Goal: Task Accomplishment & Management: Manage account settings

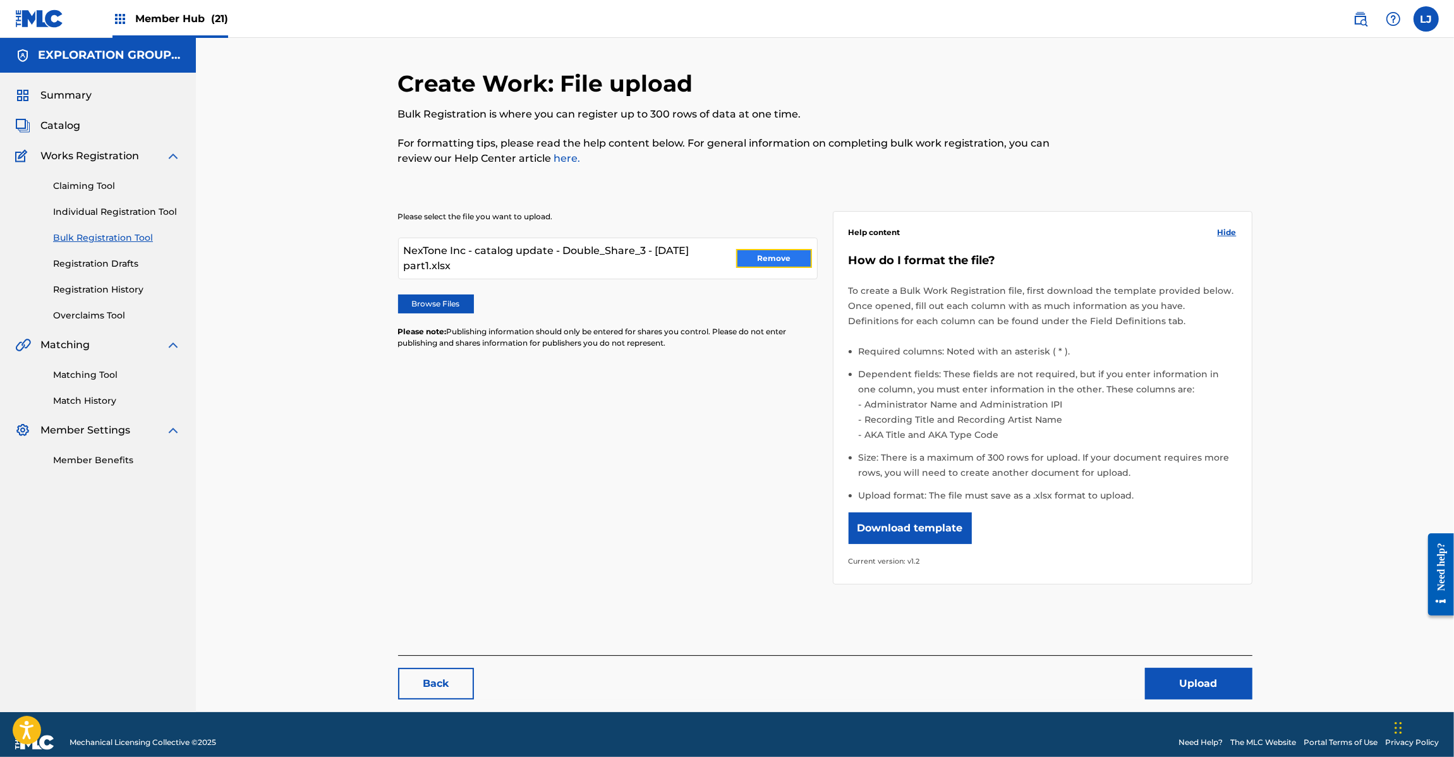
click at [757, 257] on button "Remove" at bounding box center [774, 258] width 76 height 19
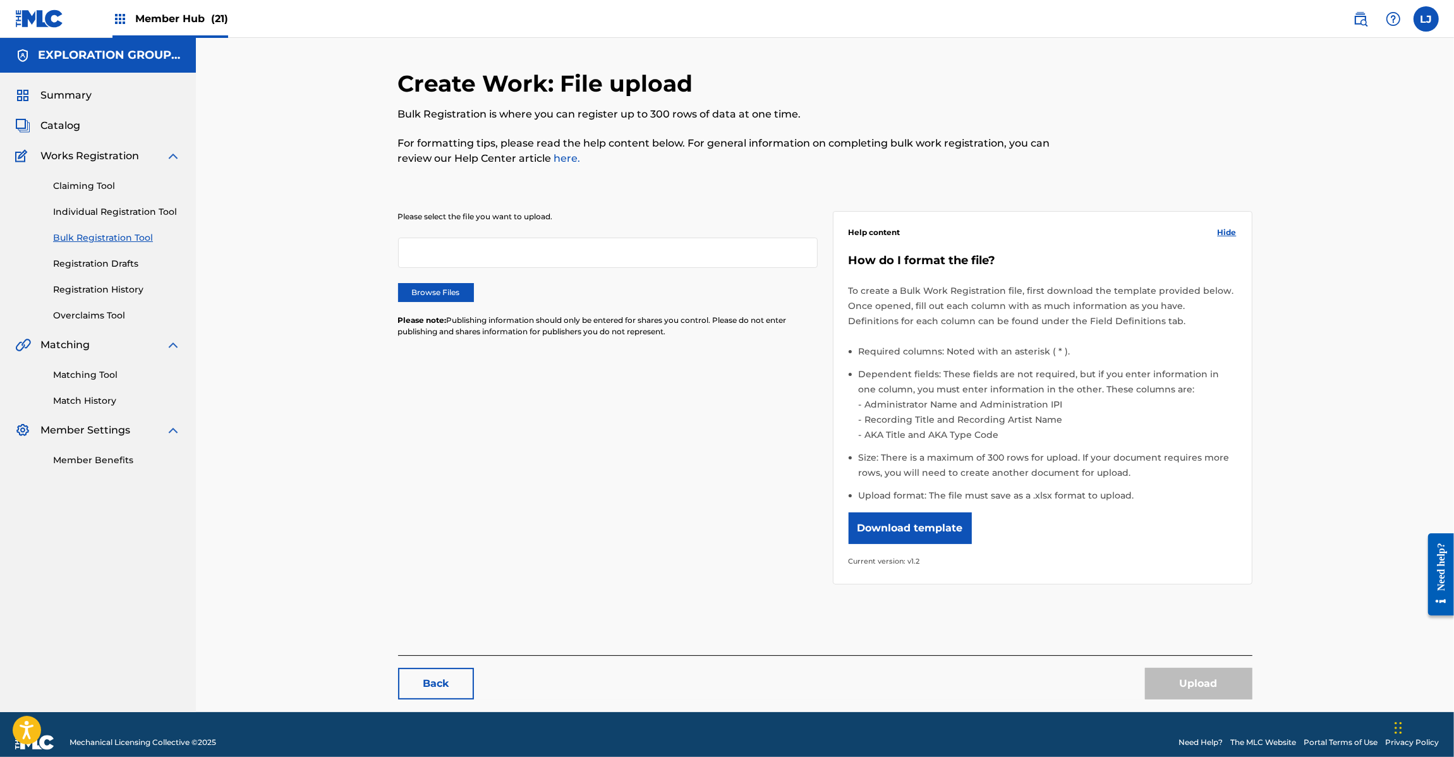
click at [20, 20] on img at bounding box center [39, 18] width 49 height 18
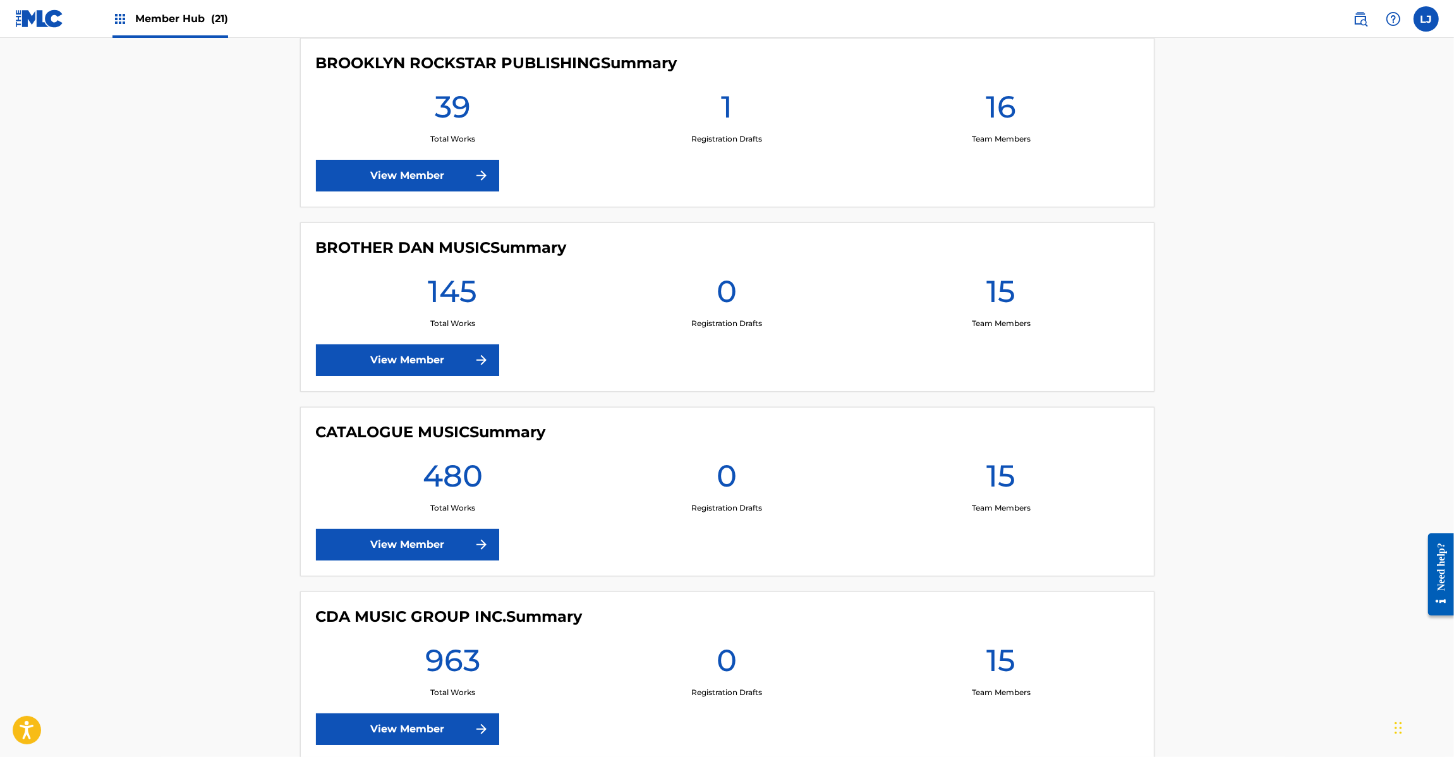
scroll to position [1896, 0]
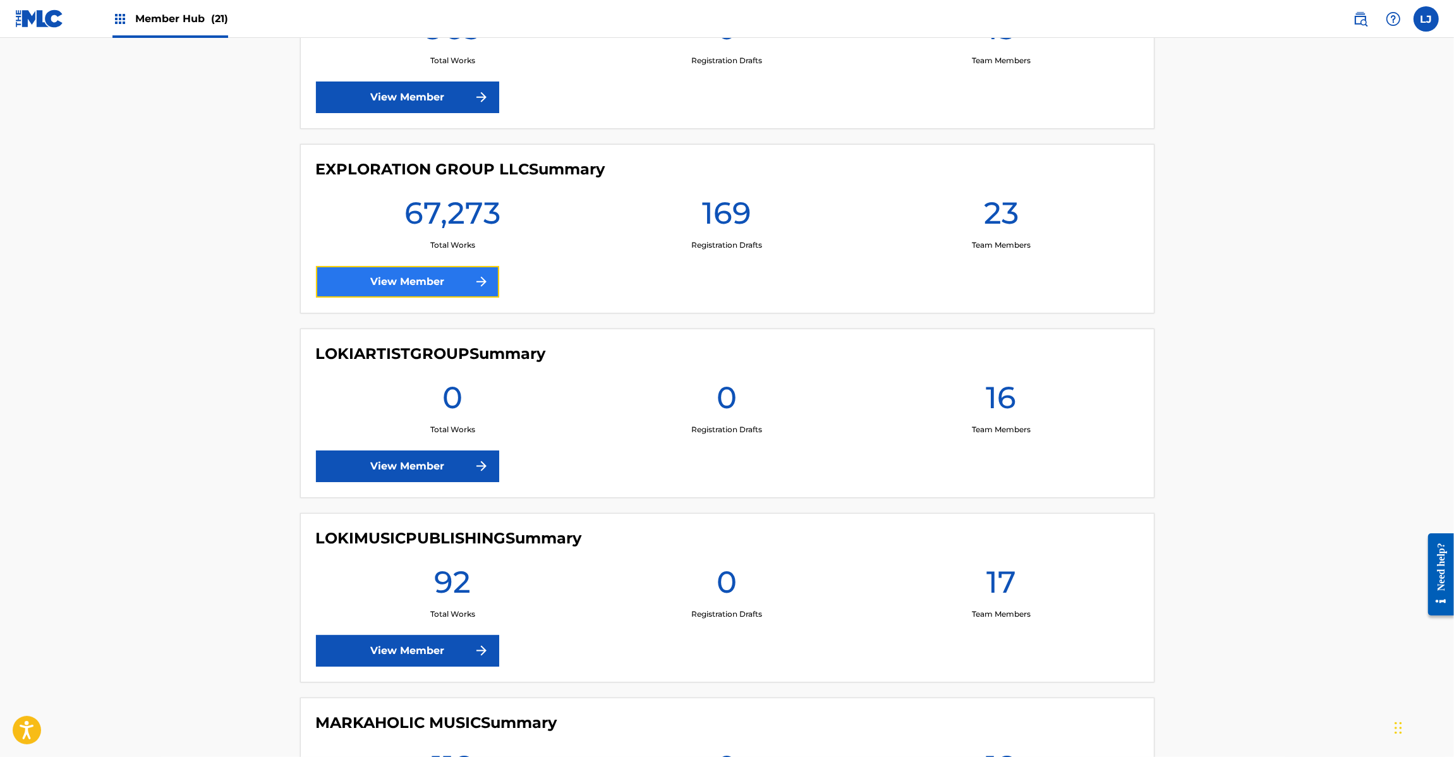
click at [399, 283] on link "View Member" at bounding box center [407, 282] width 183 height 32
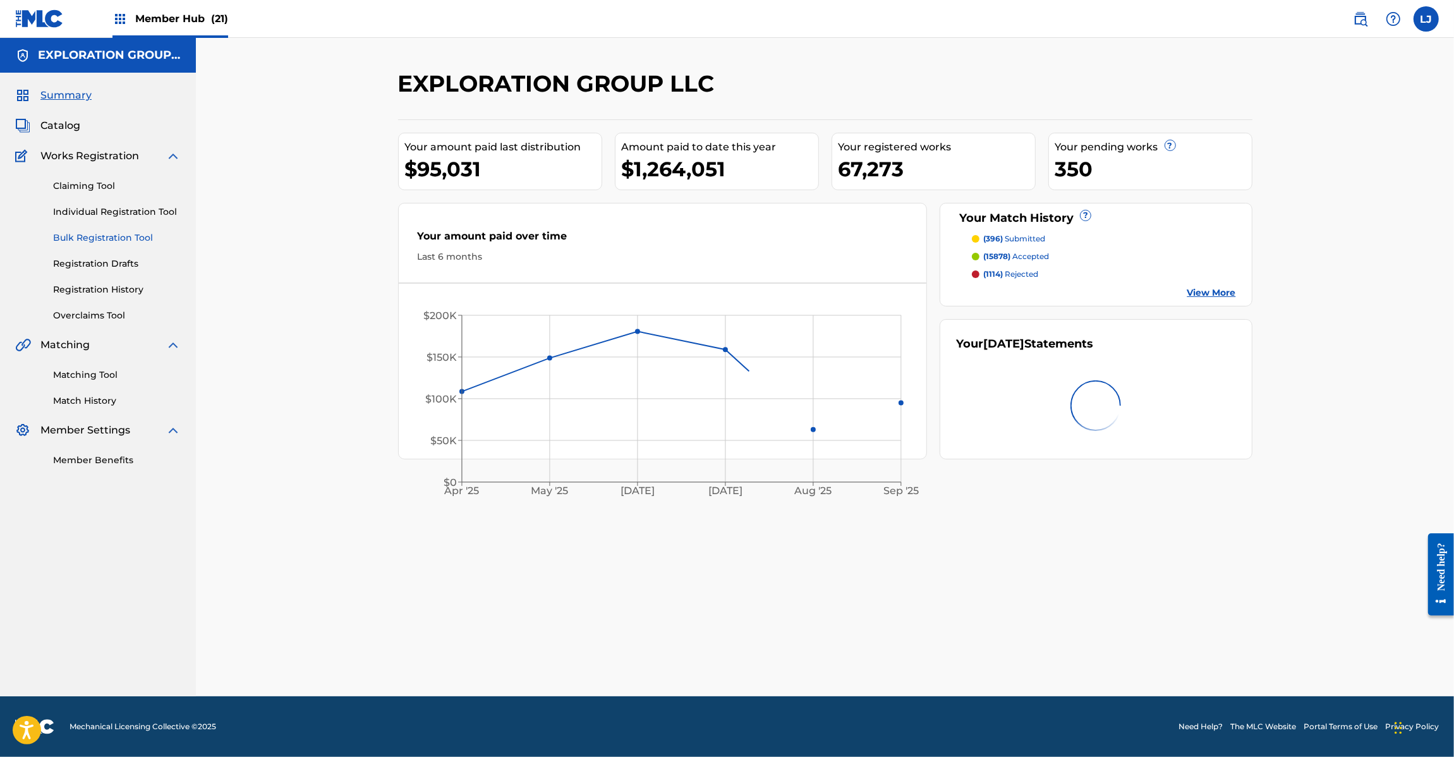
click at [94, 238] on link "Bulk Registration Tool" at bounding box center [117, 237] width 128 height 13
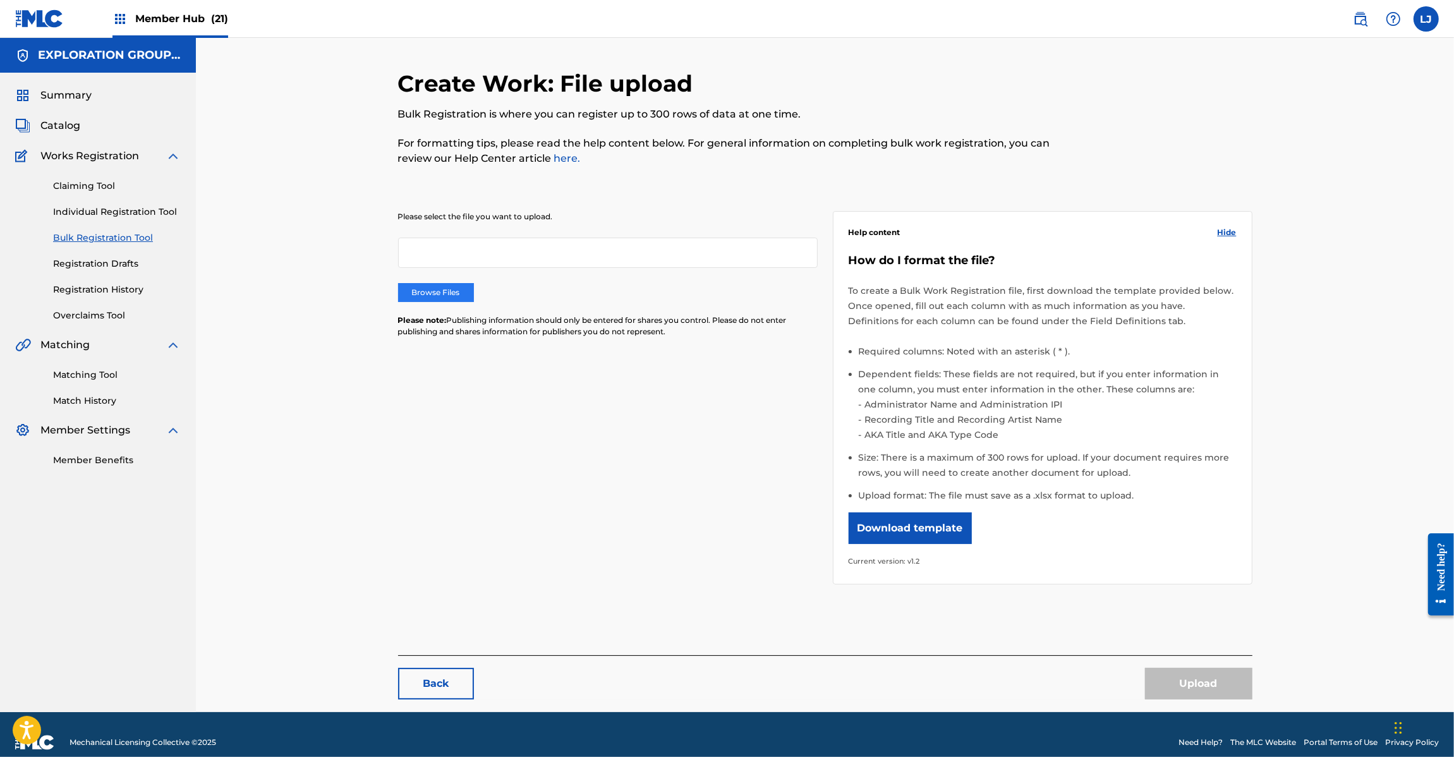
click at [443, 295] on label "Browse Files" at bounding box center [436, 292] width 76 height 19
click at [0, 0] on input "Browse Files" at bounding box center [0, 0] width 0 height 0
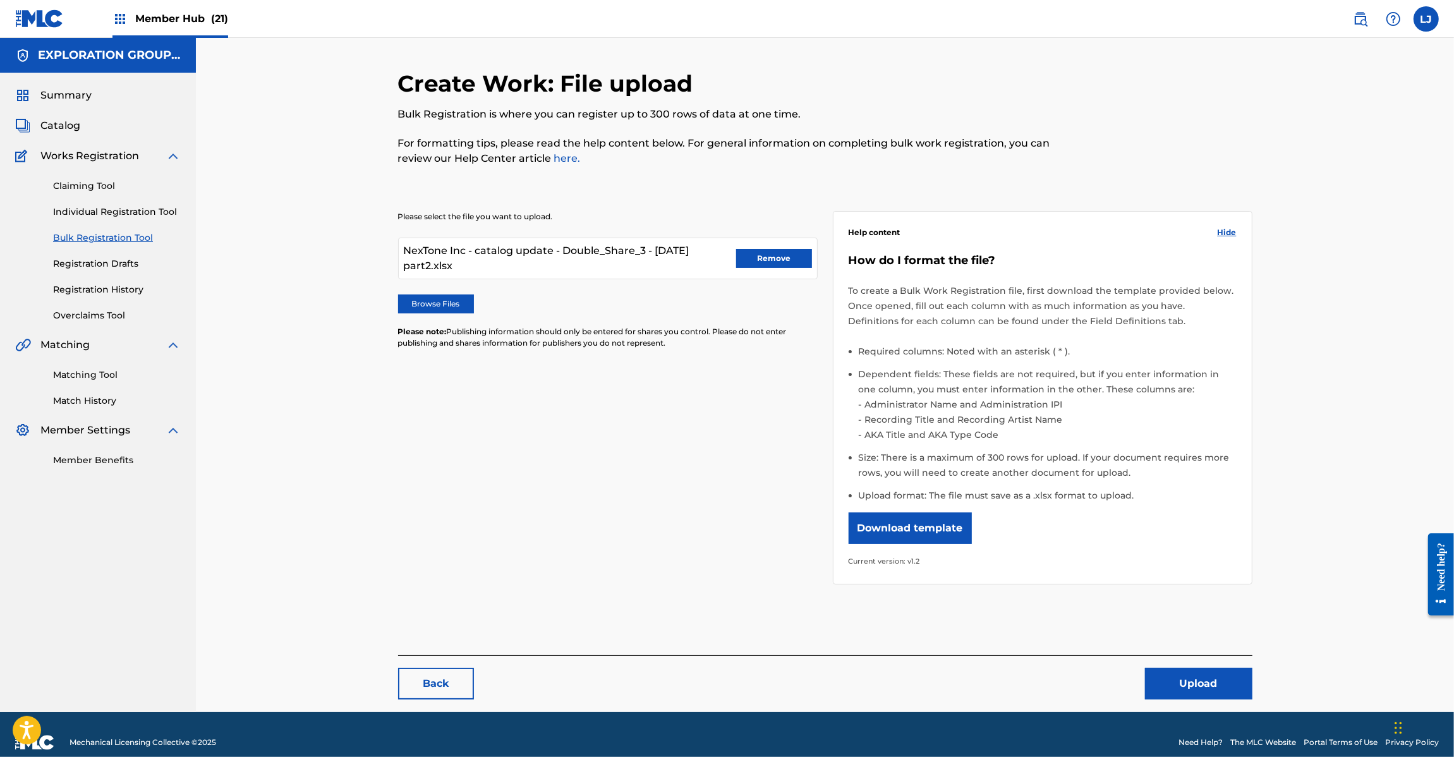
click at [1166, 666] on div "Back Upload" at bounding box center [825, 677] width 855 height 44
click at [1166, 670] on button "Upload" at bounding box center [1198, 684] width 107 height 32
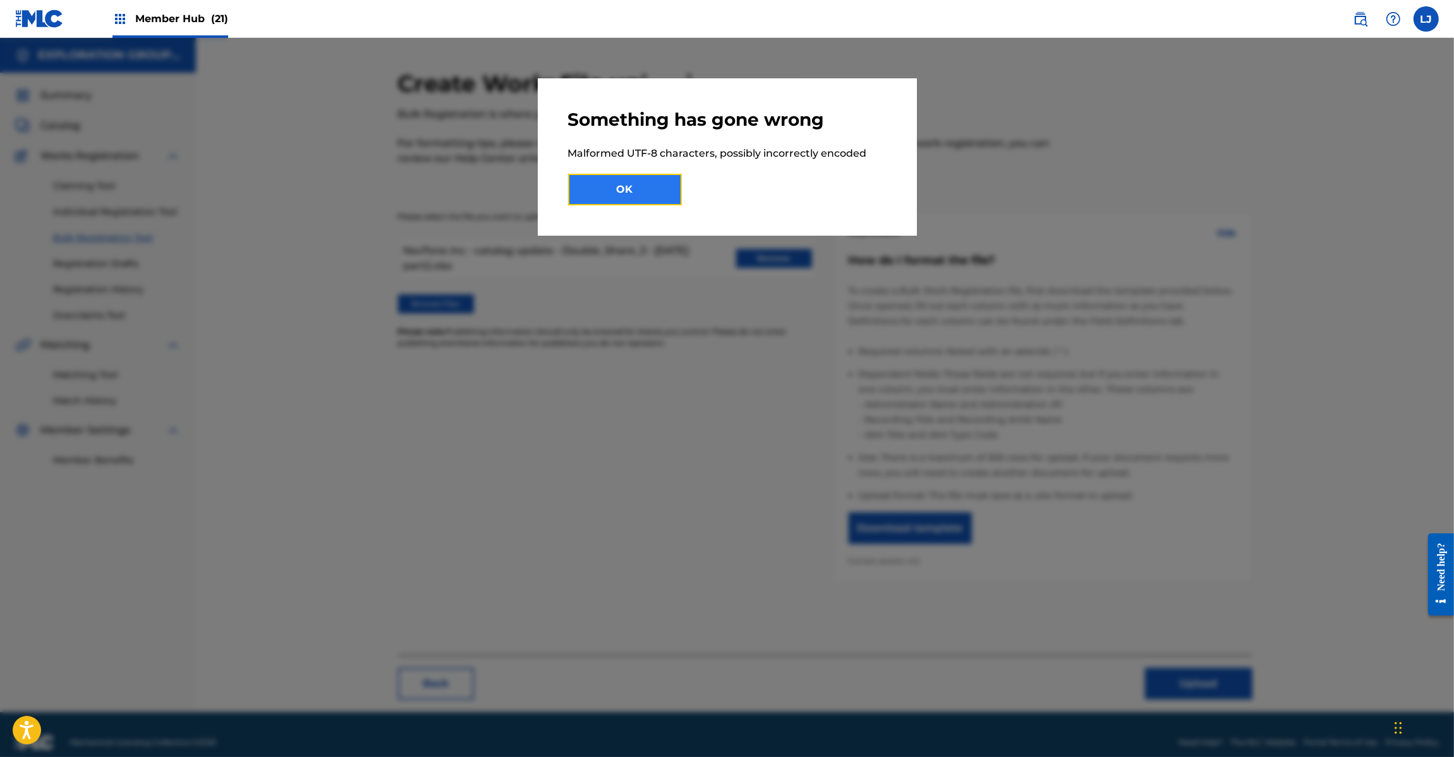
click at [618, 183] on button "OK" at bounding box center [625, 190] width 114 height 32
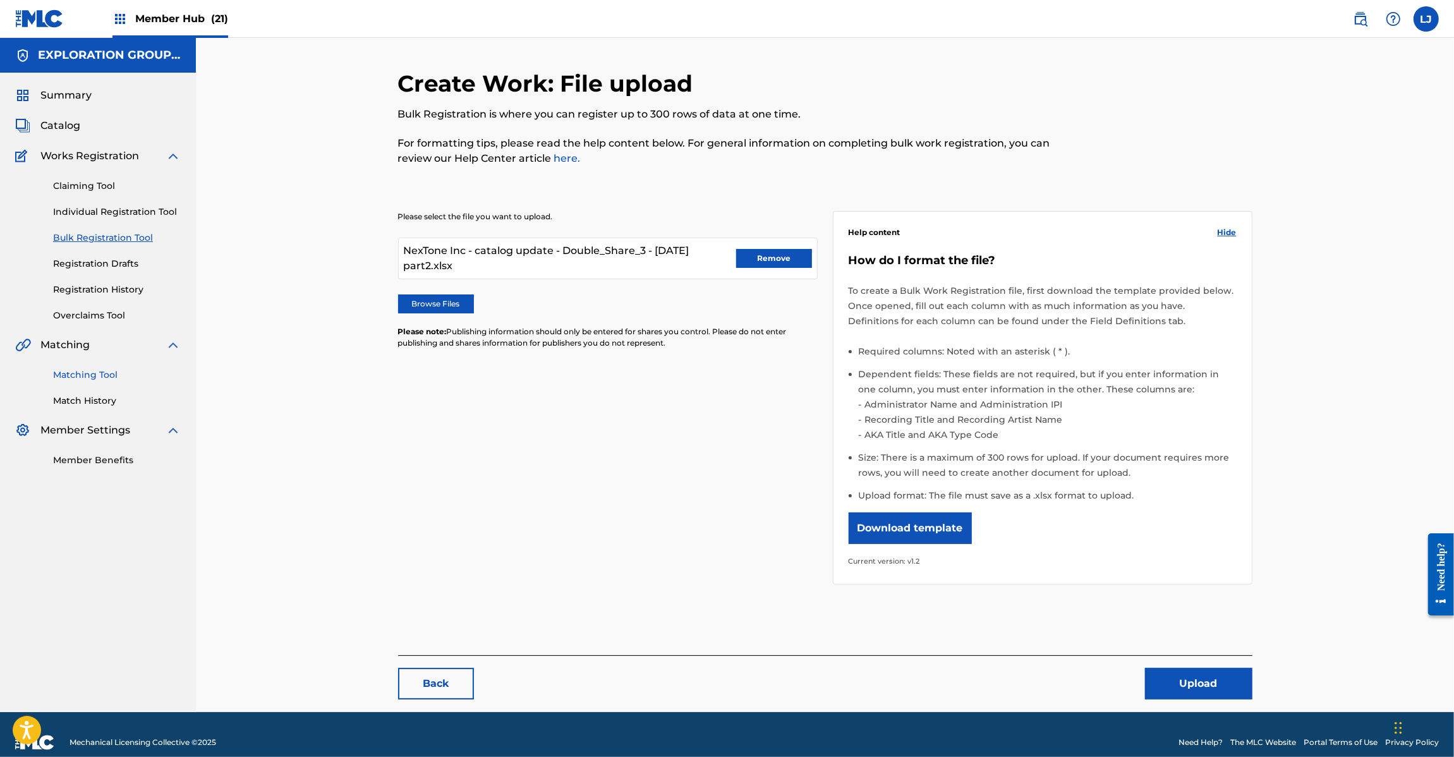
click at [106, 377] on link "Matching Tool" at bounding box center [117, 374] width 128 height 13
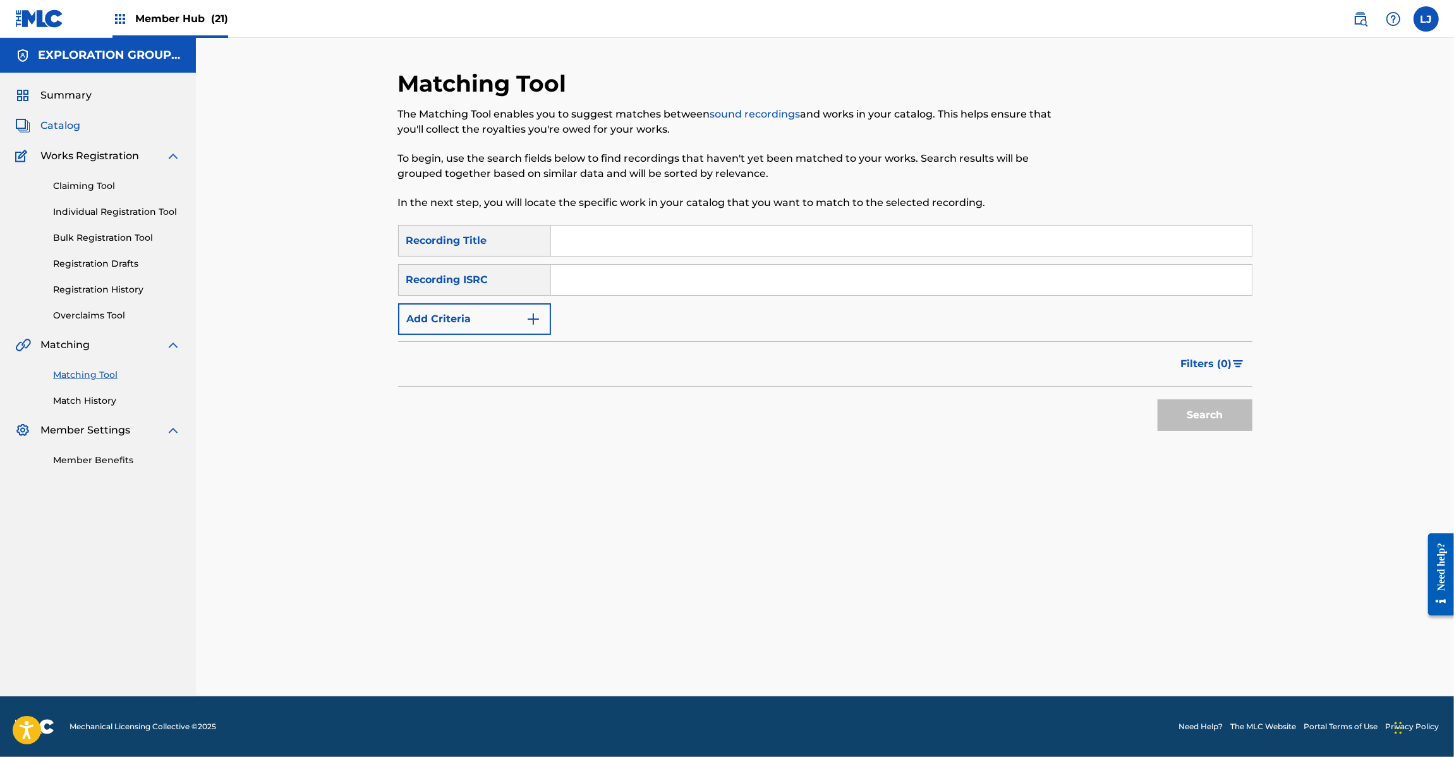
click at [58, 125] on span "Catalog" at bounding box center [60, 125] width 40 height 15
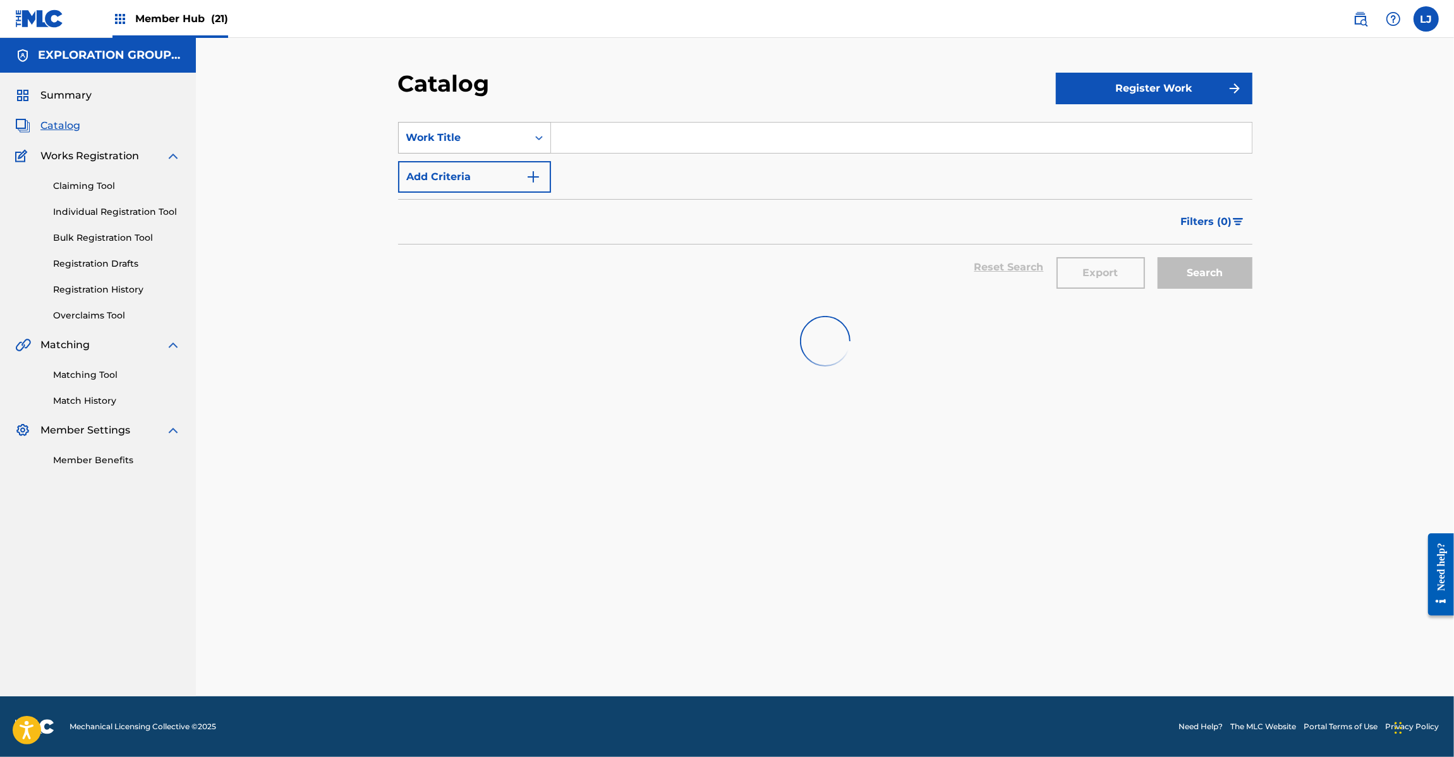
click at [465, 136] on div "Work Title" at bounding box center [463, 137] width 114 height 15
click at [450, 269] on div "MLC Song Code" at bounding box center [475, 264] width 152 height 32
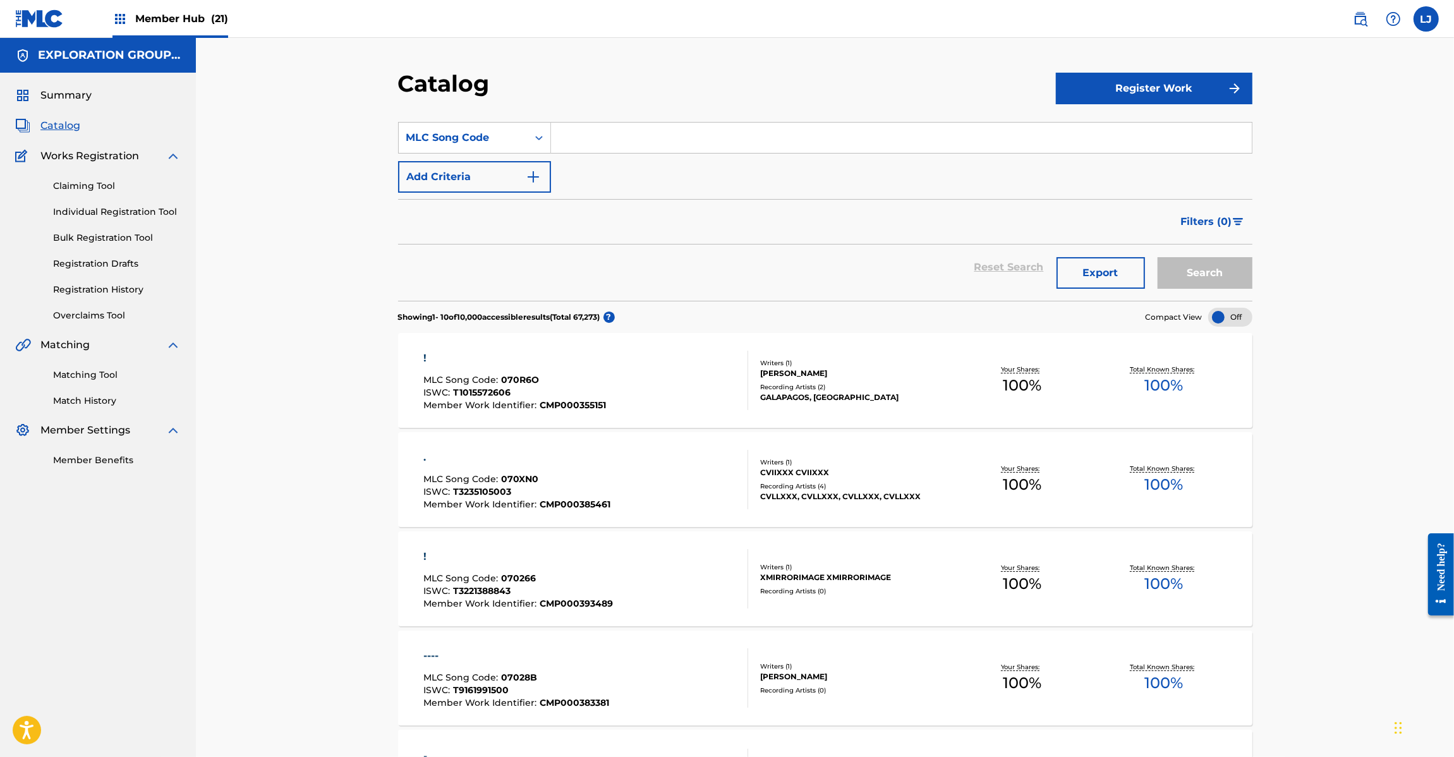
click at [598, 157] on div "SearchWithCriteria0ceedf0b-b807-4d31-9545-95544ed255a0 MLC Song Code Add Criter…" at bounding box center [825, 157] width 855 height 71
click at [598, 147] on input "Search Form" at bounding box center [901, 138] width 701 height 30
paste input "I26OBR"
type input "I26OBR"
click at [1199, 275] on button "Search" at bounding box center [1205, 273] width 95 height 32
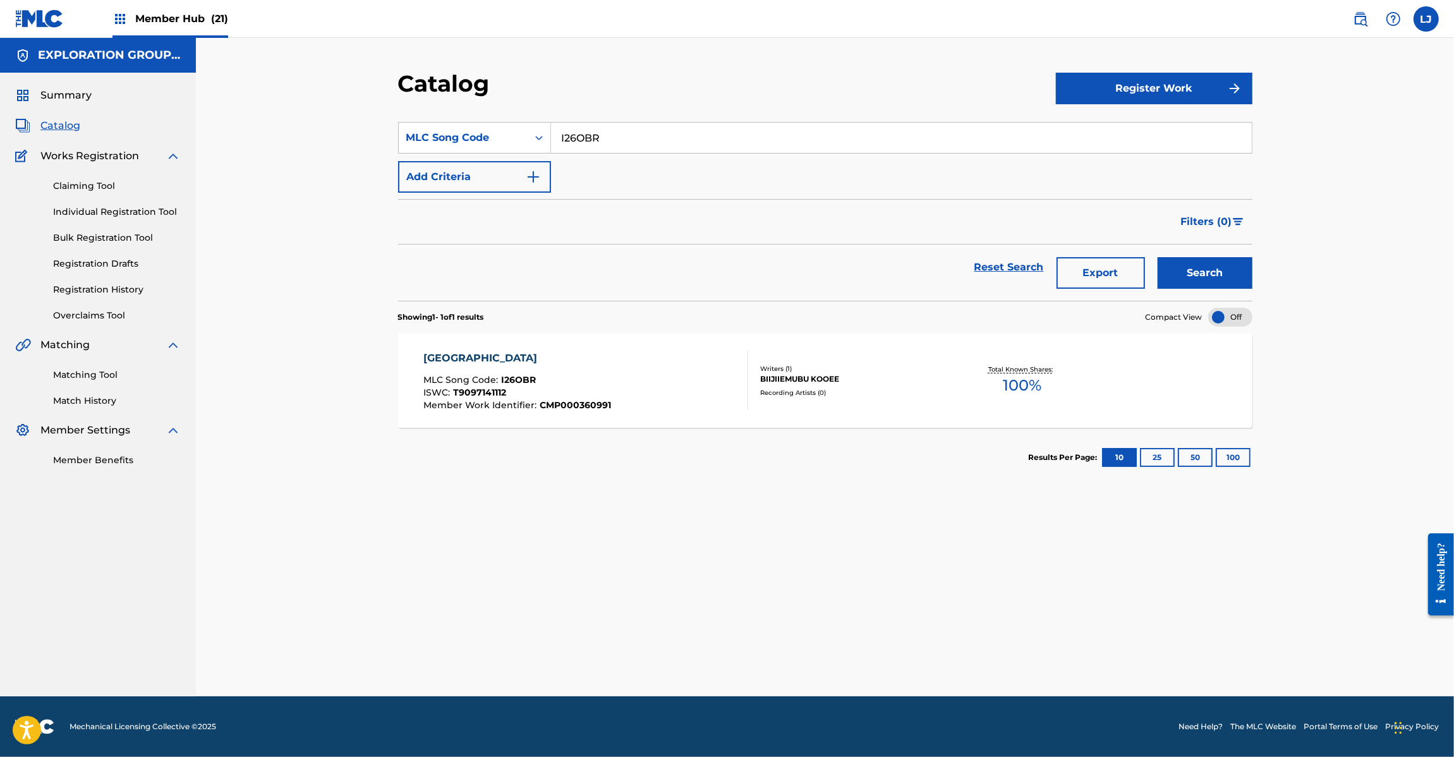
click at [647, 384] on div "IBERIA MLC Song Code : I26OBR ISWC : T9097141112 Member Work Identifier : CMP00…" at bounding box center [585, 380] width 325 height 59
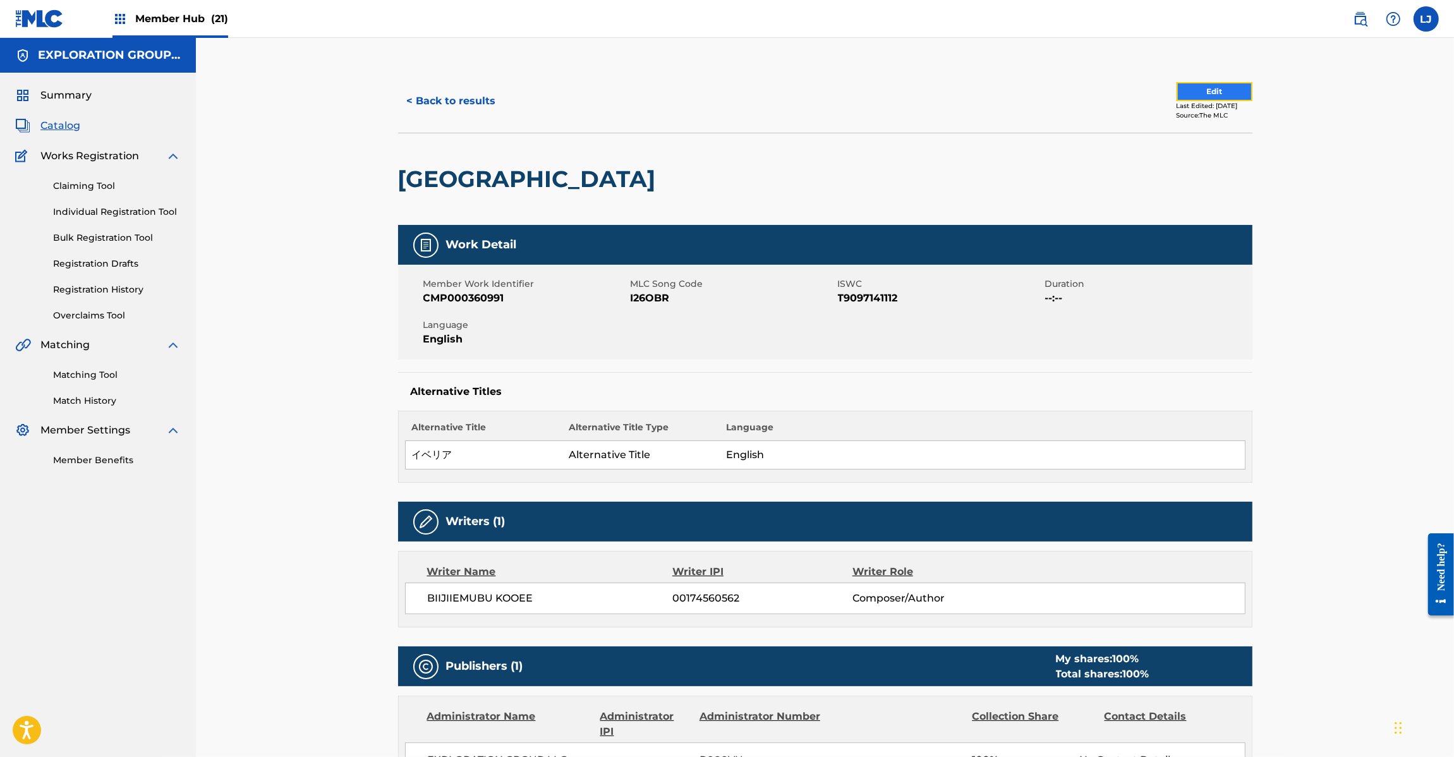
click at [1207, 87] on button "Edit" at bounding box center [1215, 91] width 76 height 19
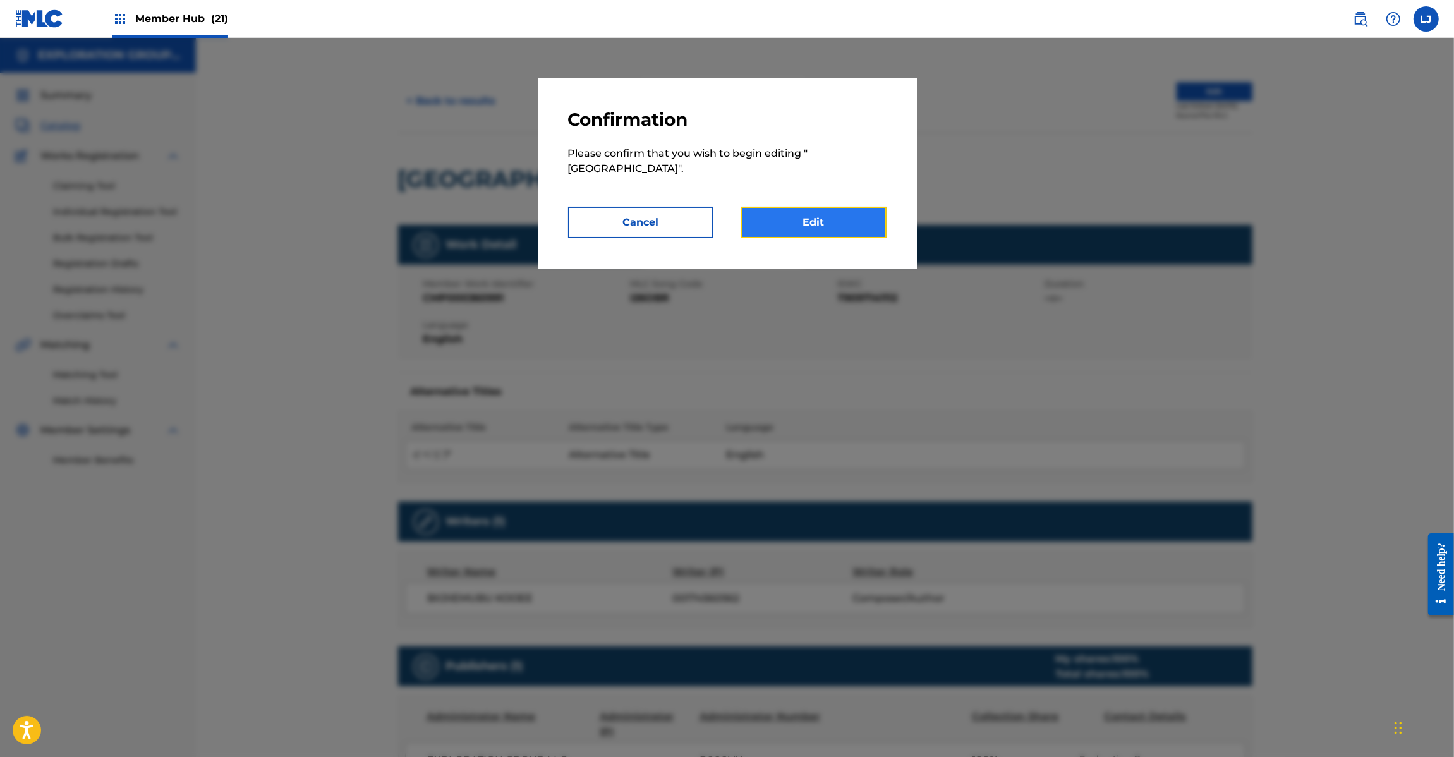
click at [846, 222] on link "Edit" at bounding box center [813, 223] width 145 height 32
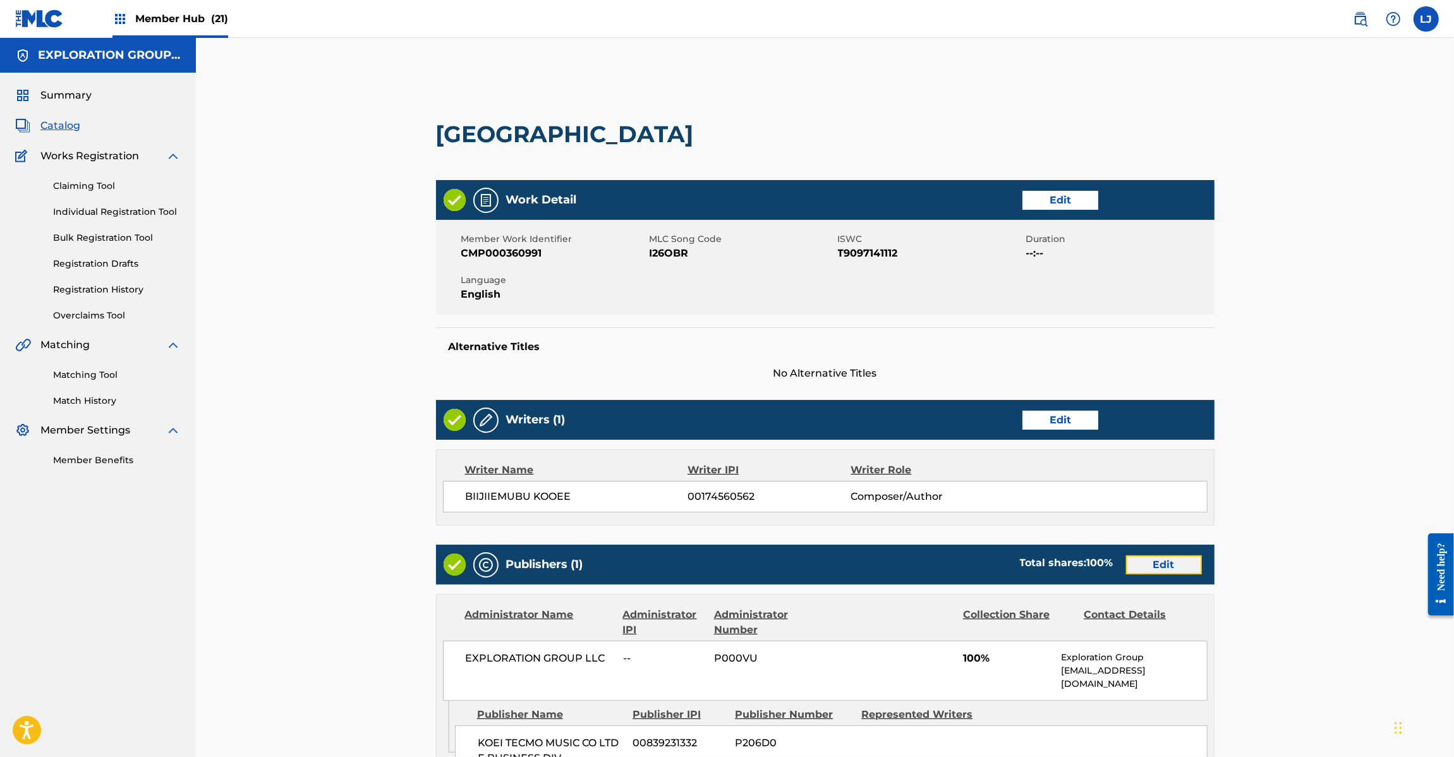
click at [1151, 561] on link "Edit" at bounding box center [1164, 565] width 76 height 19
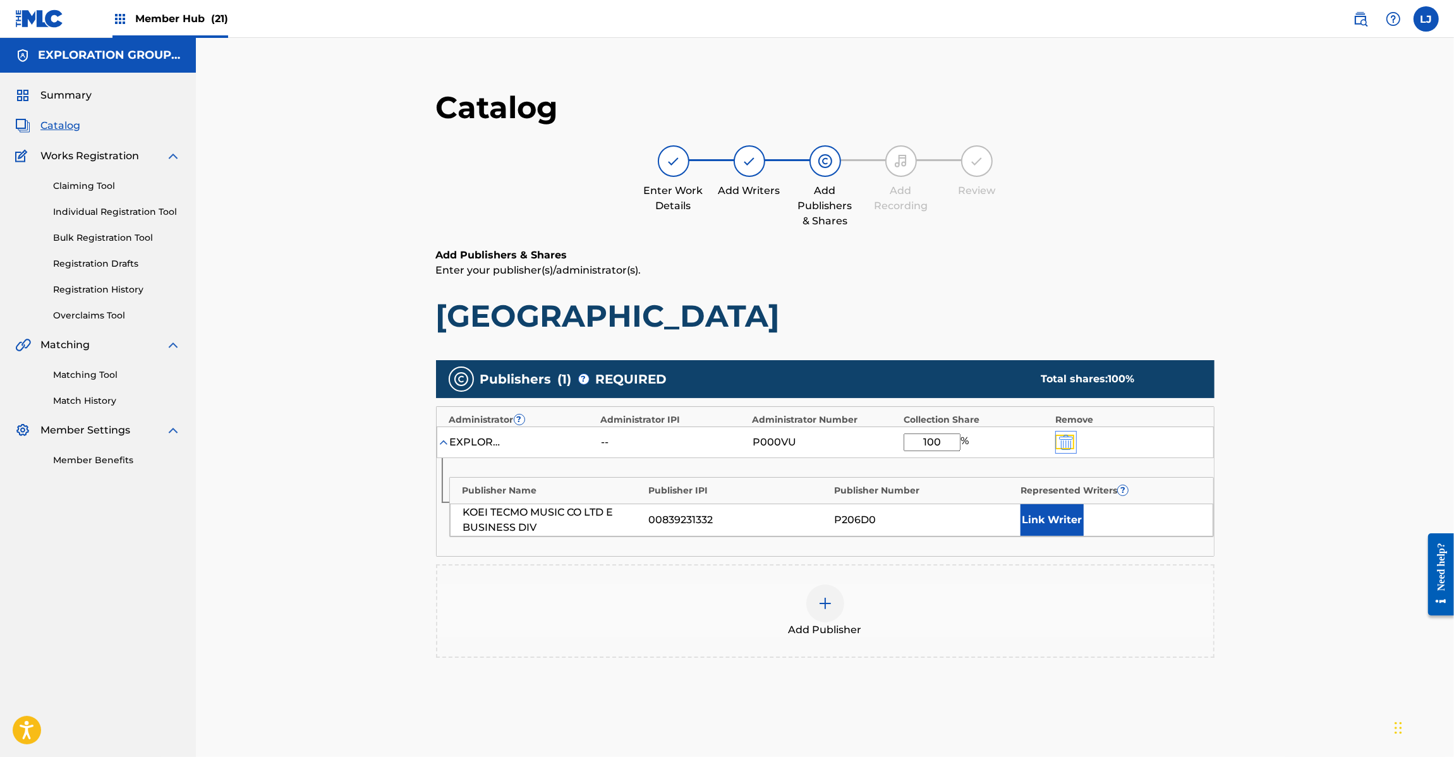
click at [1067, 444] on img "submit" at bounding box center [1066, 442] width 14 height 15
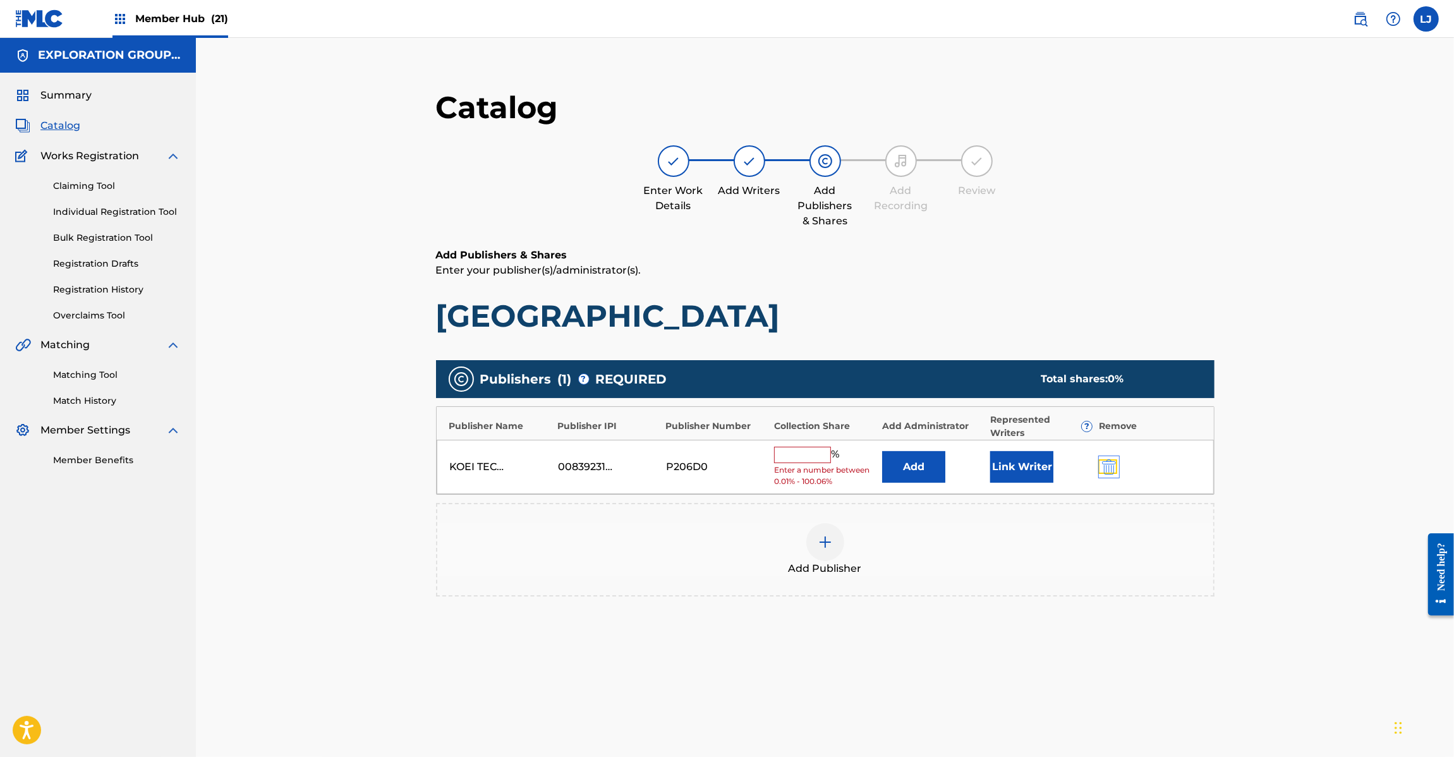
click at [1111, 465] on img "submit" at bounding box center [1109, 467] width 14 height 15
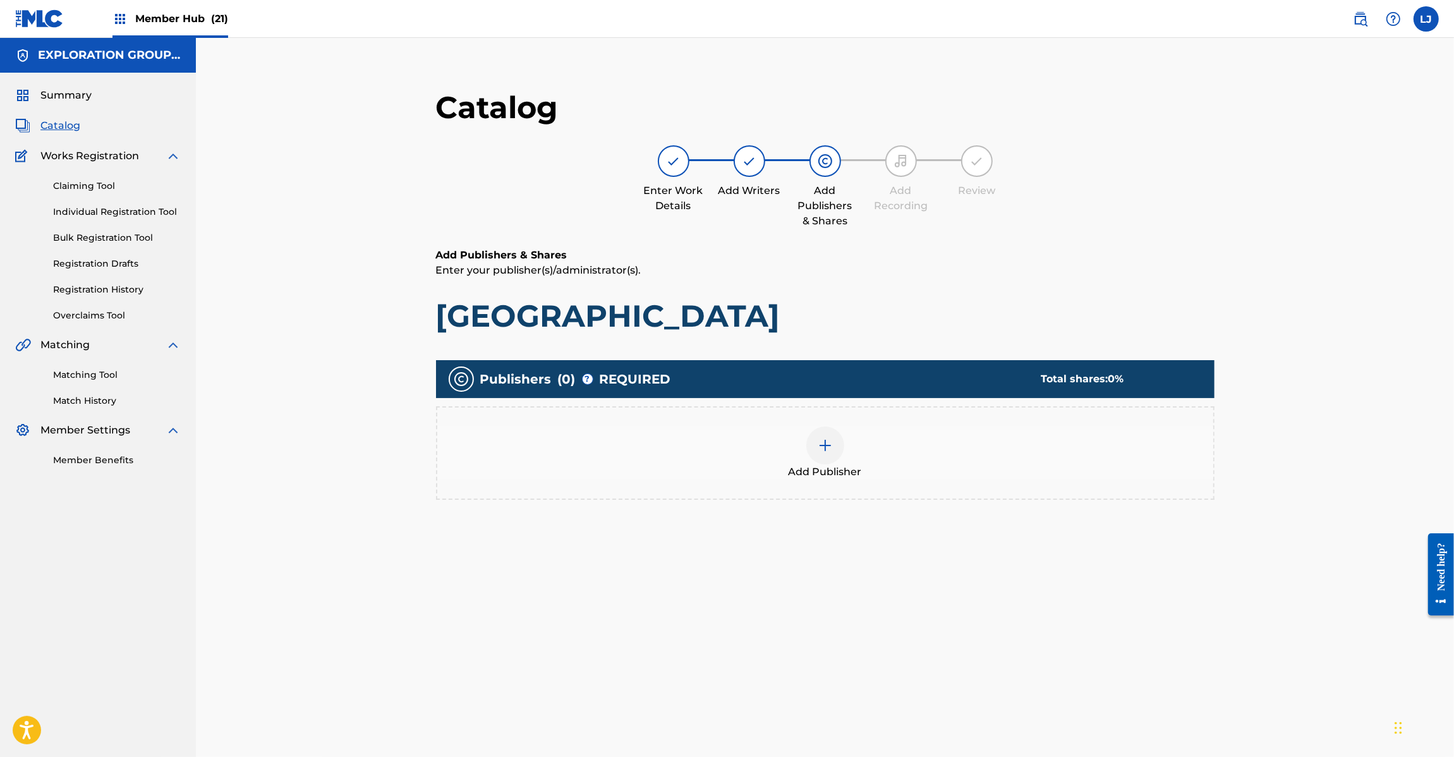
click at [819, 441] on img at bounding box center [825, 445] width 15 height 15
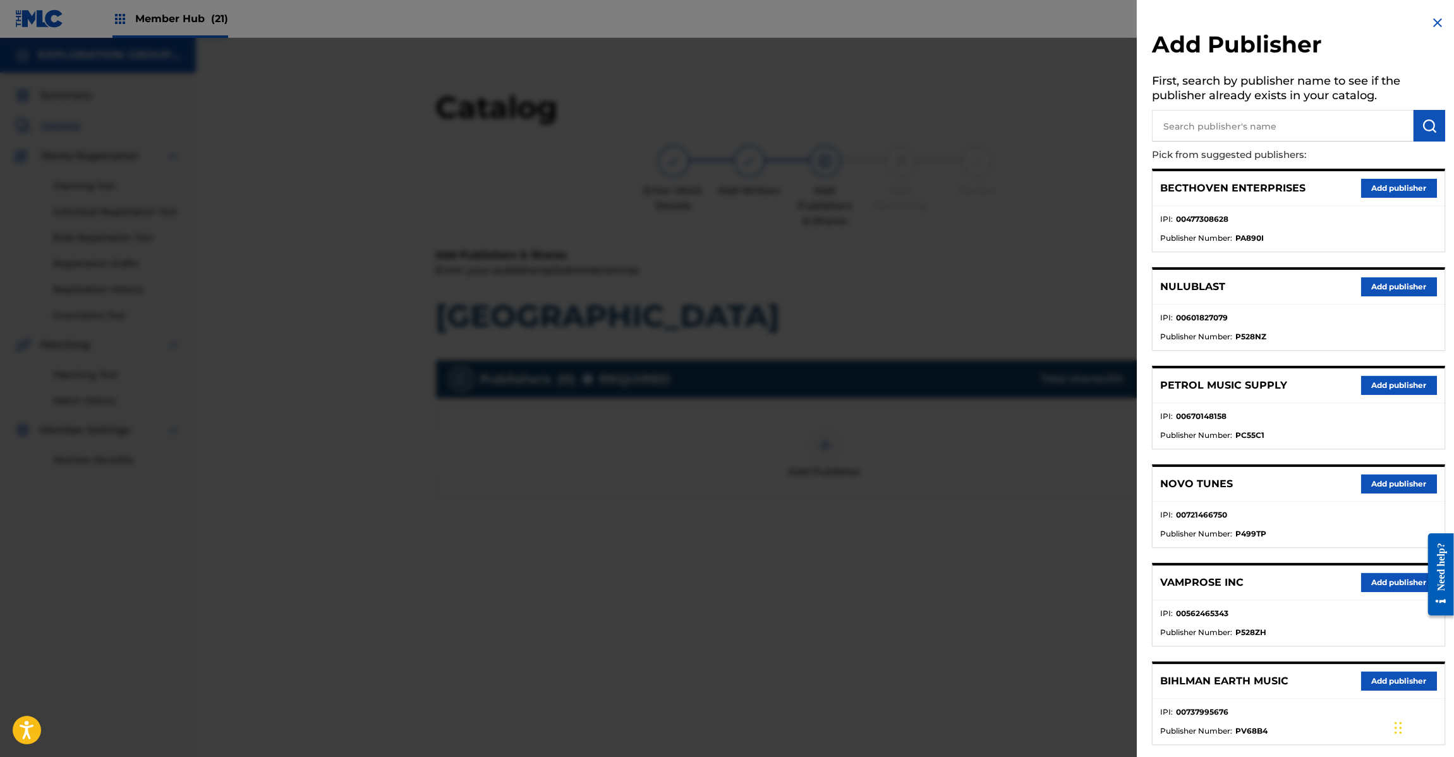
click at [1264, 123] on input "text" at bounding box center [1283, 126] width 262 height 32
paste input "Koei Tecmo Music Co Ltd N Business Div"
type input "Koei Tecmo Music Co Ltd N Business Div"
click at [1439, 123] on button "submit" at bounding box center [1430, 126] width 32 height 32
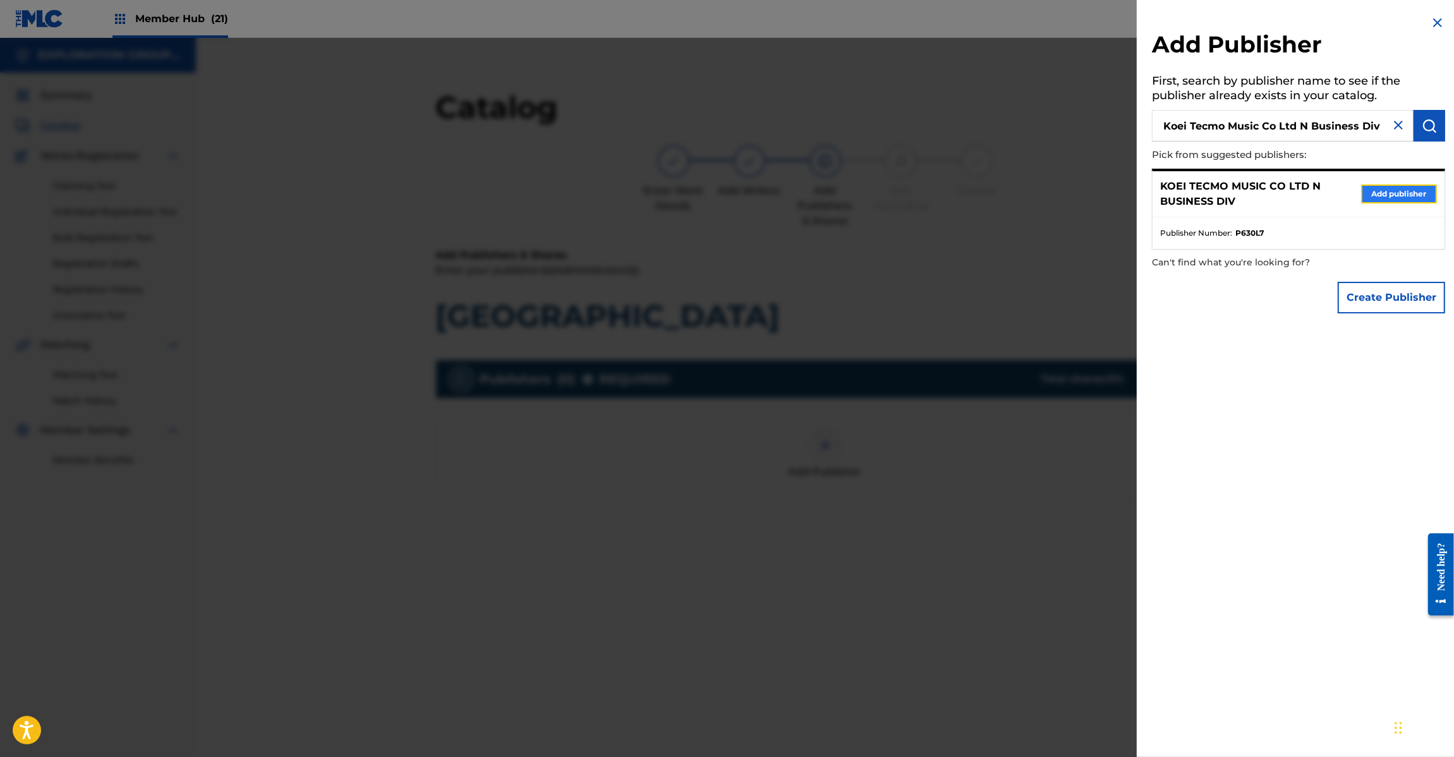
click at [1373, 197] on button "Add publisher" at bounding box center [1399, 194] width 76 height 19
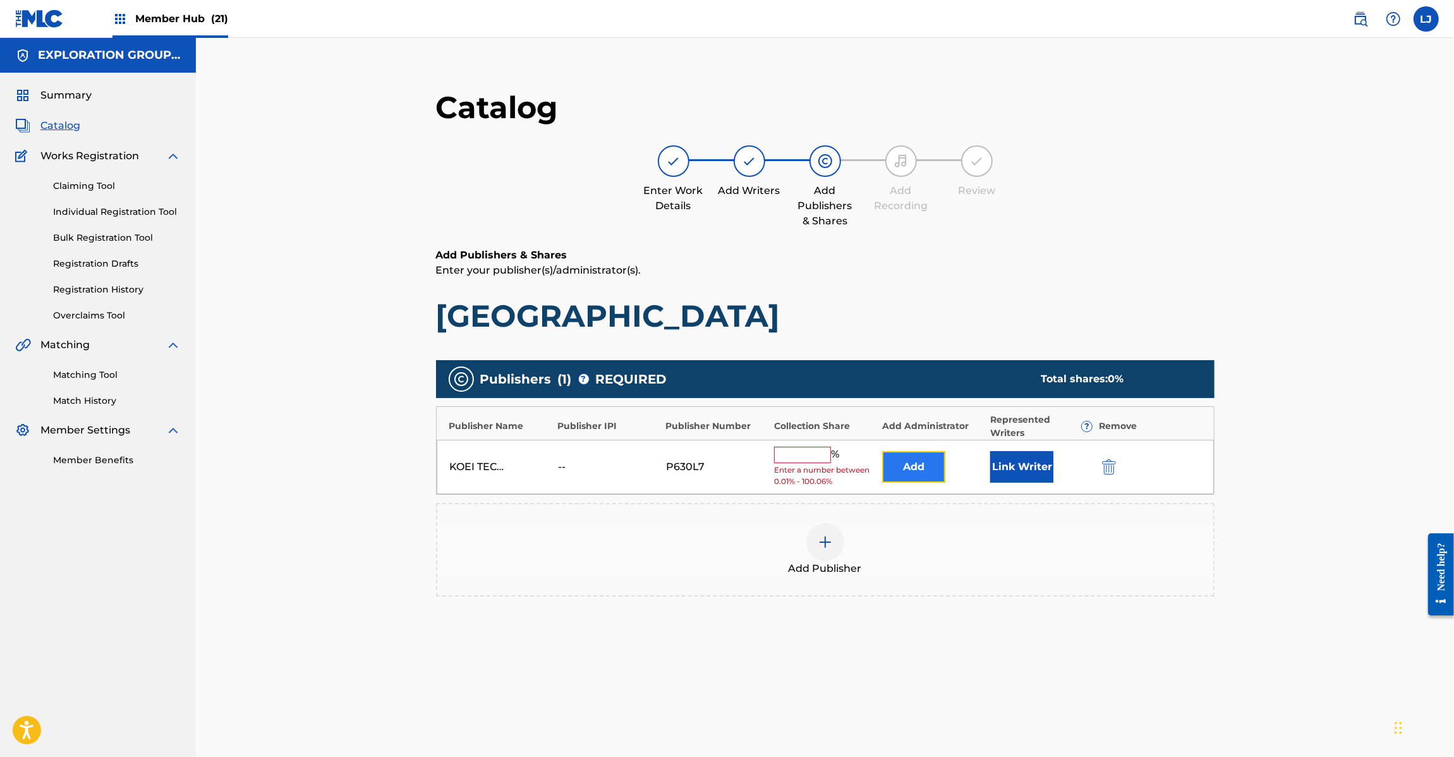
click at [904, 463] on button "Add" at bounding box center [913, 467] width 63 height 32
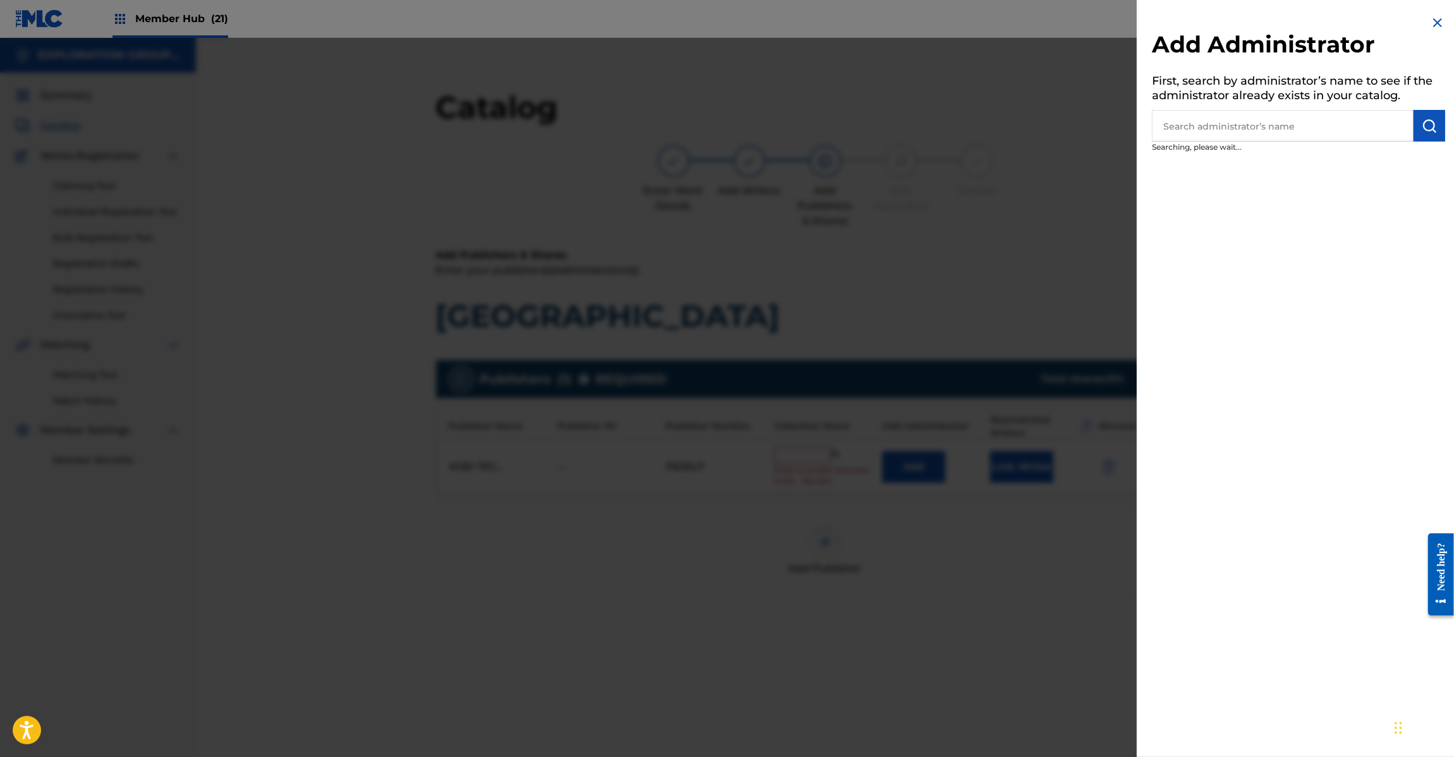
click at [1285, 136] on input "text" at bounding box center [1283, 126] width 262 height 32
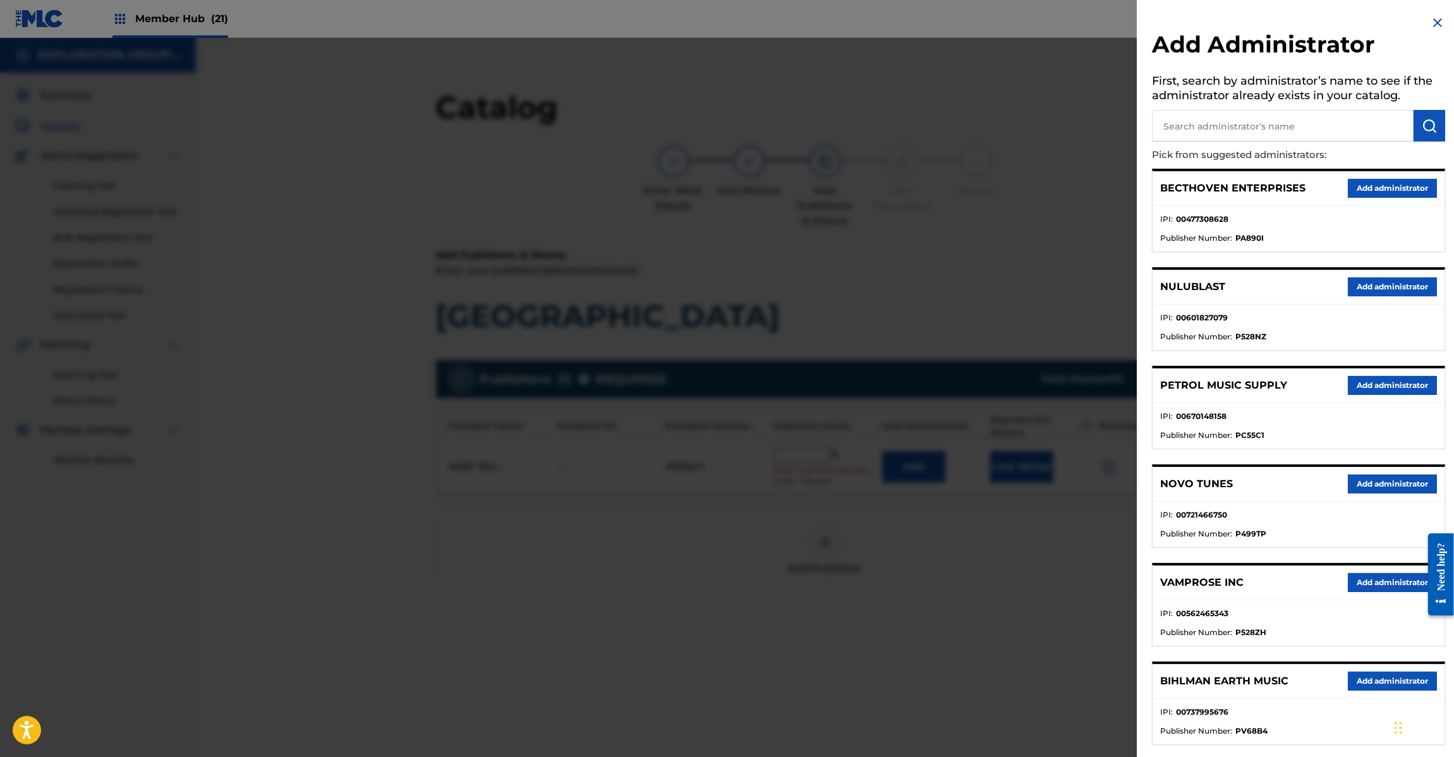
paste input "Exploration Group LLC"
type input "Exploration Group LLC"
click at [1433, 126] on img "submit" at bounding box center [1429, 125] width 15 height 15
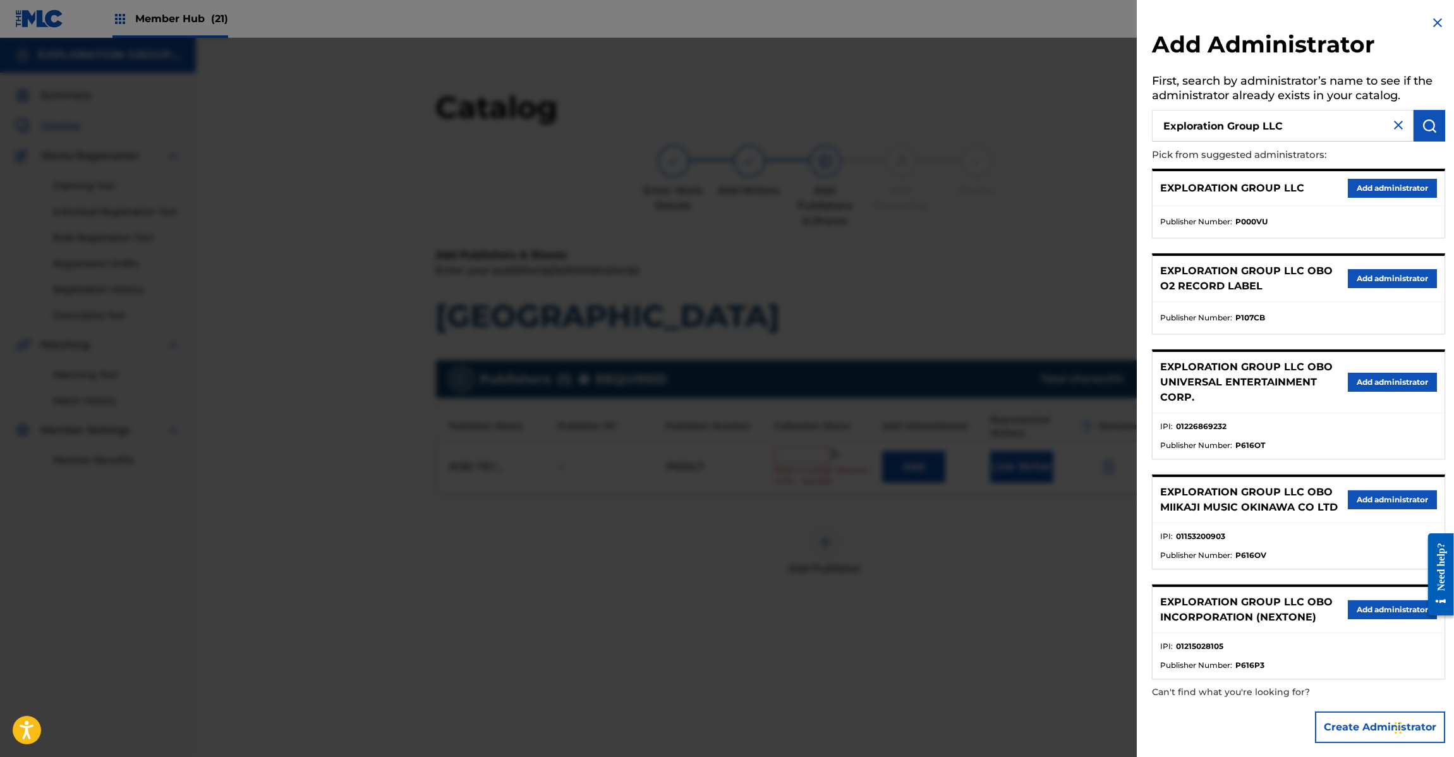
click at [1394, 200] on div "EXPLORATION GROUP LLC Add administrator" at bounding box center [1299, 188] width 292 height 35
click at [1392, 190] on button "Add administrator" at bounding box center [1392, 188] width 89 height 19
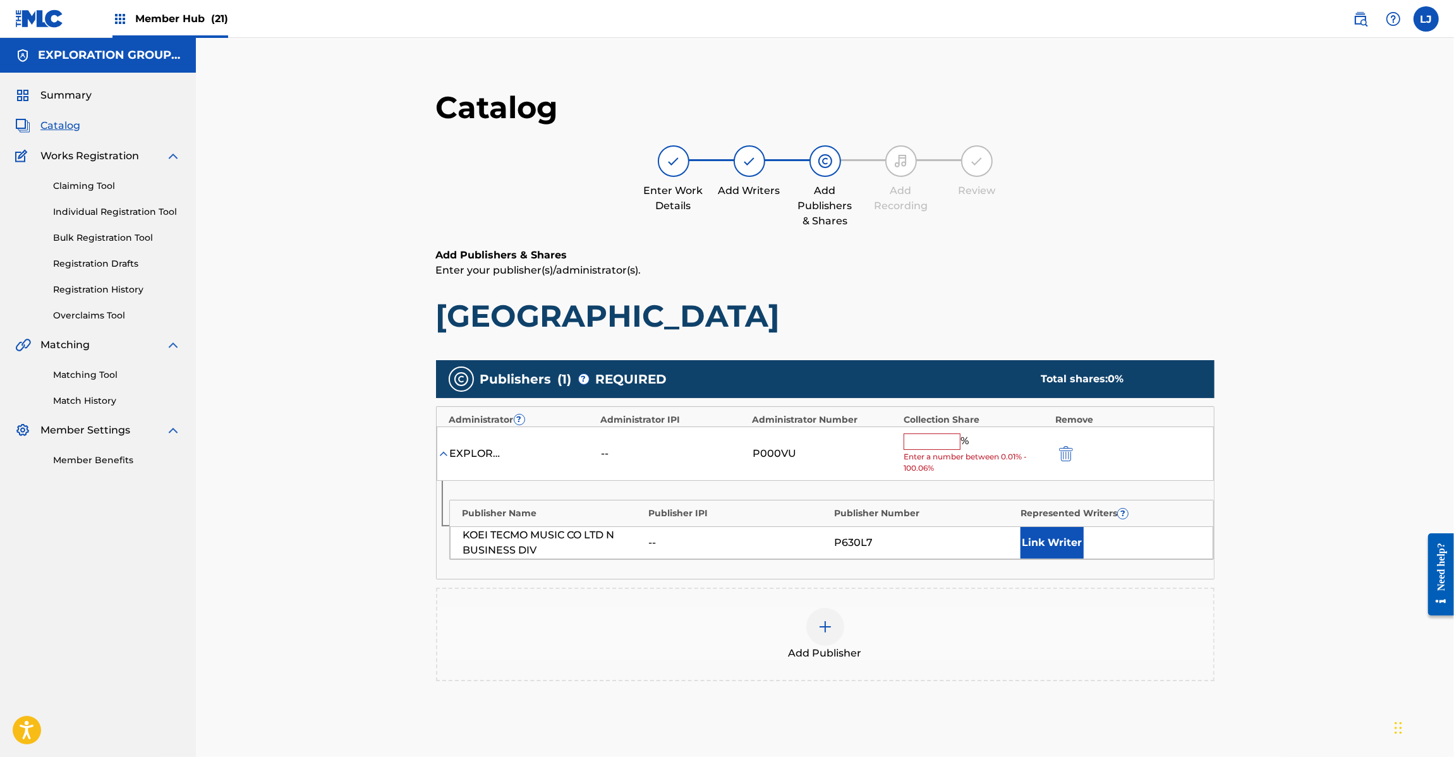
click at [948, 449] on input "text" at bounding box center [932, 442] width 57 height 16
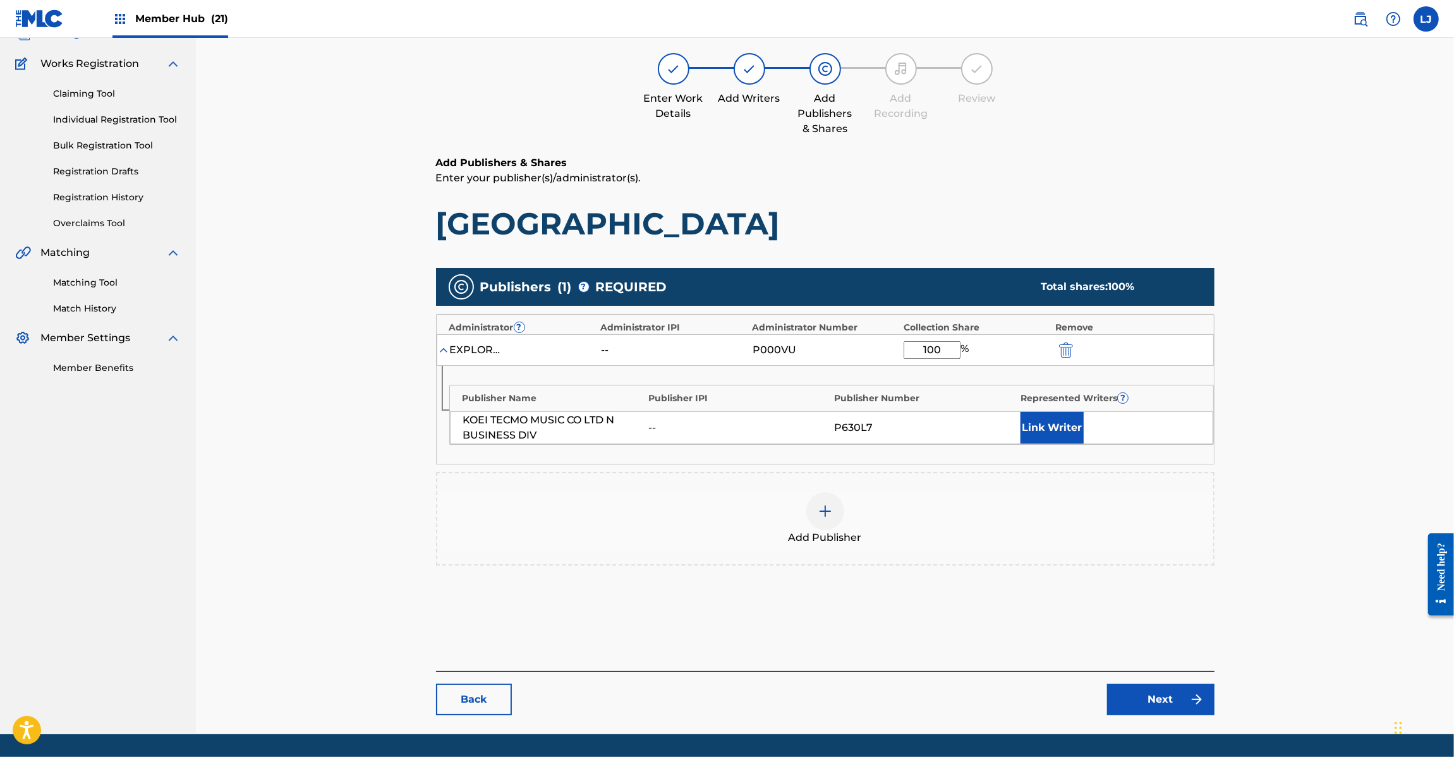
scroll to position [130, 0]
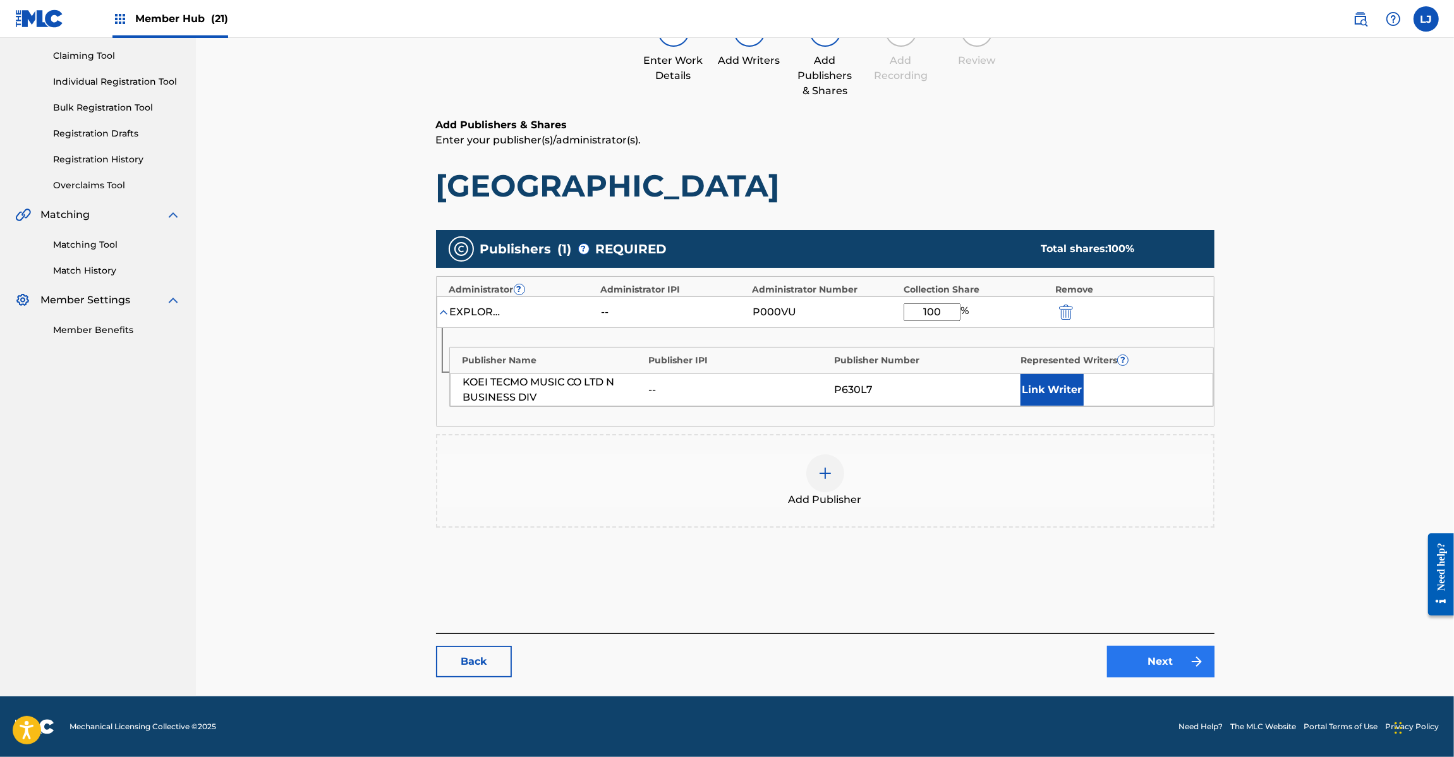
type input "100"
click at [1142, 665] on link "Next" at bounding box center [1160, 662] width 107 height 32
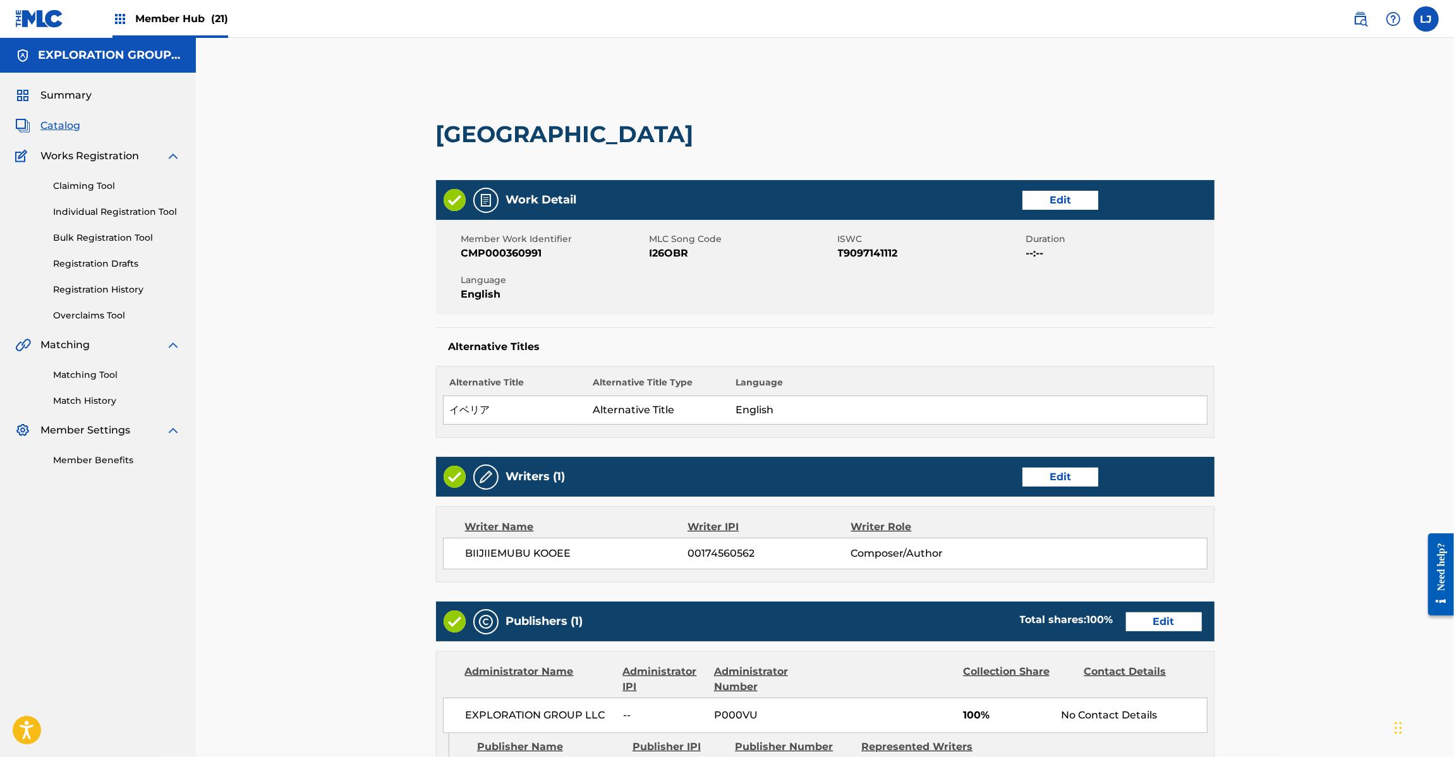
scroll to position [301, 0]
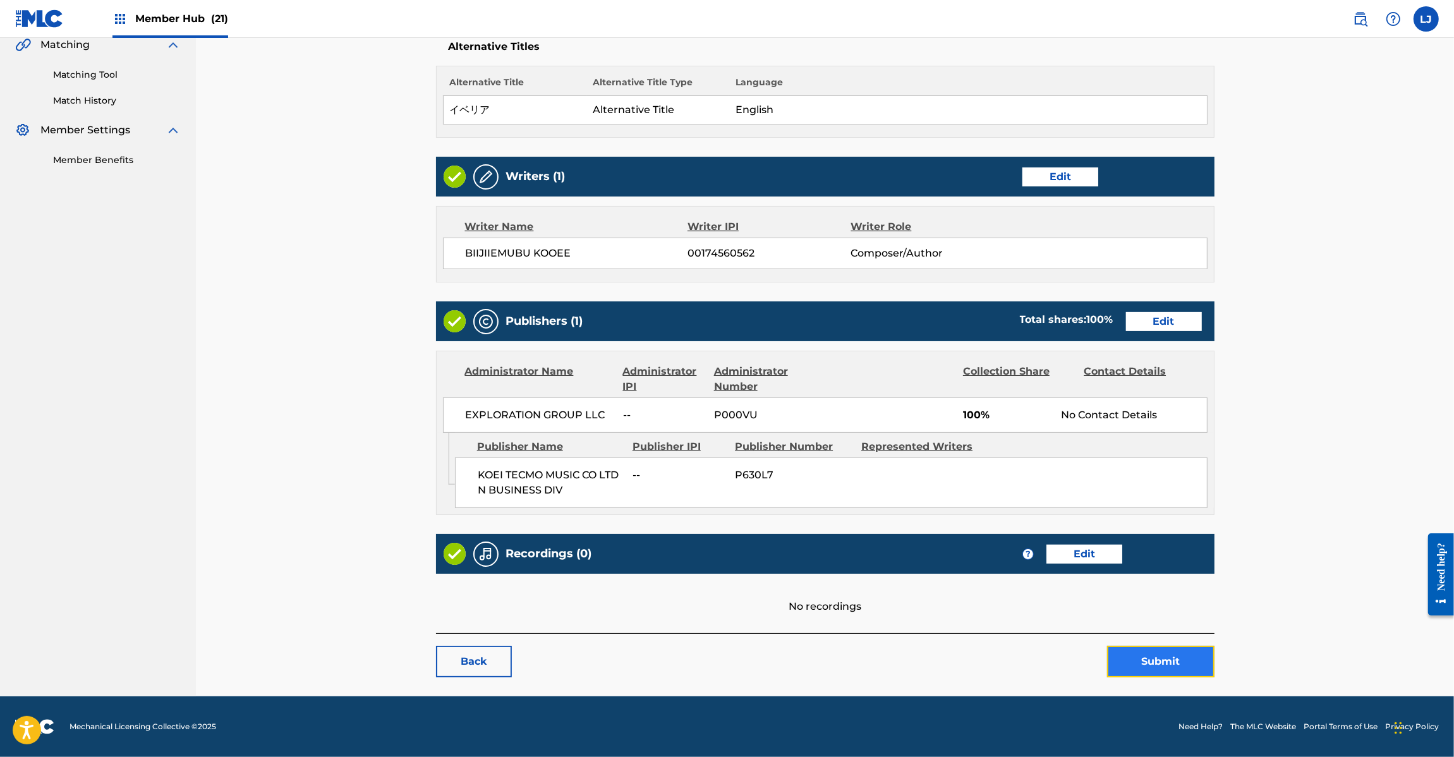
click at [1136, 668] on button "Submit" at bounding box center [1160, 662] width 107 height 32
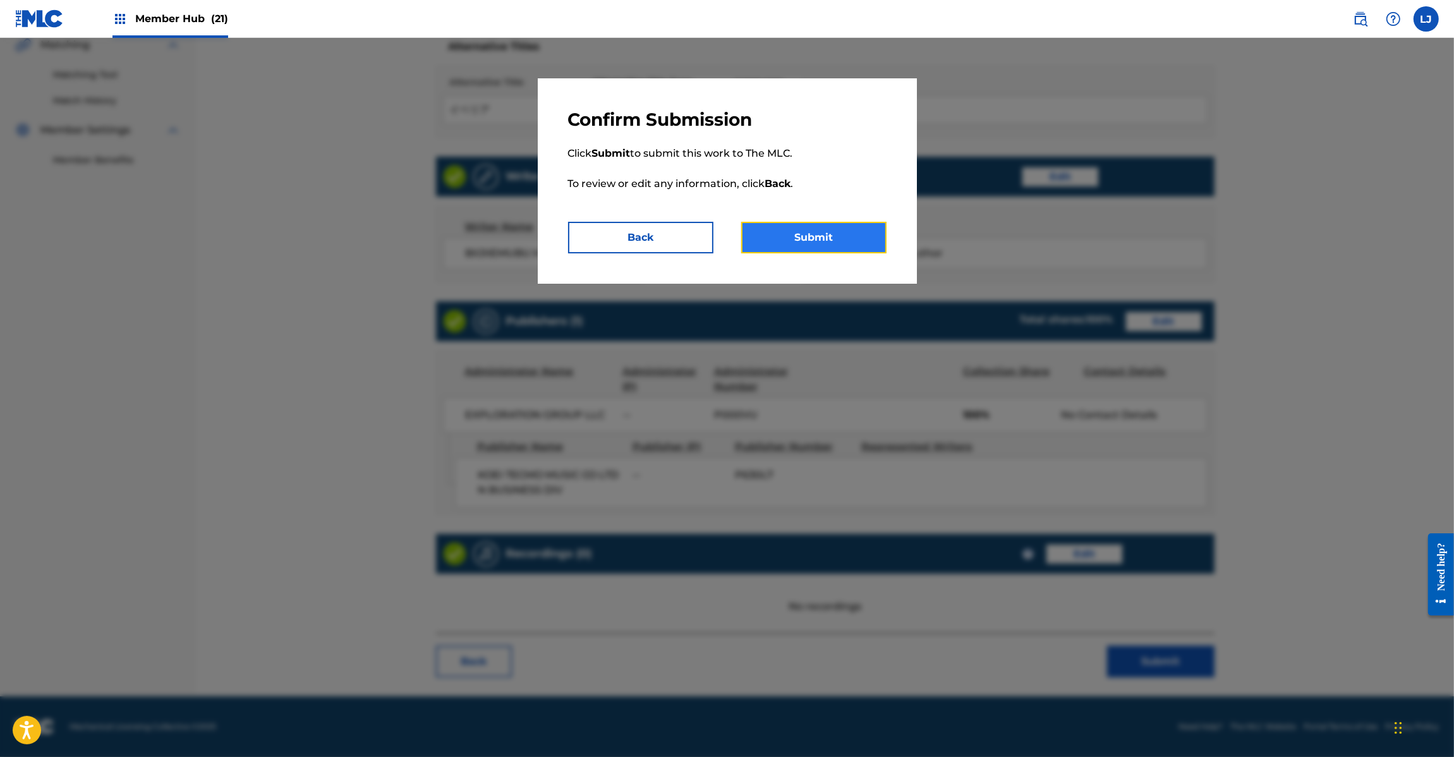
click at [794, 239] on button "Submit" at bounding box center [813, 238] width 145 height 32
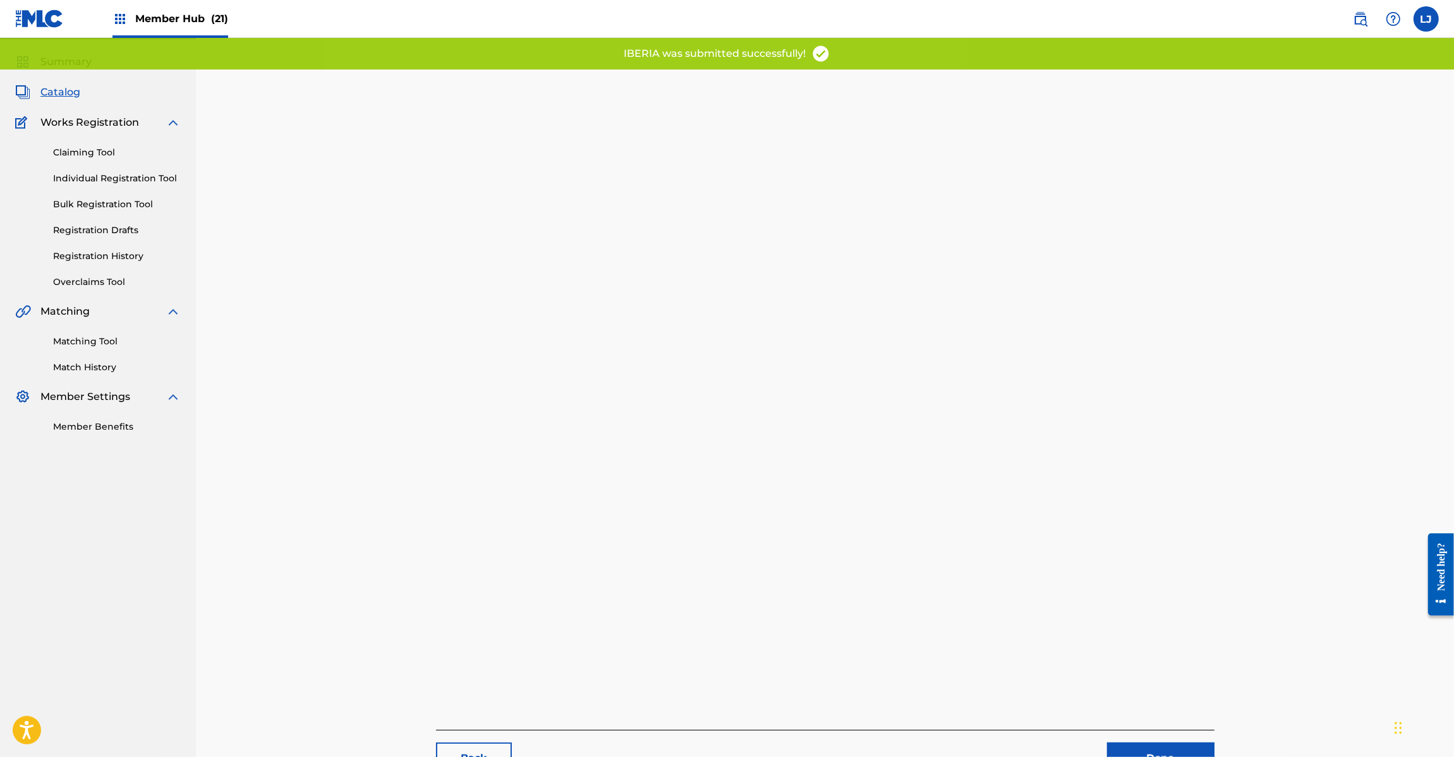
scroll to position [130, 0]
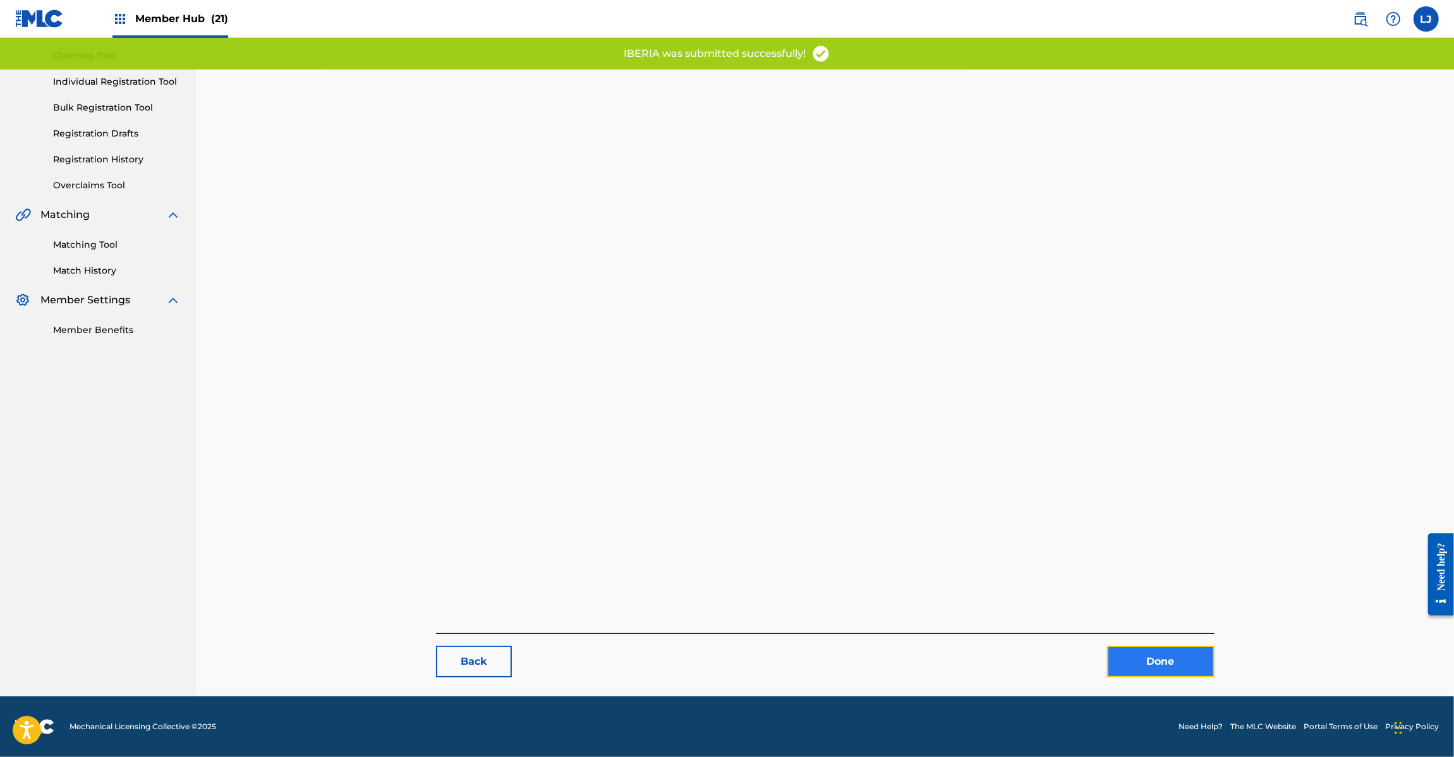
click at [1160, 646] on link "Done" at bounding box center [1160, 662] width 107 height 32
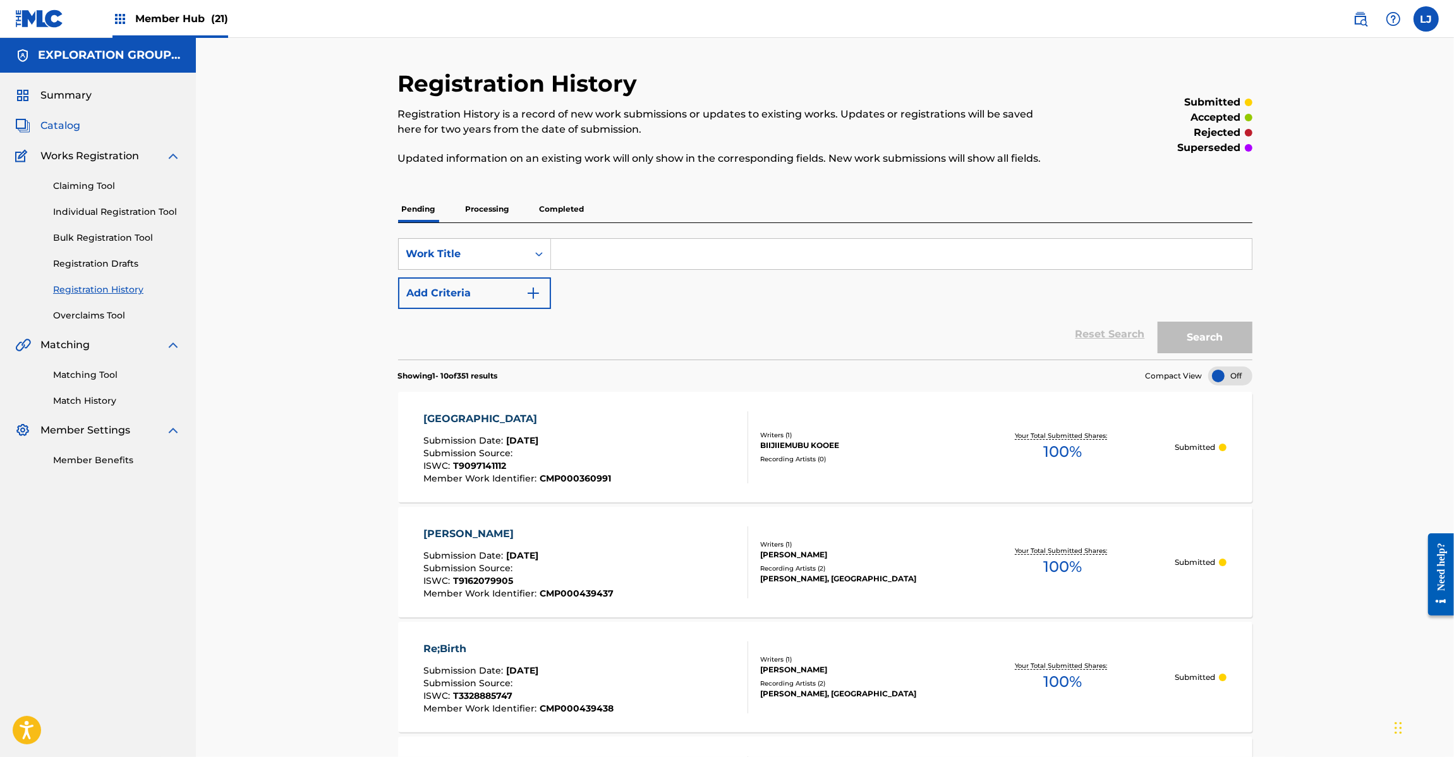
click at [62, 128] on span "Catalog" at bounding box center [60, 125] width 40 height 15
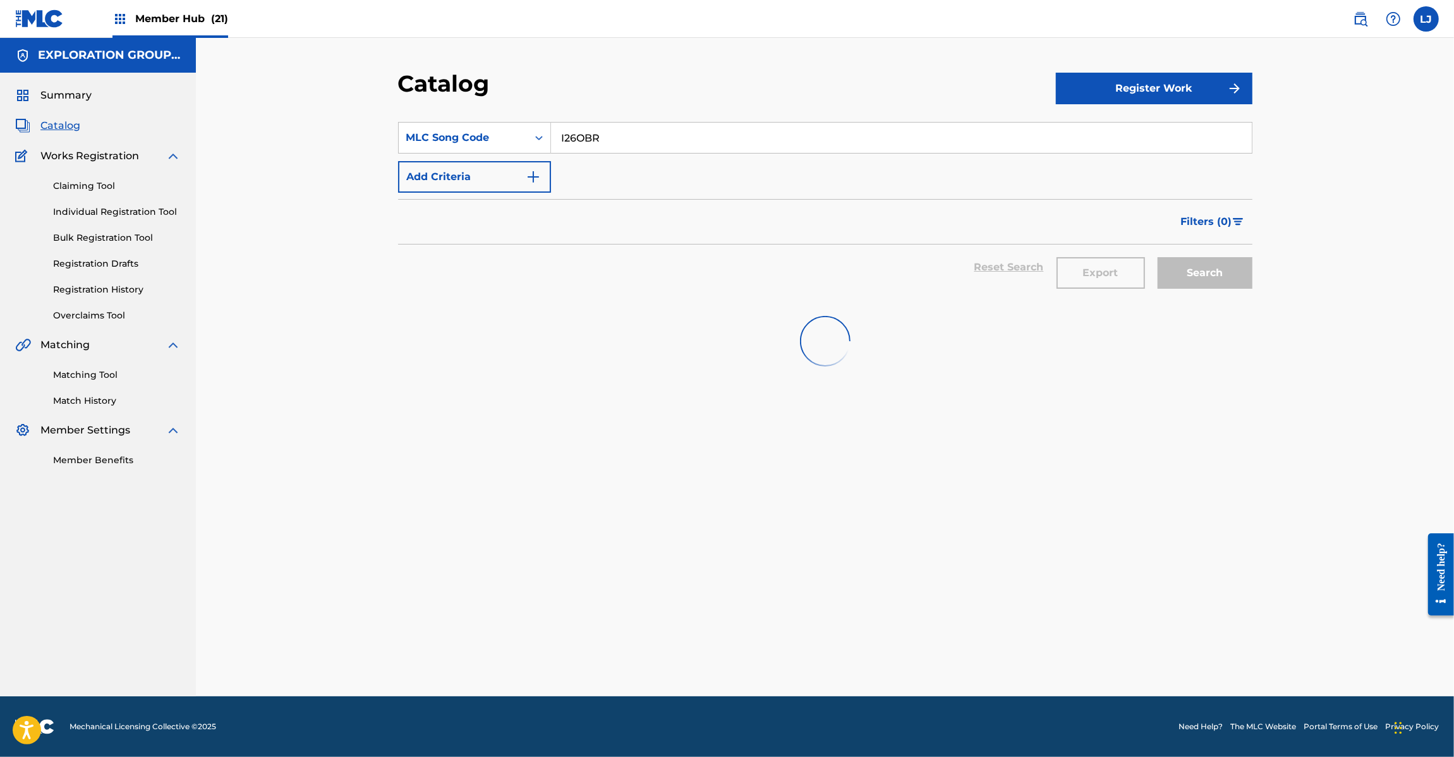
click at [573, 135] on input "I26OBR" at bounding box center [901, 138] width 701 height 30
paste input "N80"
click at [573, 135] on input "I26N80" at bounding box center [901, 138] width 701 height 30
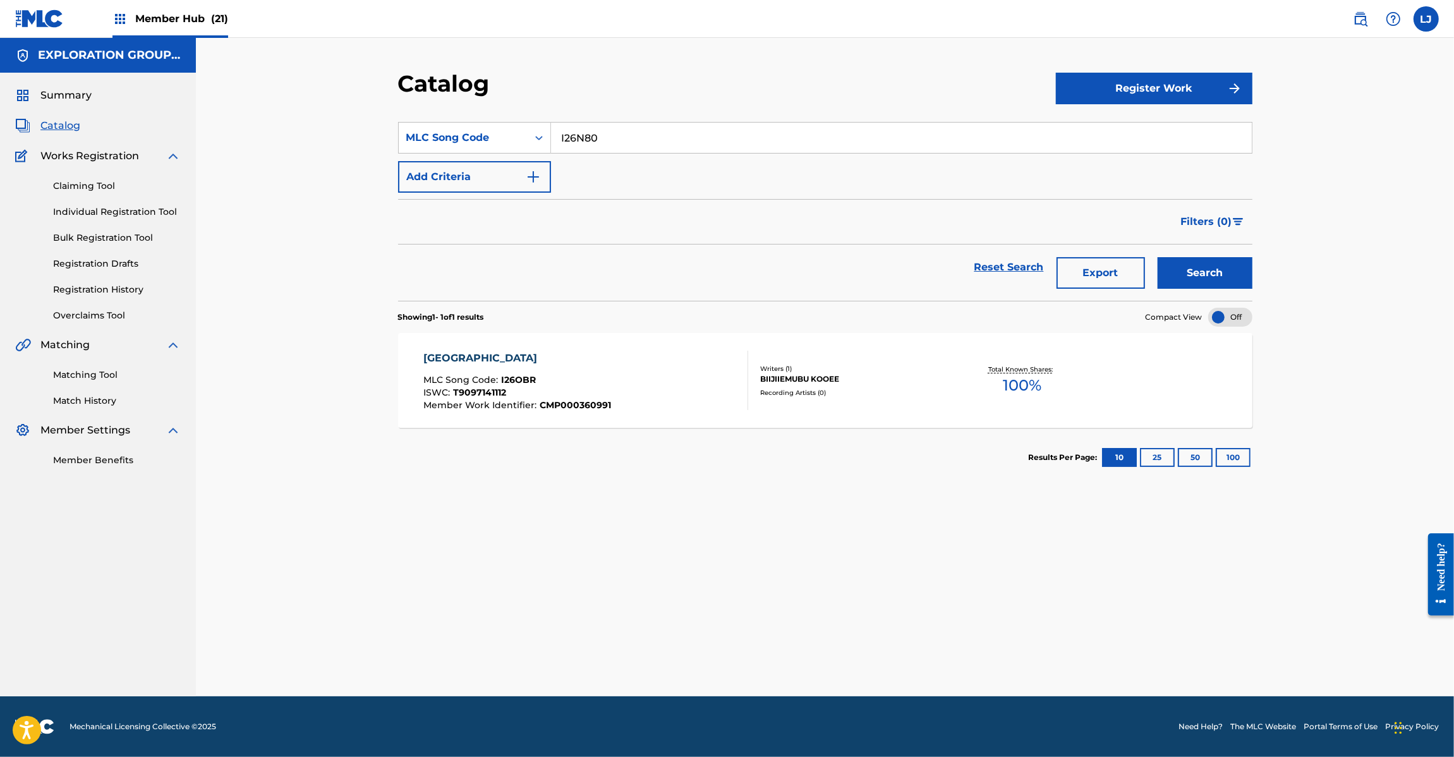
type input "I26N80"
drag, startPoint x: 1167, startPoint y: 301, endPoint x: 1171, endPoint y: 274, distance: 27.5
click at [1169, 298] on div "SearchWithCriteria0ceedf0b-b807-4d31-9545-95544ed255a0 MLC Song Code I26N80 Add…" at bounding box center [825, 420] width 855 height 627
click at [1171, 272] on button "Search" at bounding box center [1205, 273] width 95 height 32
click at [727, 362] on div "IBUKI MINAGIRU OKA MLC Song Code : I26N80 ISWC : Member Work Identifier : CMP00…" at bounding box center [585, 380] width 325 height 59
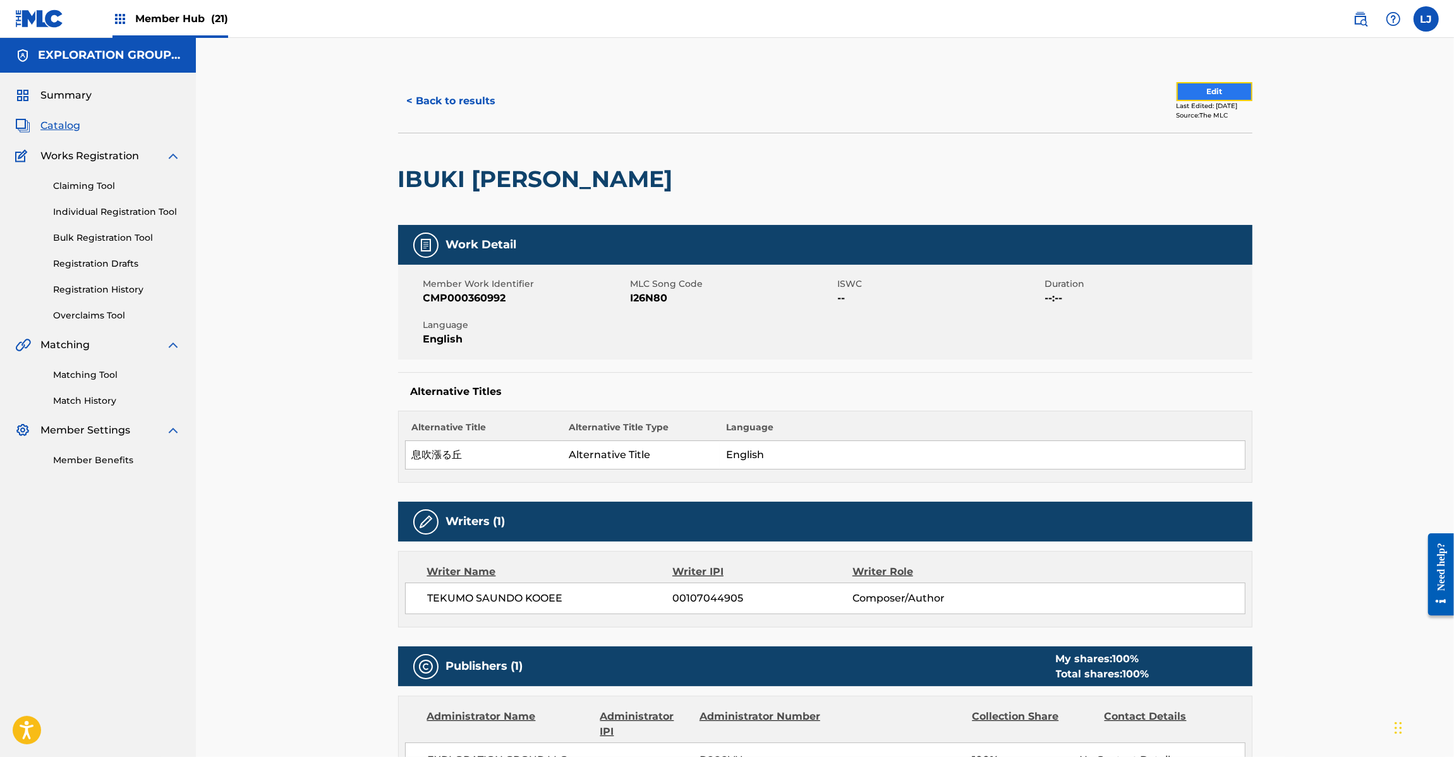
click at [1209, 83] on button "Edit" at bounding box center [1215, 91] width 76 height 19
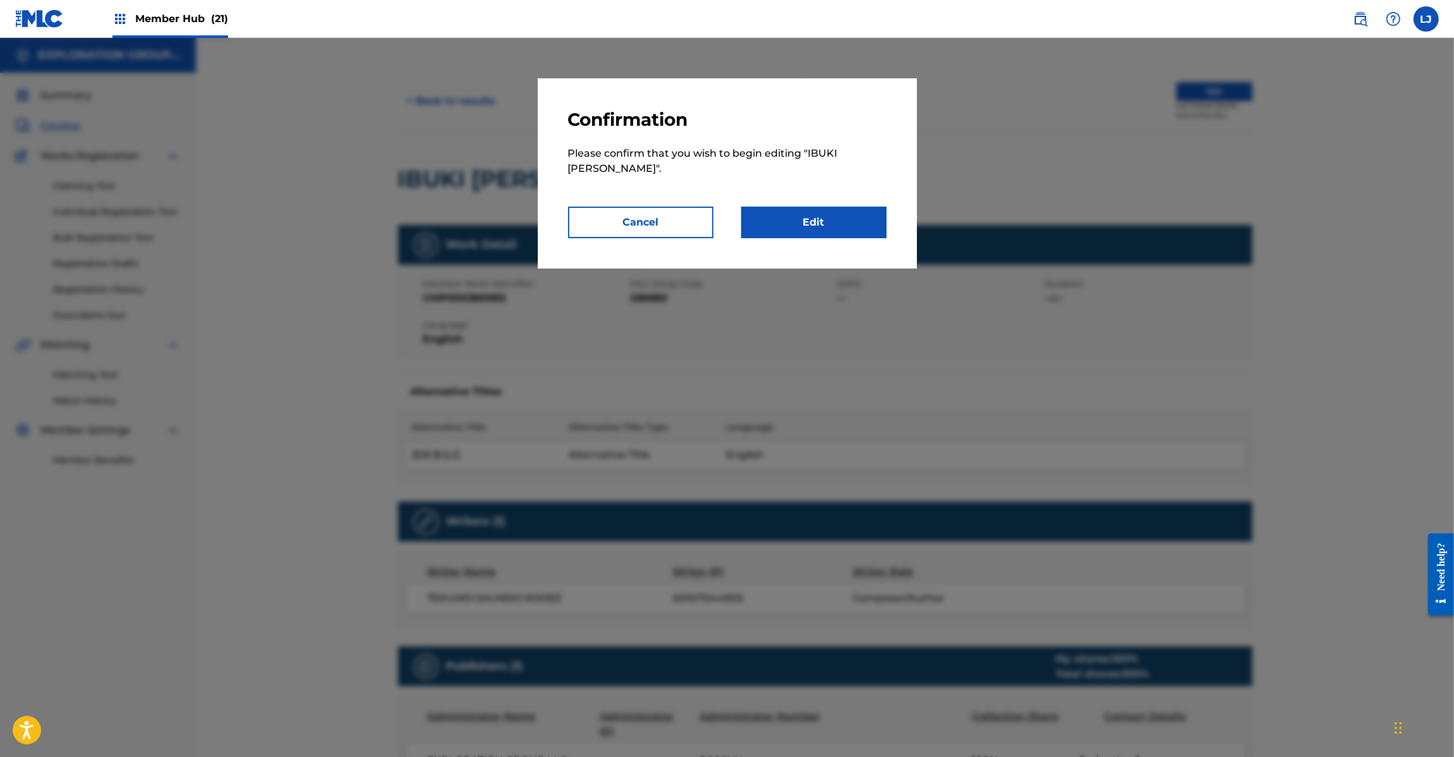
click at [819, 198] on p "Please confirm that you wish to begin editing " [PERSON_NAME] OKA "." at bounding box center [727, 169] width 319 height 76
click at [819, 210] on link "Edit" at bounding box center [813, 223] width 145 height 32
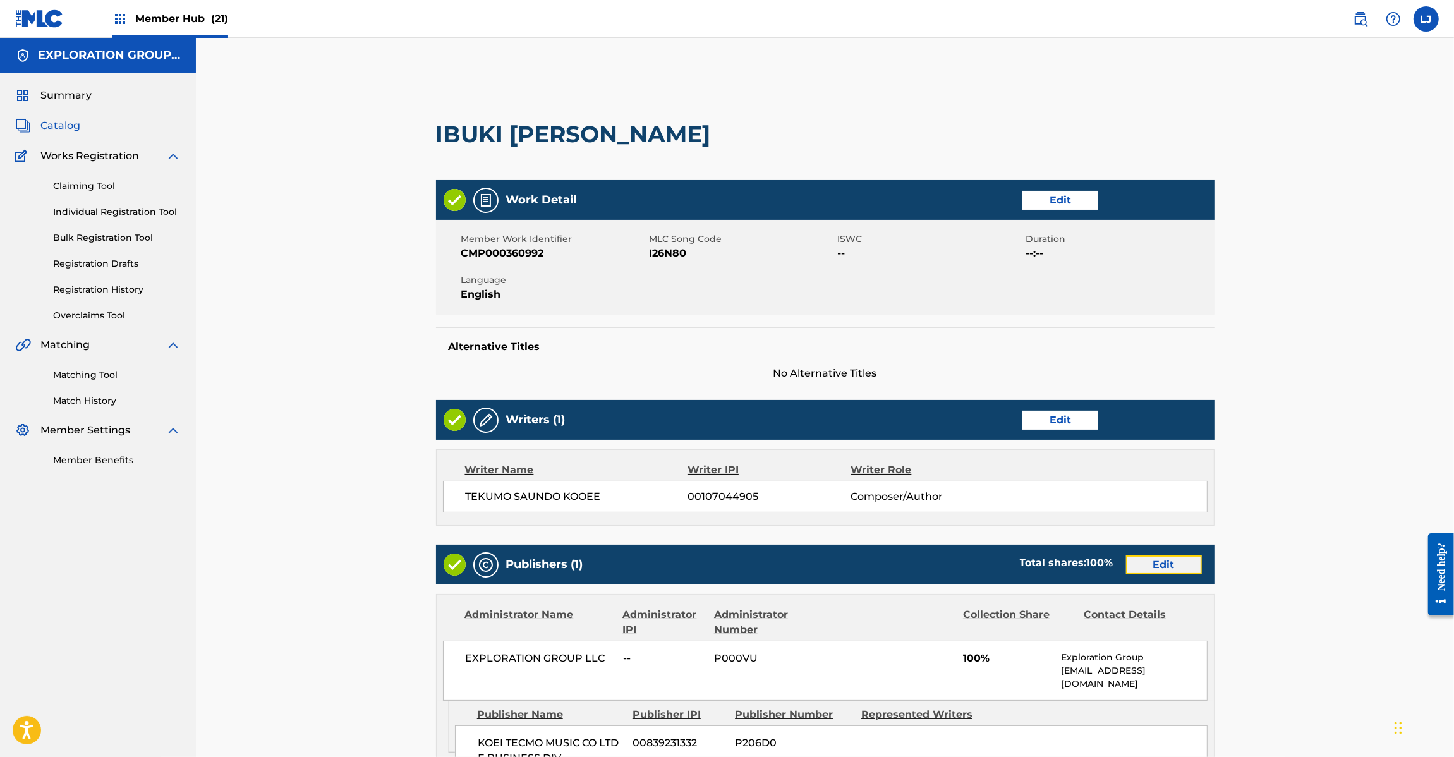
click at [1146, 569] on link "Edit" at bounding box center [1164, 565] width 76 height 19
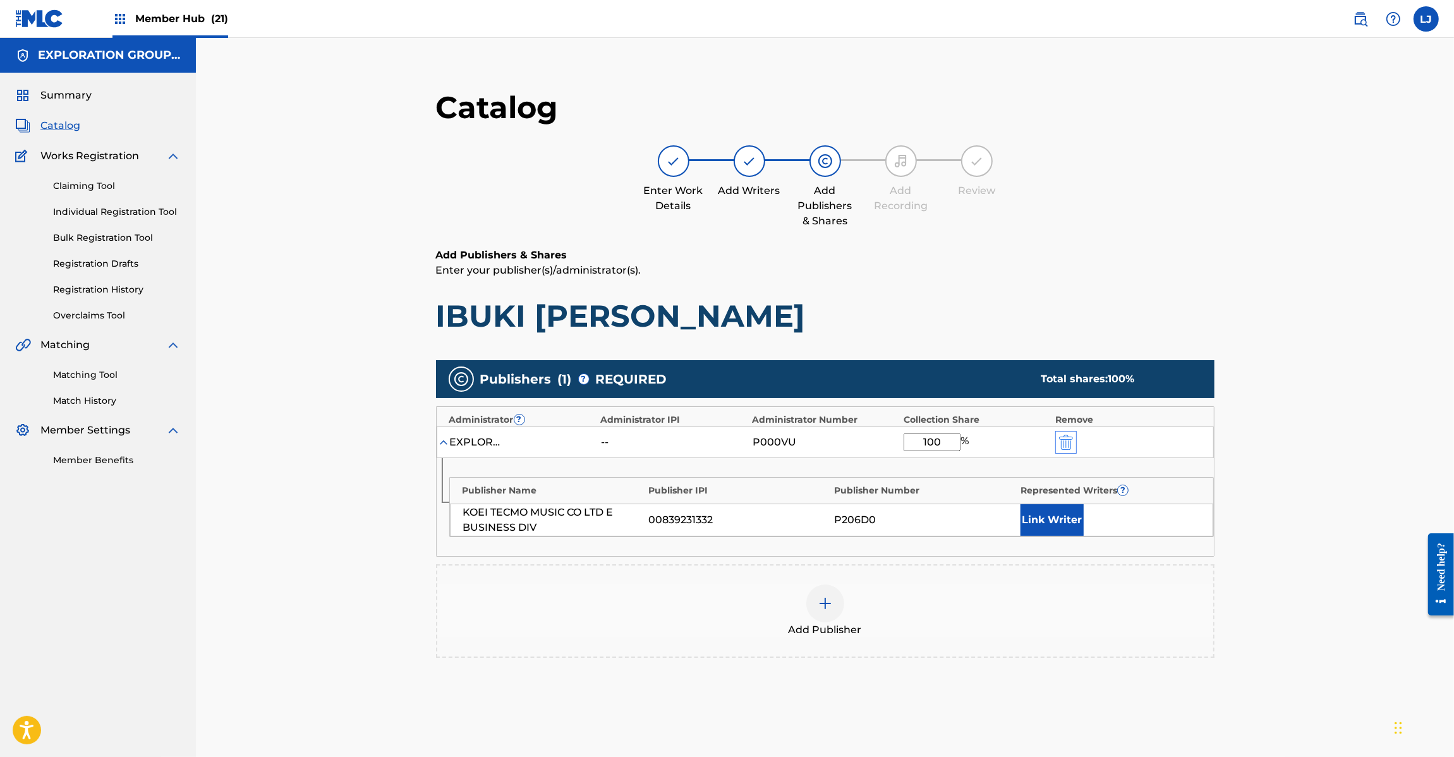
click at [1073, 444] on div at bounding box center [1084, 442] width 57 height 15
click at [1072, 444] on img "submit" at bounding box center [1066, 442] width 14 height 15
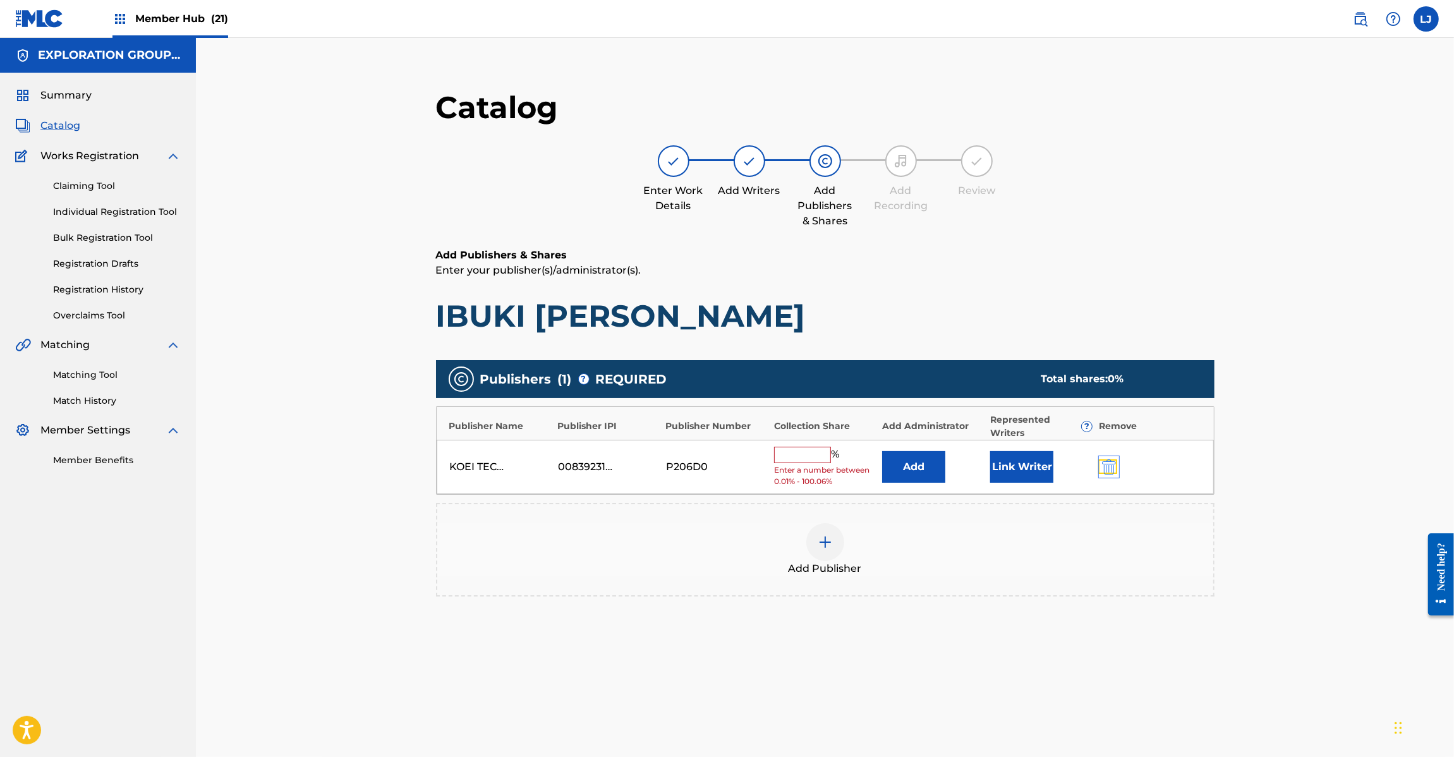
click at [1116, 466] on img "submit" at bounding box center [1109, 467] width 14 height 15
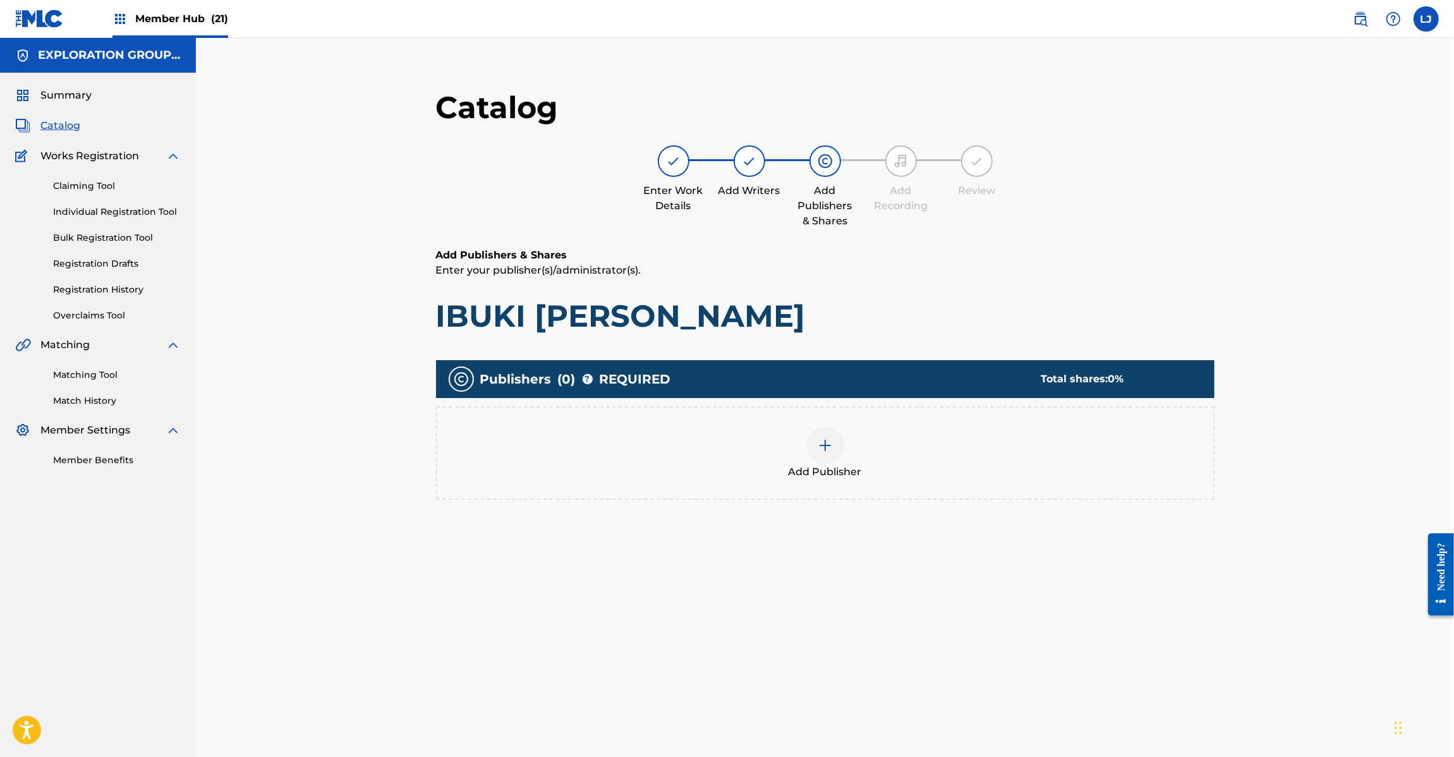
click at [828, 446] on img at bounding box center [825, 445] width 15 height 15
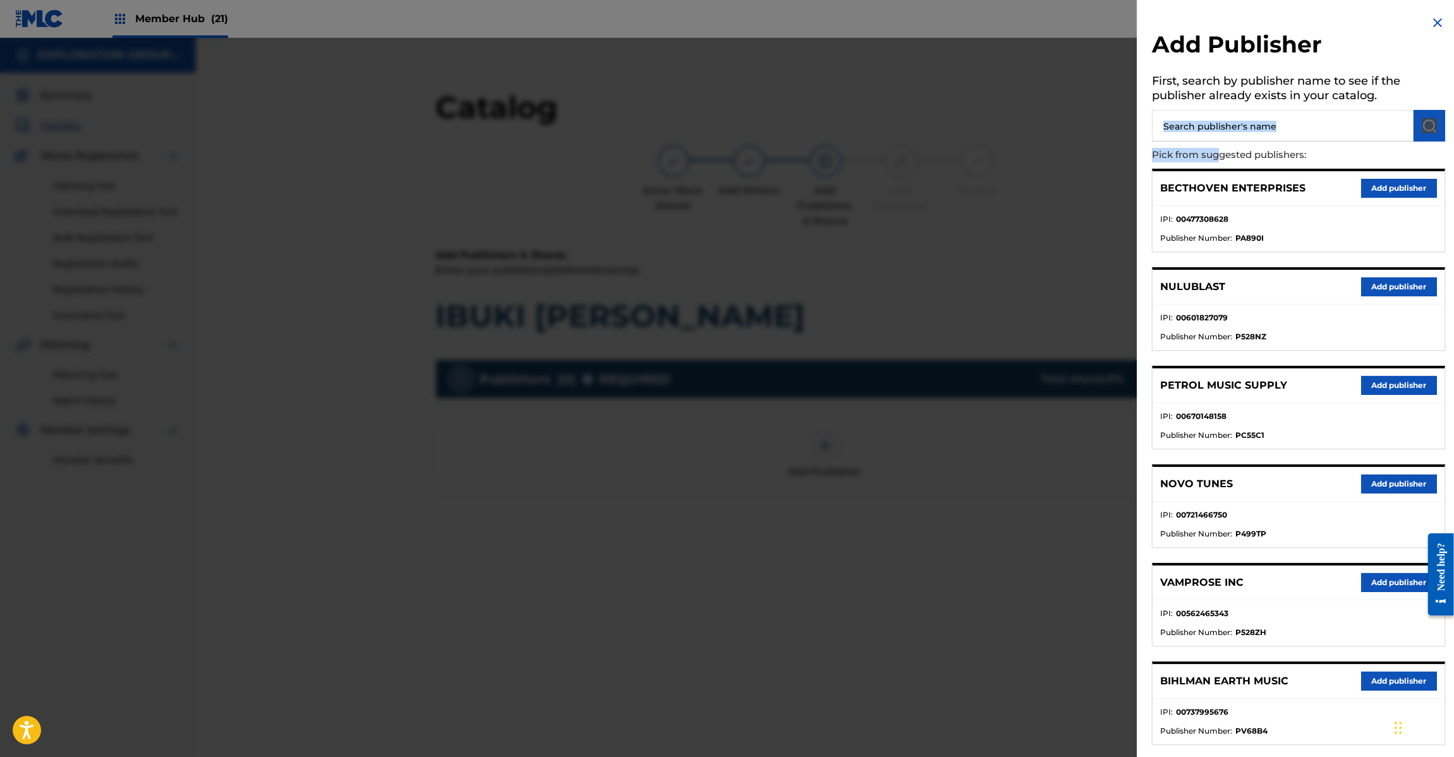
drag, startPoint x: 1217, startPoint y: 142, endPoint x: 1217, endPoint y: 130, distance: 12.6
click at [1217, 130] on div "Add Publisher First, search by publisher name to see if the publisher already e…" at bounding box center [1299, 563] width 324 height 1126
click at [1217, 130] on input "text" at bounding box center [1283, 126] width 262 height 32
click at [1246, 121] on input "text" at bounding box center [1283, 126] width 262 height 32
paste input "Koei Tecmo Music Co Ltd N Business Div"
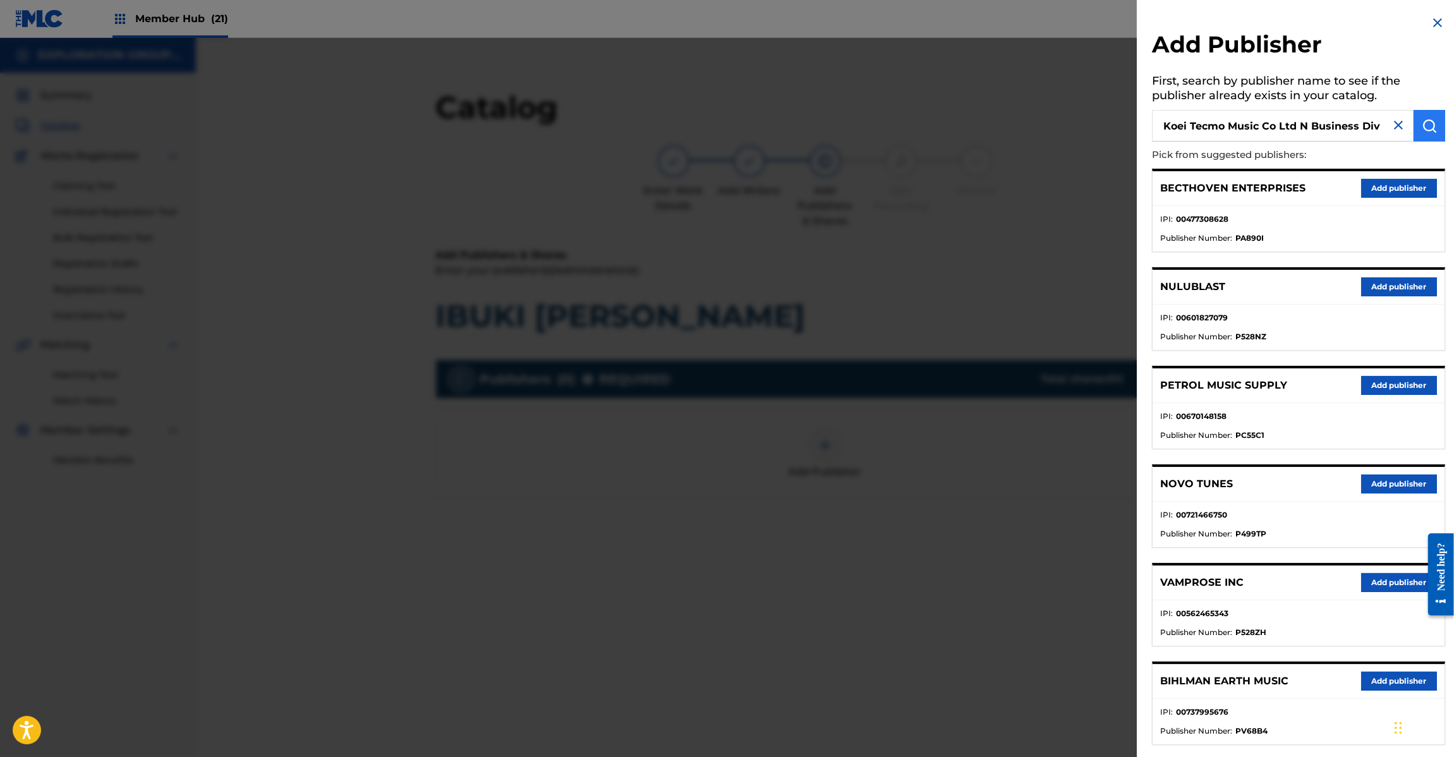
type input "Koei Tecmo Music Co Ltd N Business Div"
click at [1422, 130] on img "submit" at bounding box center [1429, 125] width 15 height 15
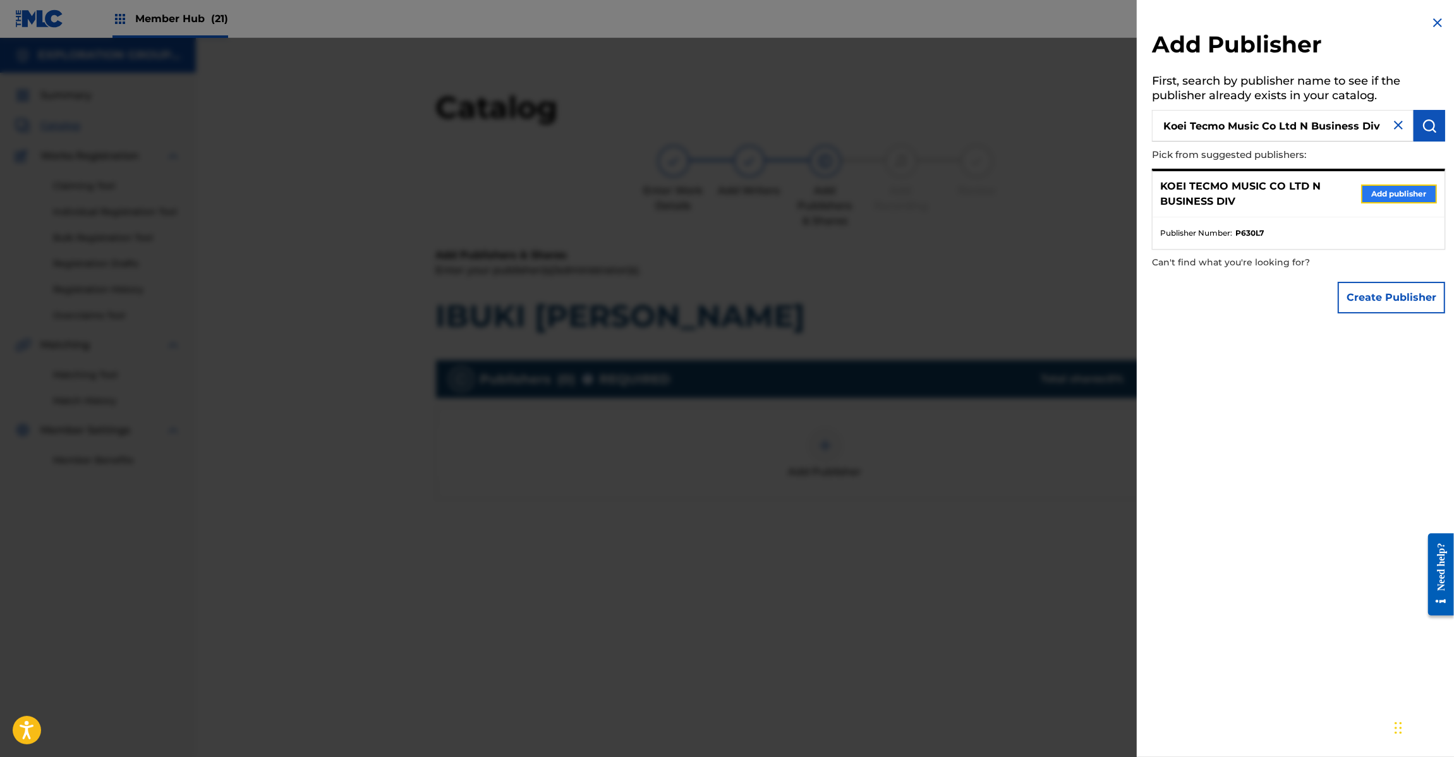
click at [1375, 199] on button "Add publisher" at bounding box center [1399, 194] width 76 height 19
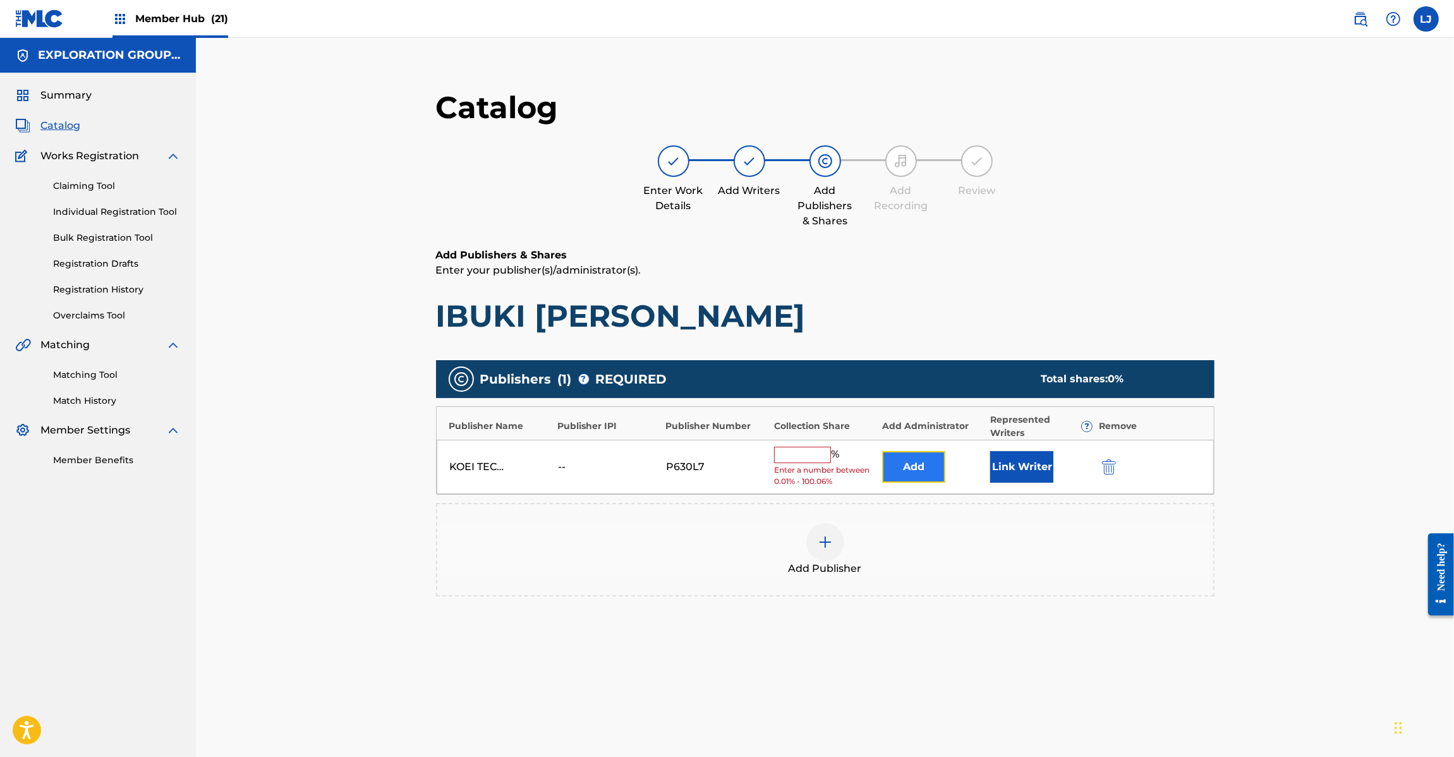
click at [906, 468] on button "Add" at bounding box center [913, 467] width 63 height 32
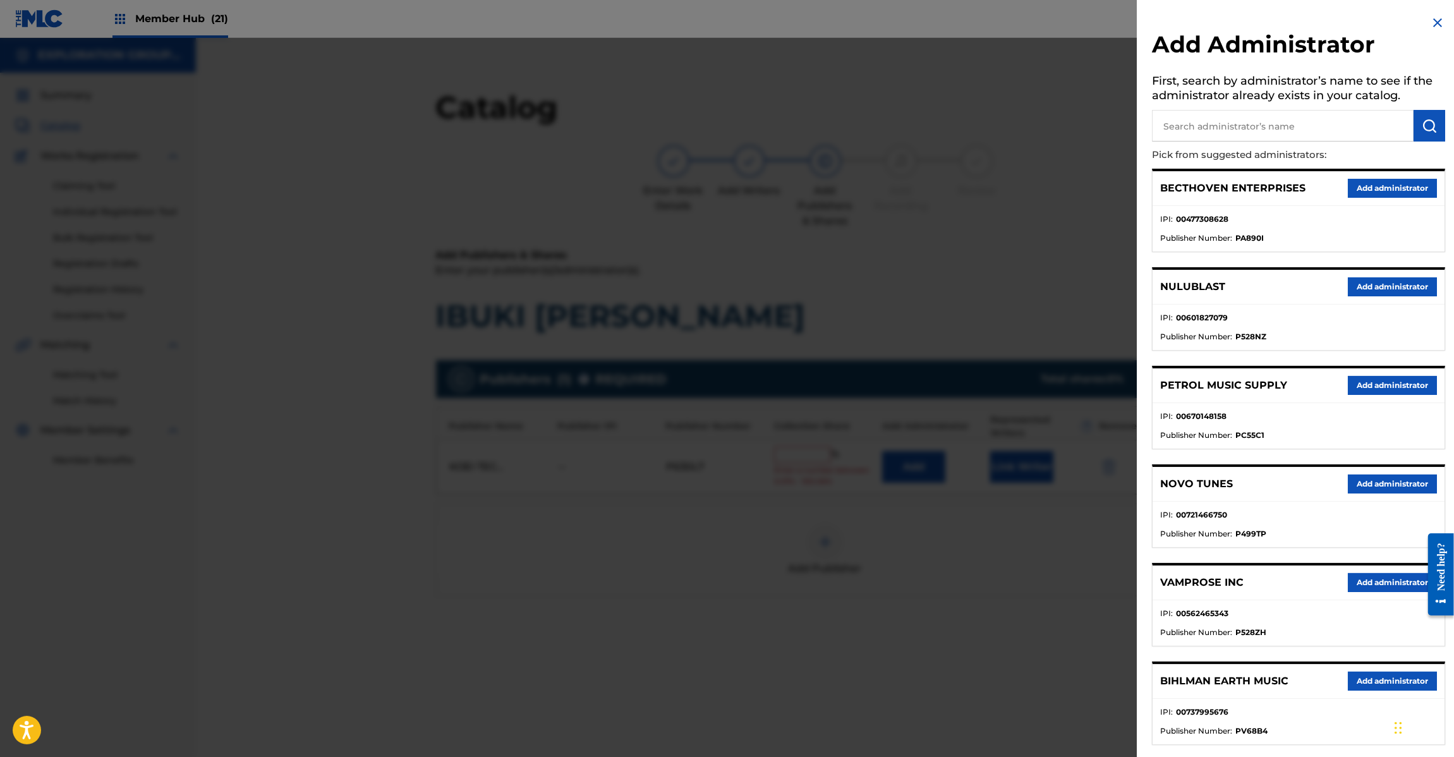
click at [1252, 121] on input "text" at bounding box center [1283, 126] width 262 height 32
paste input "Exploration Group LLC"
type input "Exploration Group LLC"
click at [1422, 121] on img "submit" at bounding box center [1429, 125] width 15 height 15
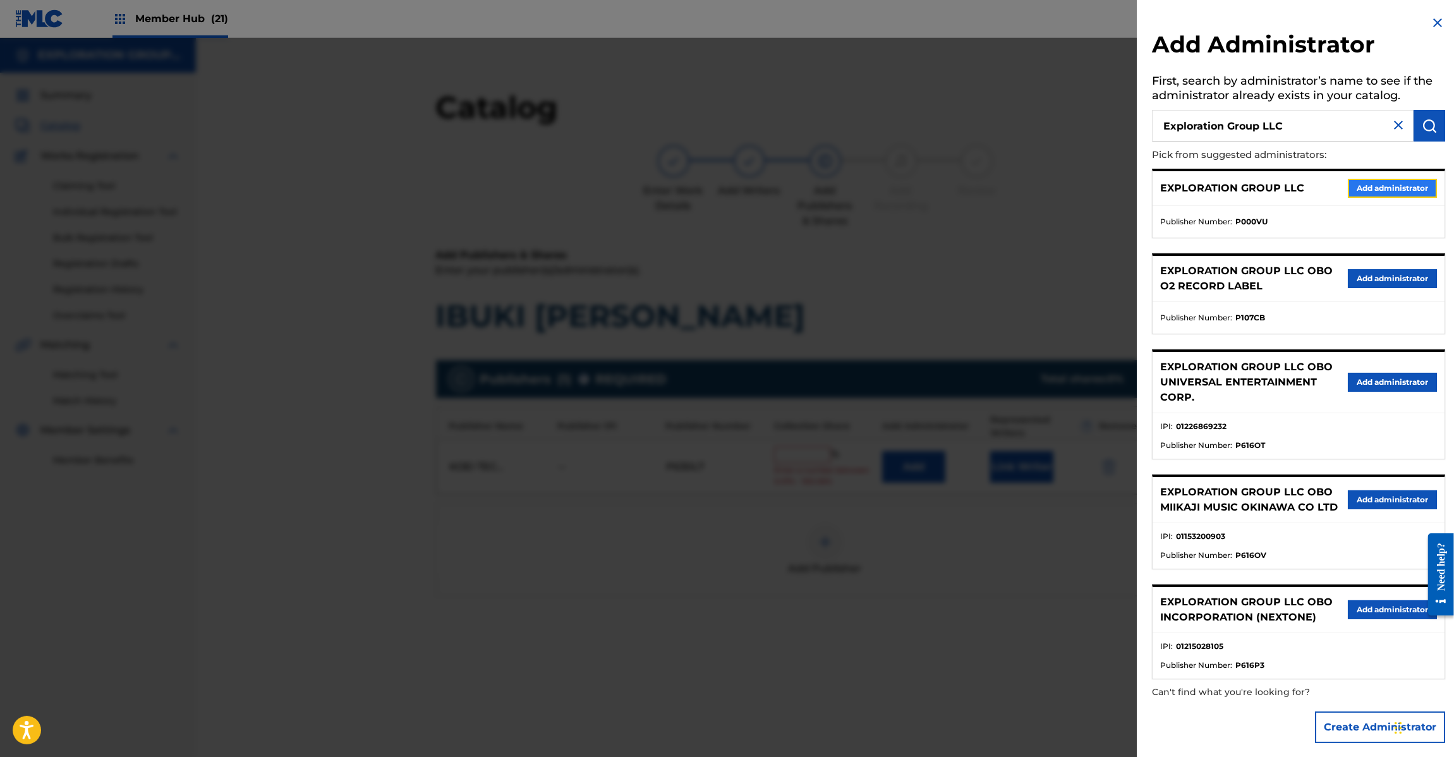
click at [1397, 194] on button "Add administrator" at bounding box center [1392, 188] width 89 height 19
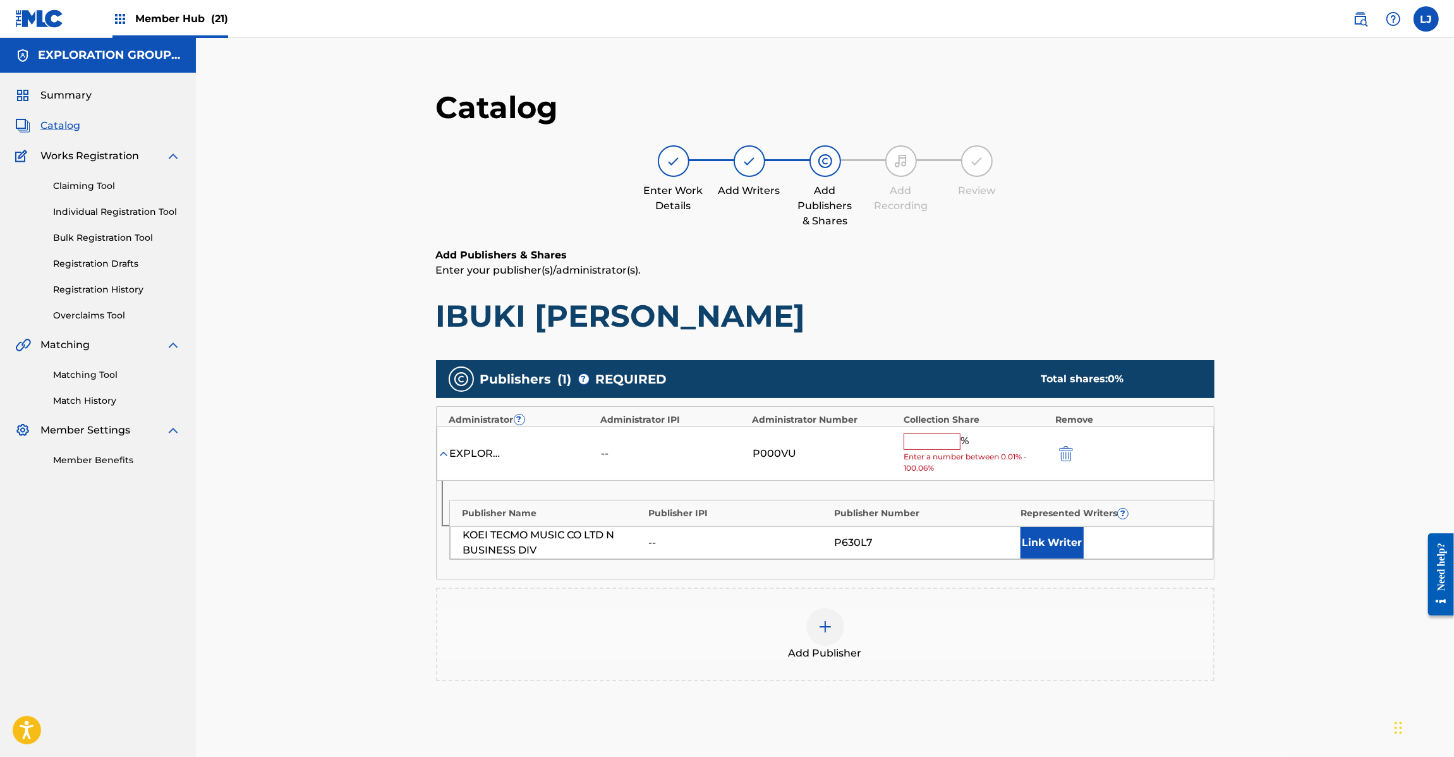
click at [925, 447] on input "text" at bounding box center [932, 442] width 57 height 16
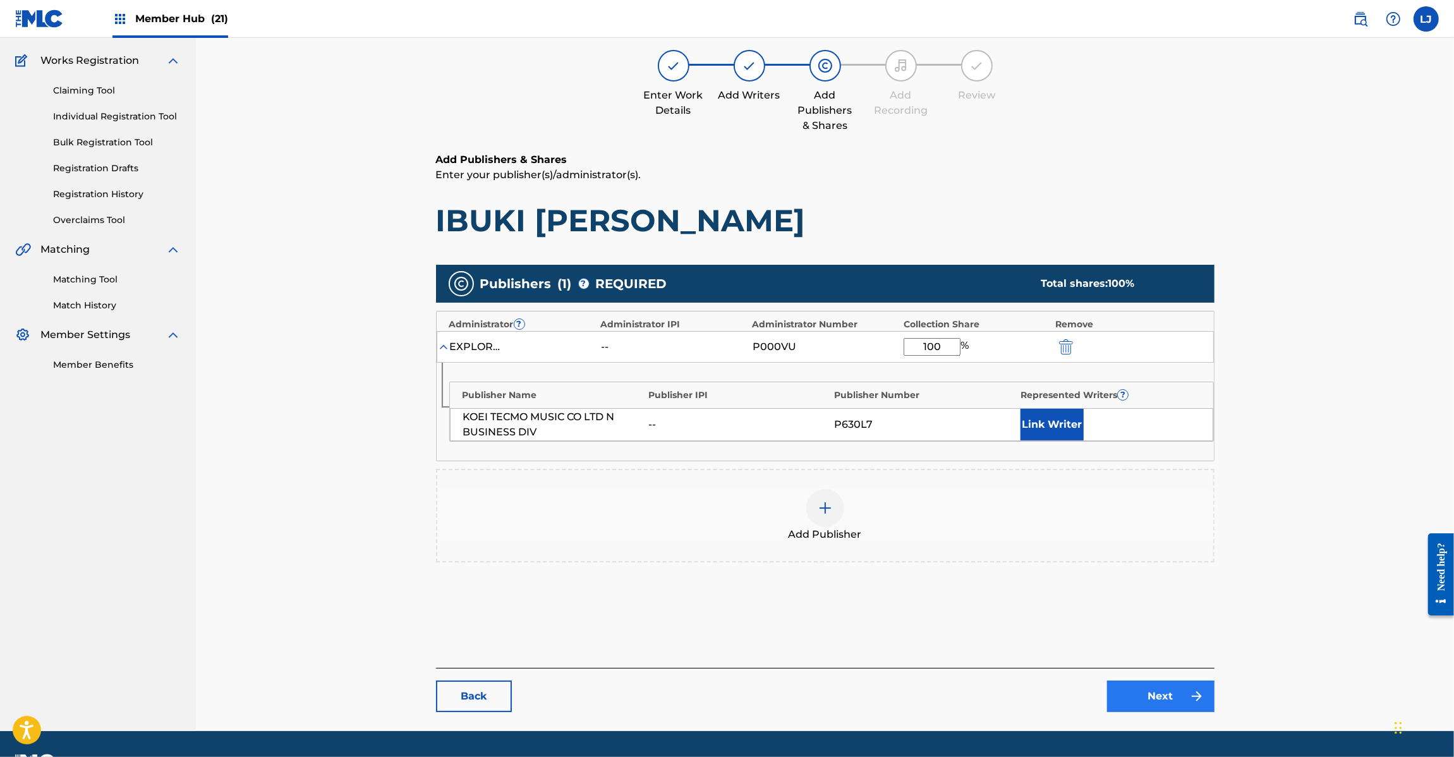
scroll to position [130, 0]
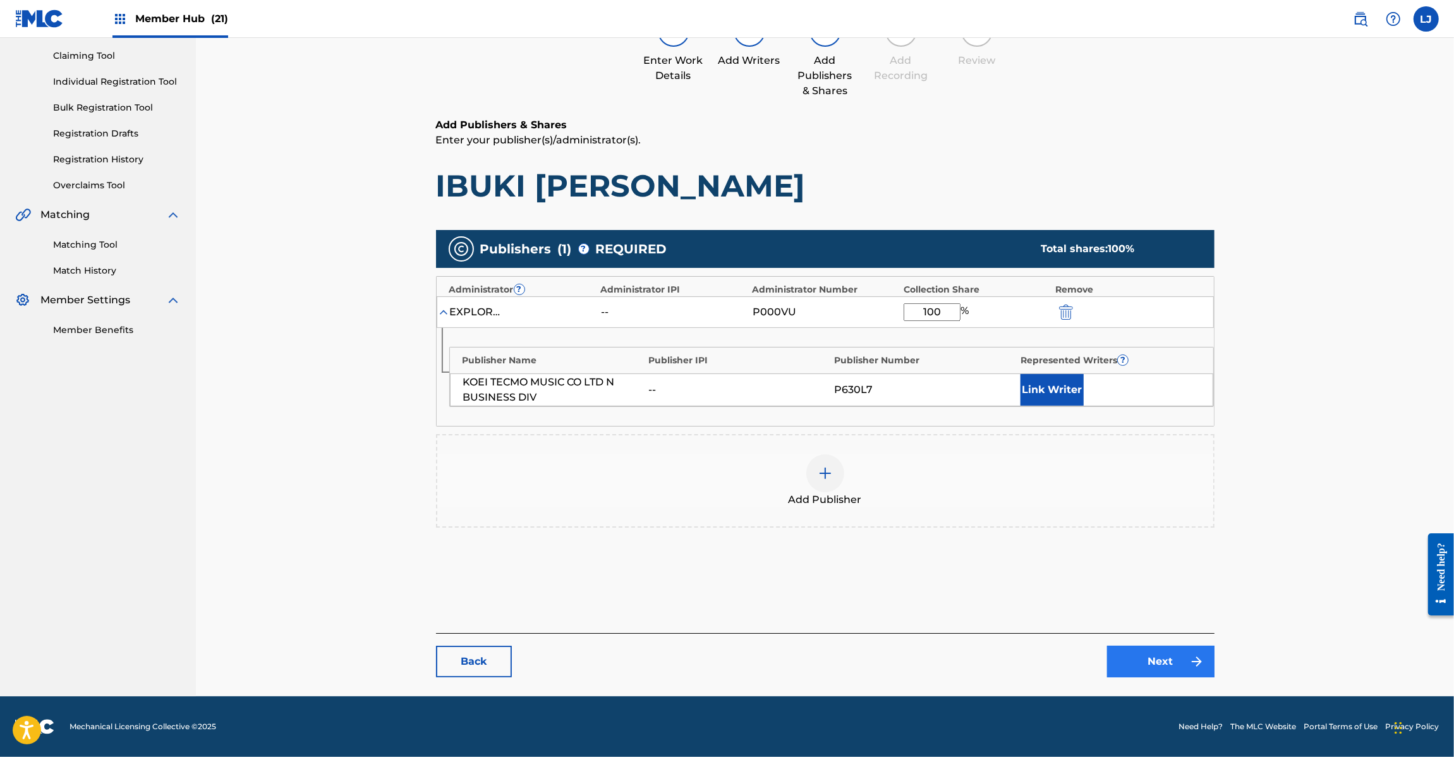
type input "100"
click at [1190, 674] on link "Next" at bounding box center [1160, 662] width 107 height 32
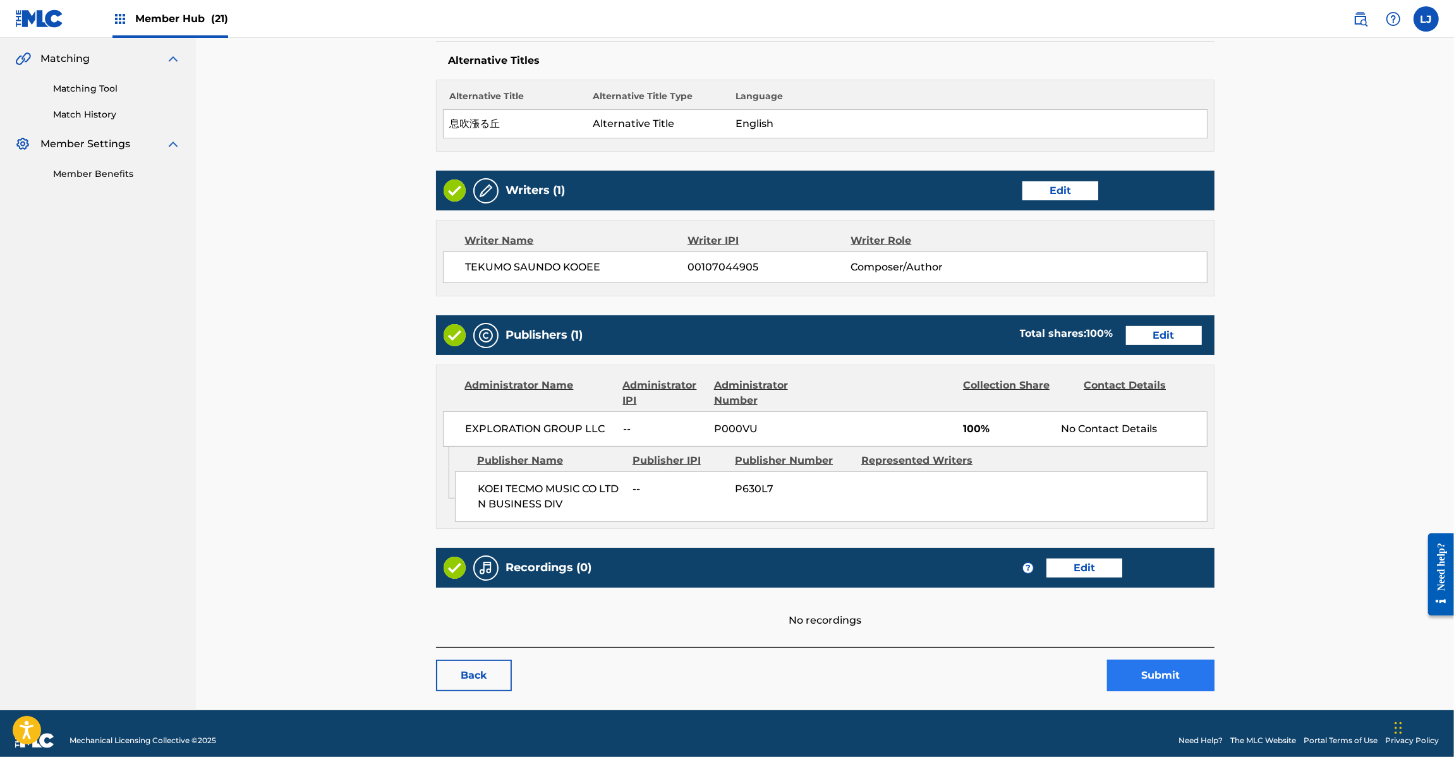
scroll to position [301, 0]
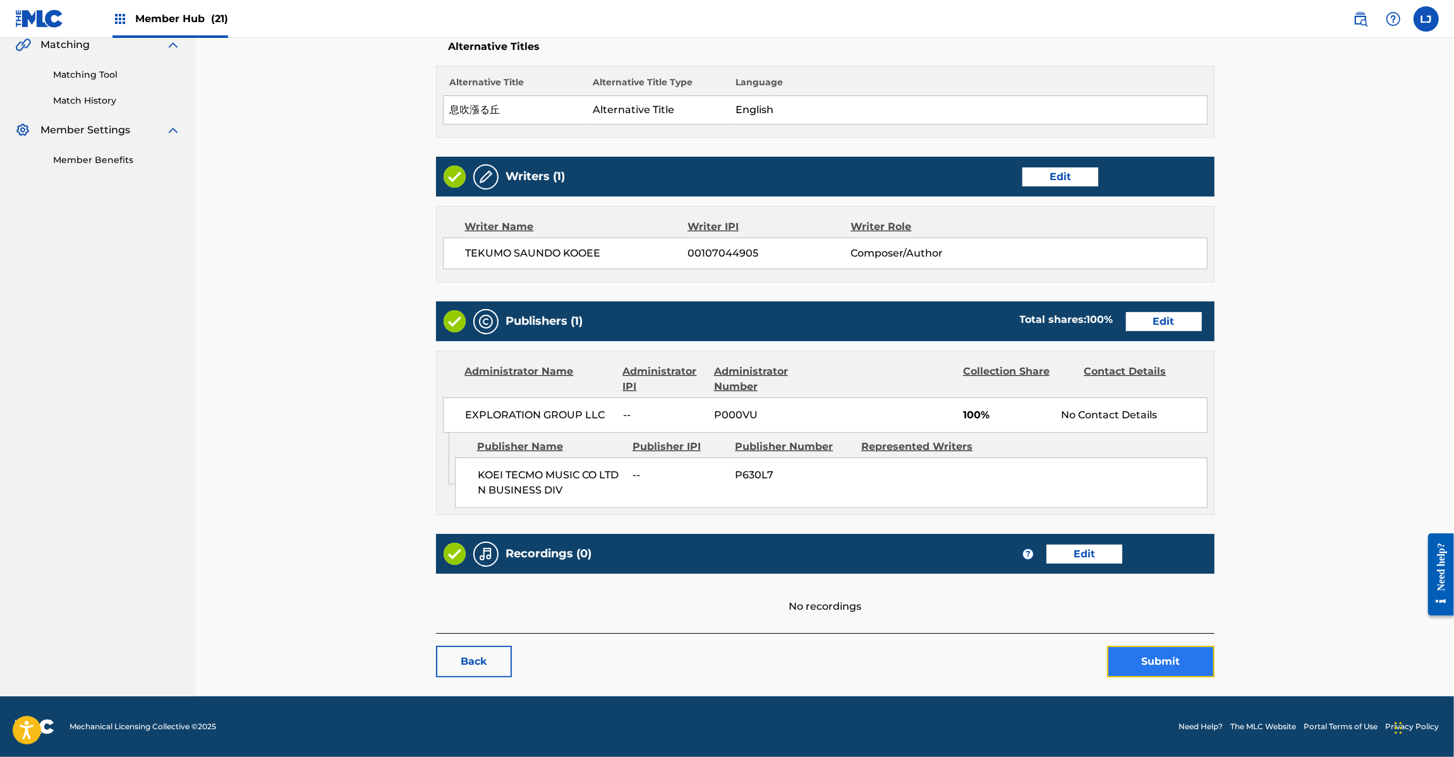
click at [1130, 655] on button "Submit" at bounding box center [1160, 662] width 107 height 32
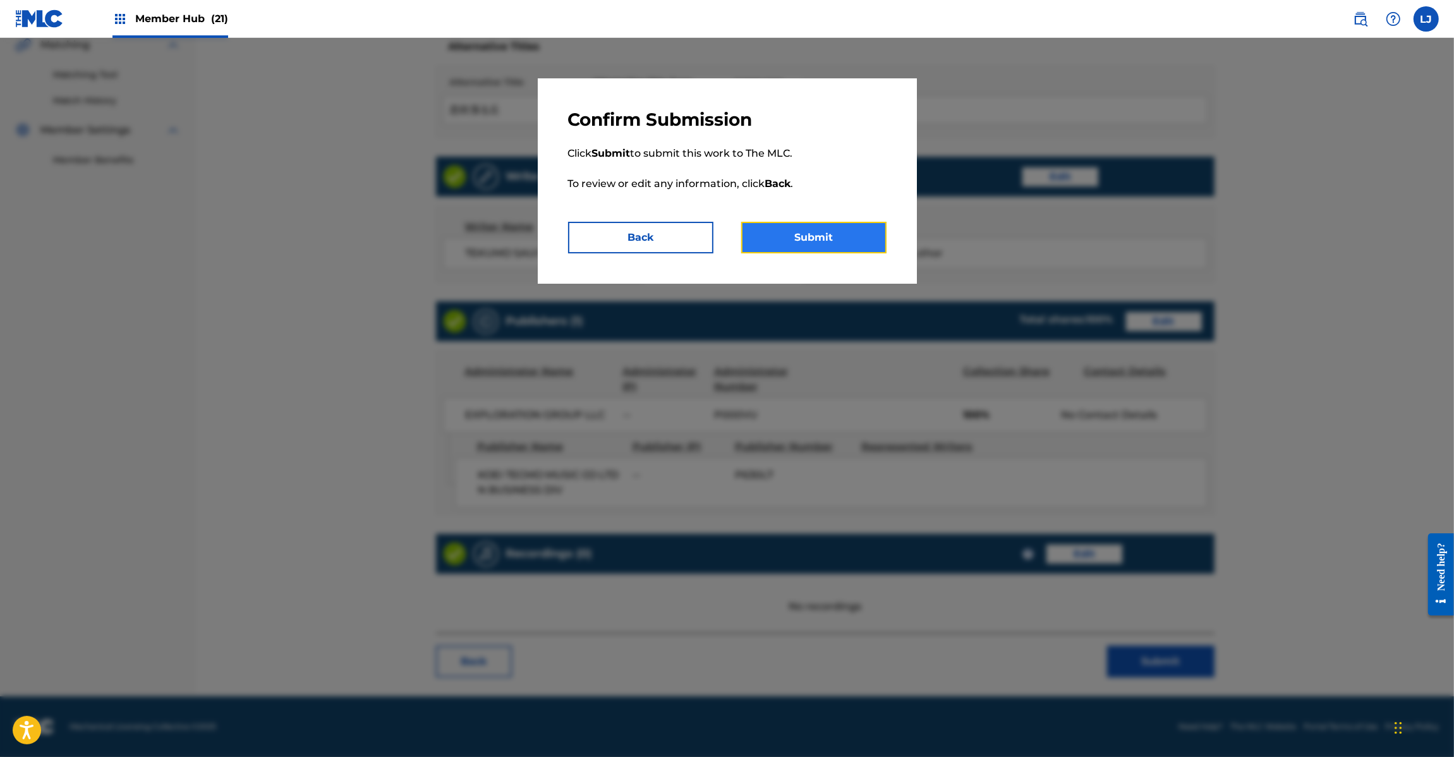
click at [820, 235] on button "Submit" at bounding box center [813, 238] width 145 height 32
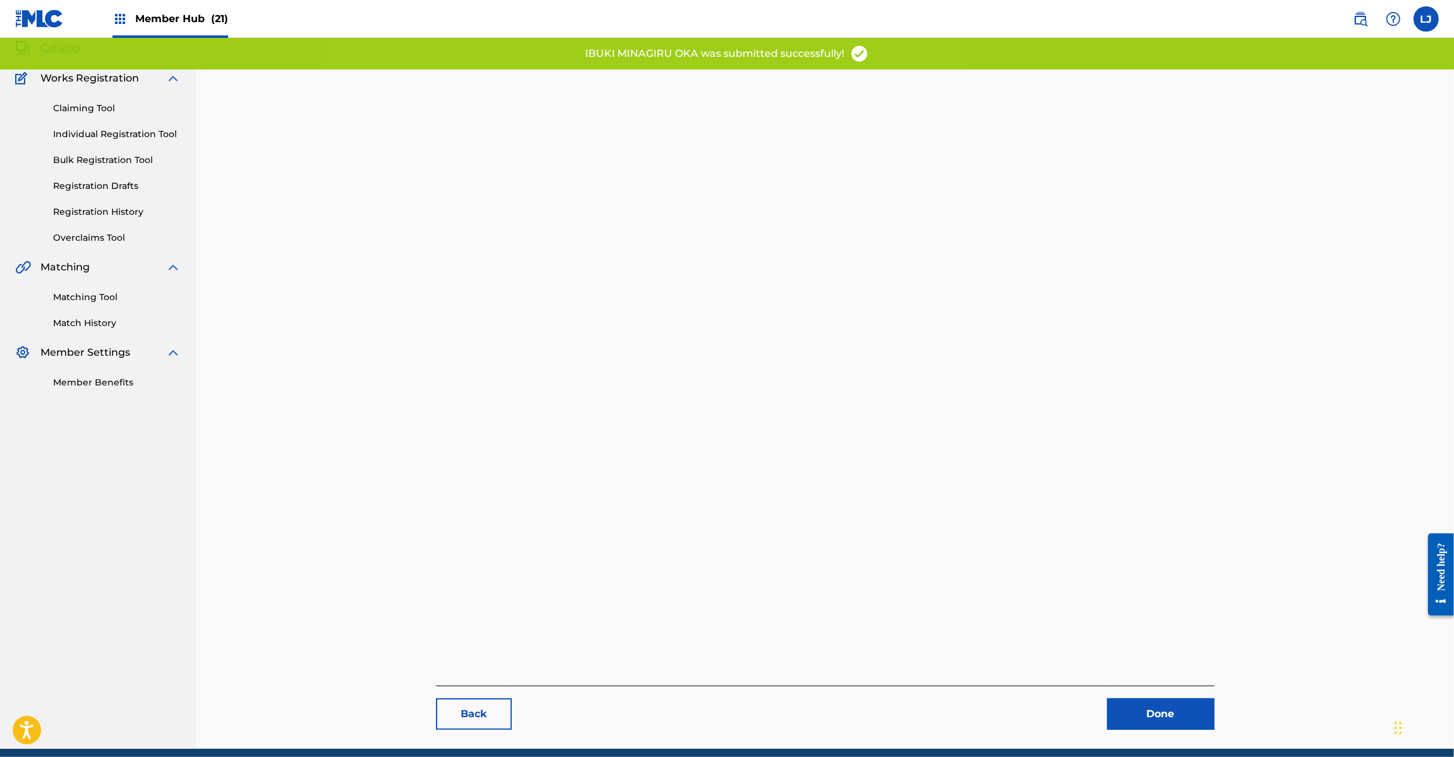
scroll to position [130, 0]
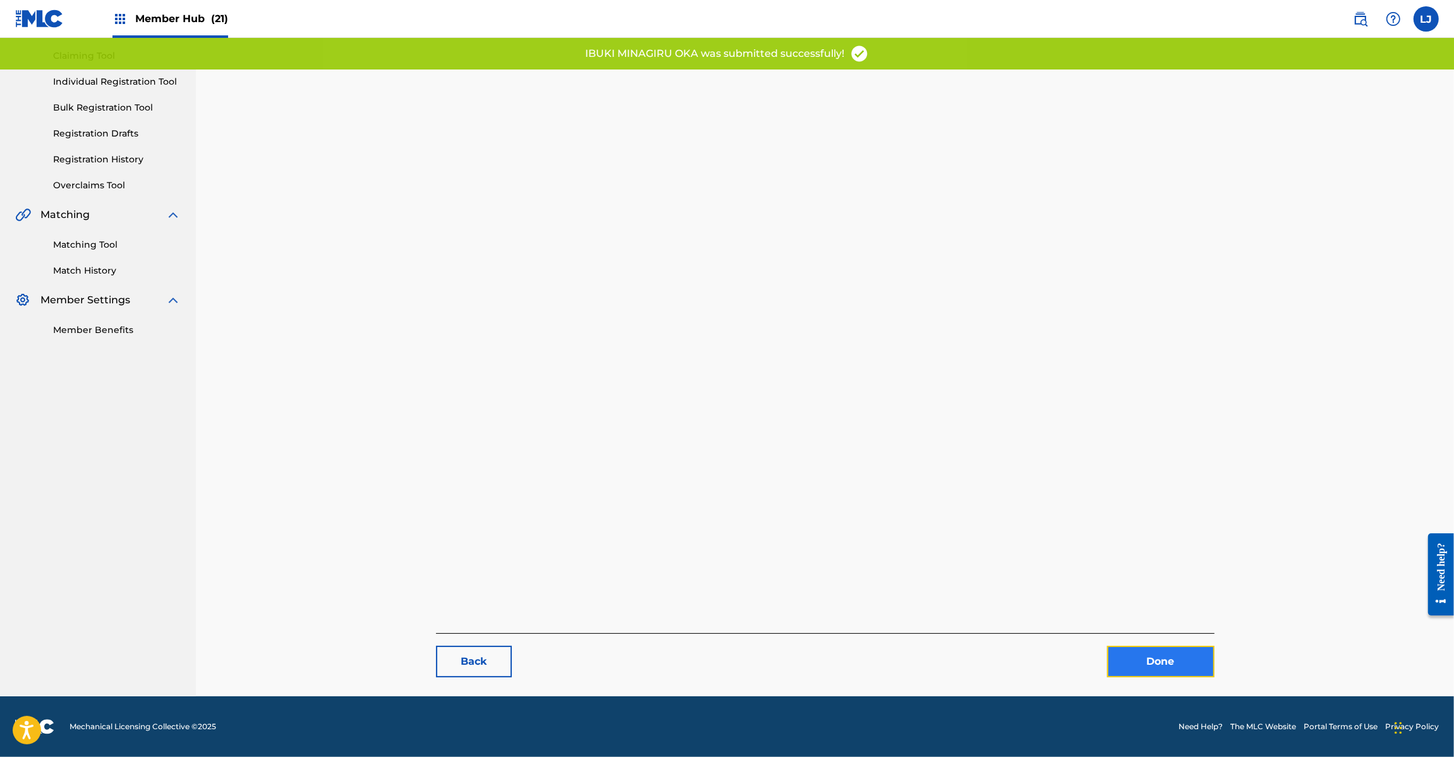
click at [1154, 653] on link "Done" at bounding box center [1160, 662] width 107 height 32
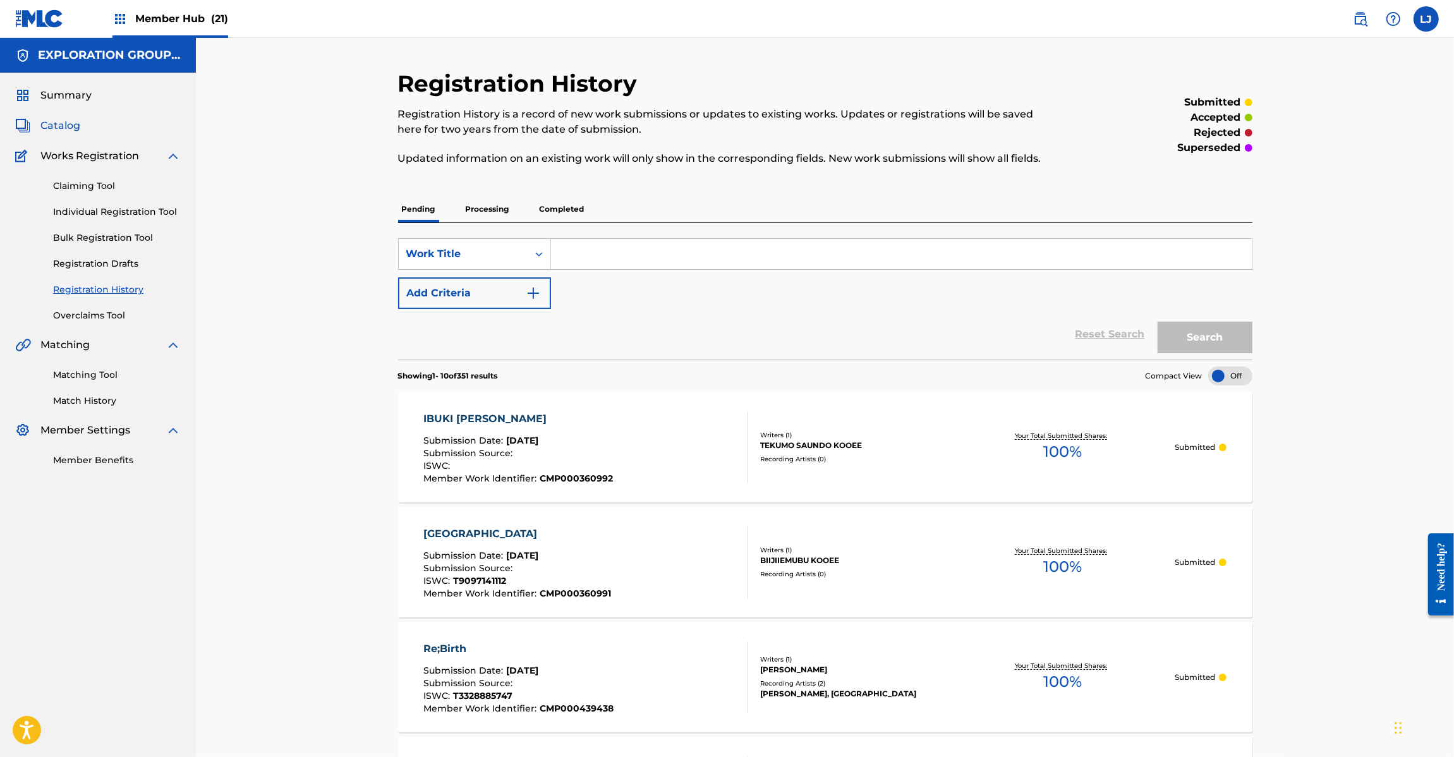
click at [39, 123] on link "Catalog" at bounding box center [47, 125] width 65 height 15
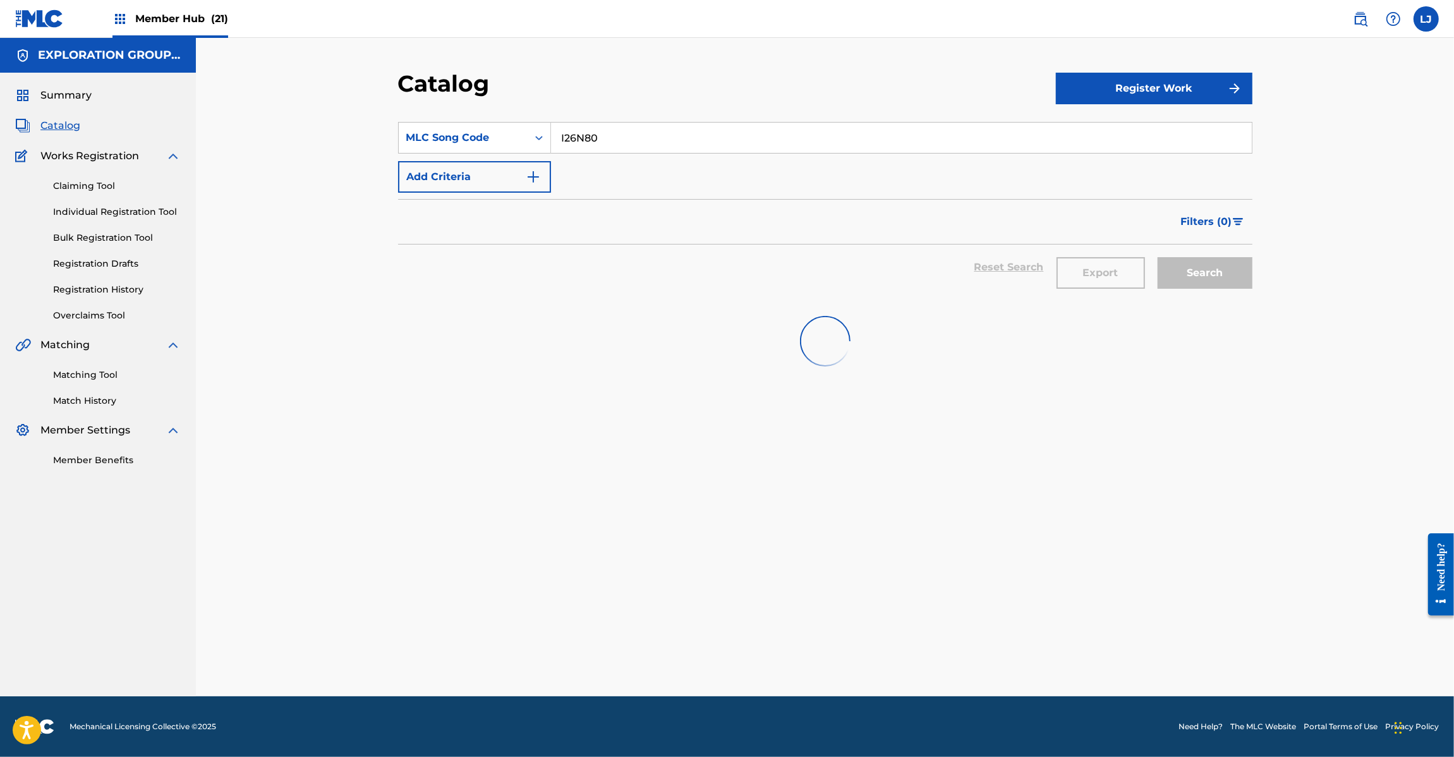
click at [580, 133] on input "I26N80" at bounding box center [901, 138] width 701 height 30
paste input "9Q"
click at [580, 133] on input "I26N9Q" at bounding box center [901, 138] width 701 height 30
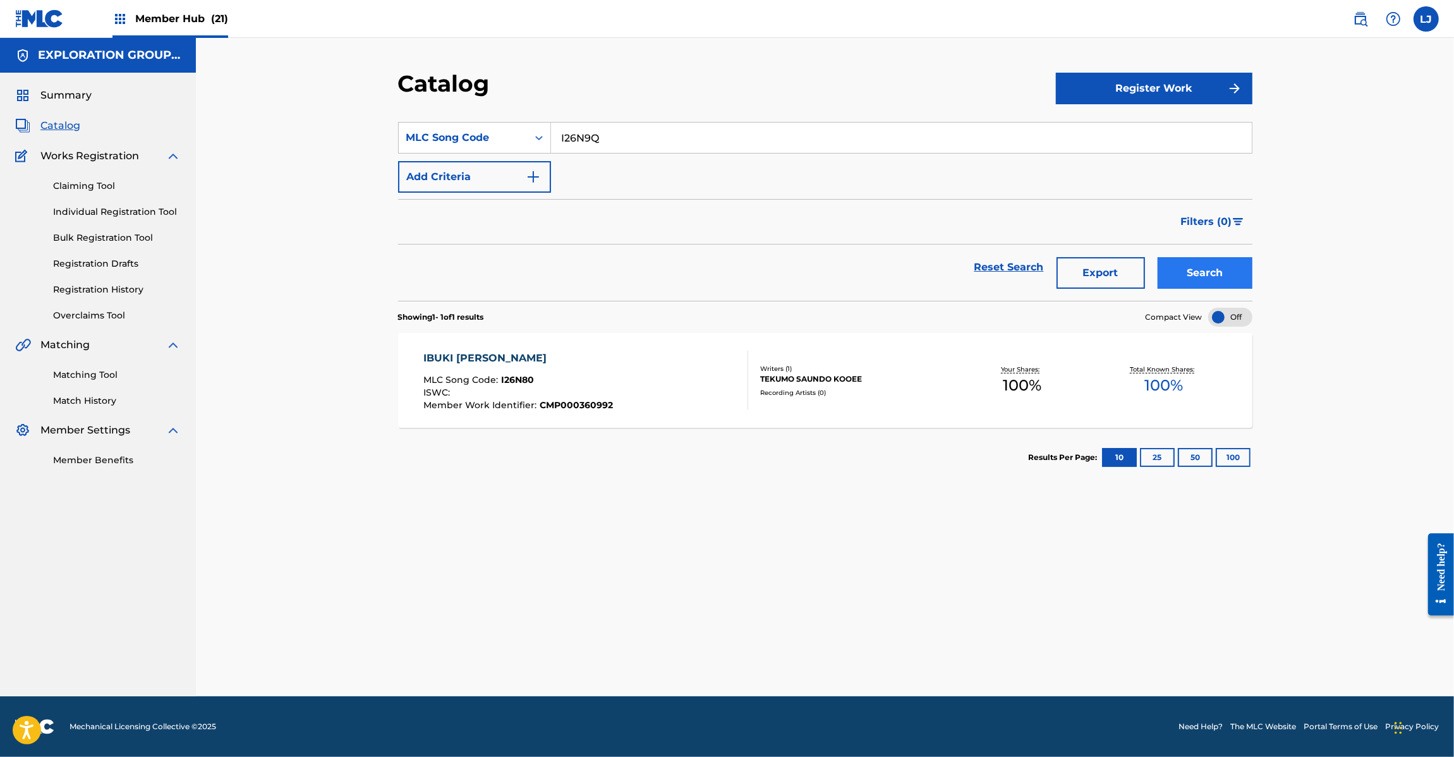
type input "I26N9Q"
click at [1242, 273] on button "Search" at bounding box center [1205, 273] width 95 height 32
click at [683, 376] on div "ICHIGEKINO KETSUI MLC Song Code : I26N9Q ISWC : T9223594216 Member Work Identif…" at bounding box center [585, 380] width 325 height 59
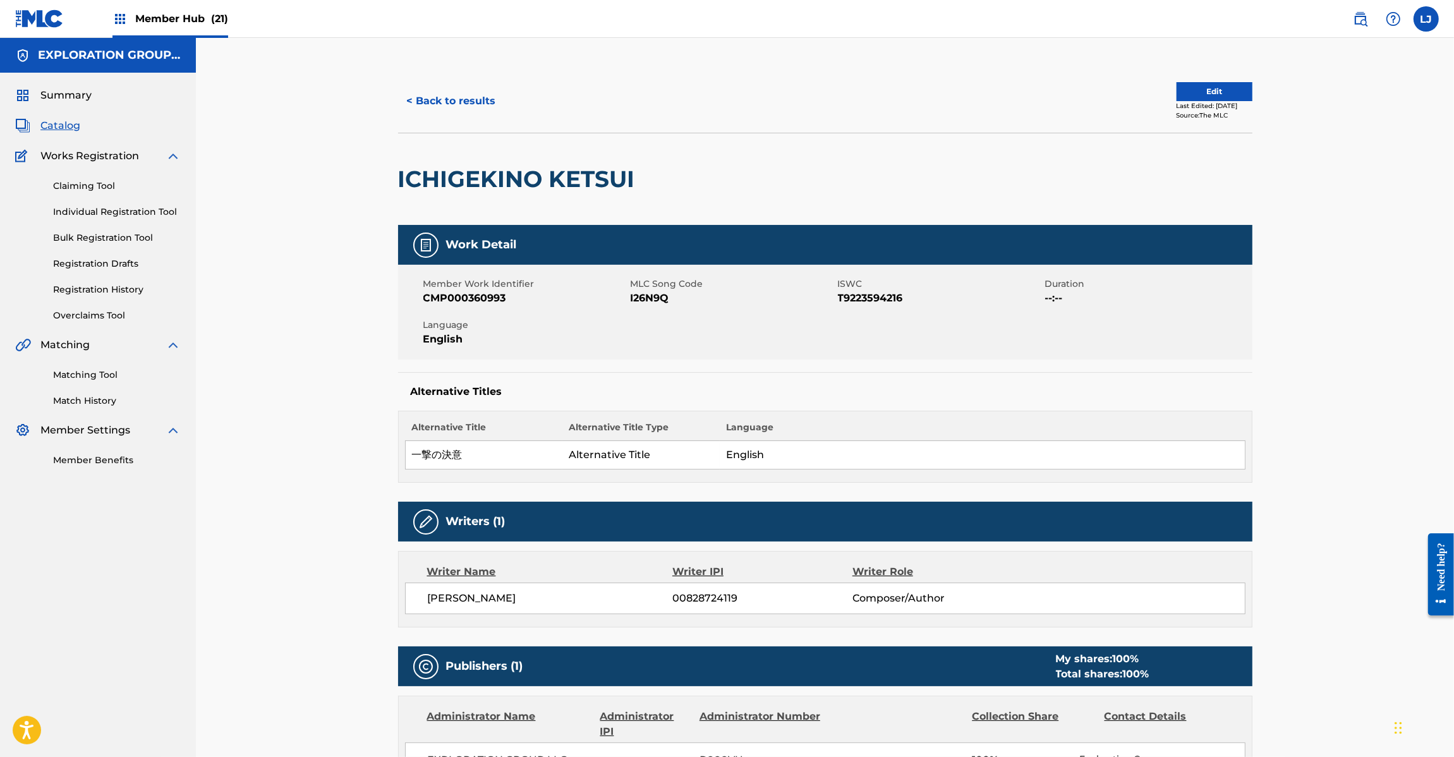
click at [1193, 80] on div "< Back to results Edit Last Edited: [DATE] Source: The MLC" at bounding box center [825, 101] width 855 height 63
click at [1208, 87] on button "Edit" at bounding box center [1215, 91] width 76 height 19
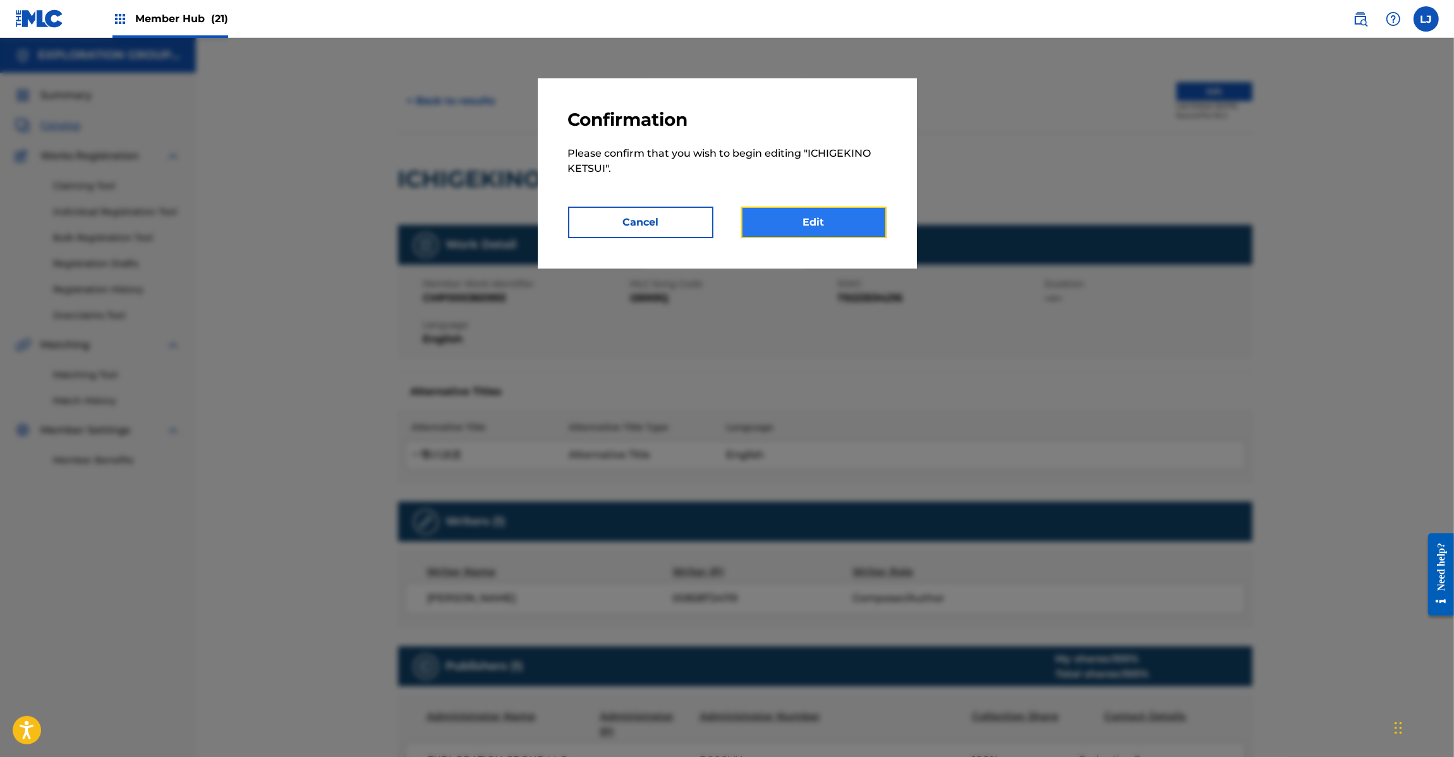
click at [817, 237] on link "Edit" at bounding box center [813, 223] width 145 height 32
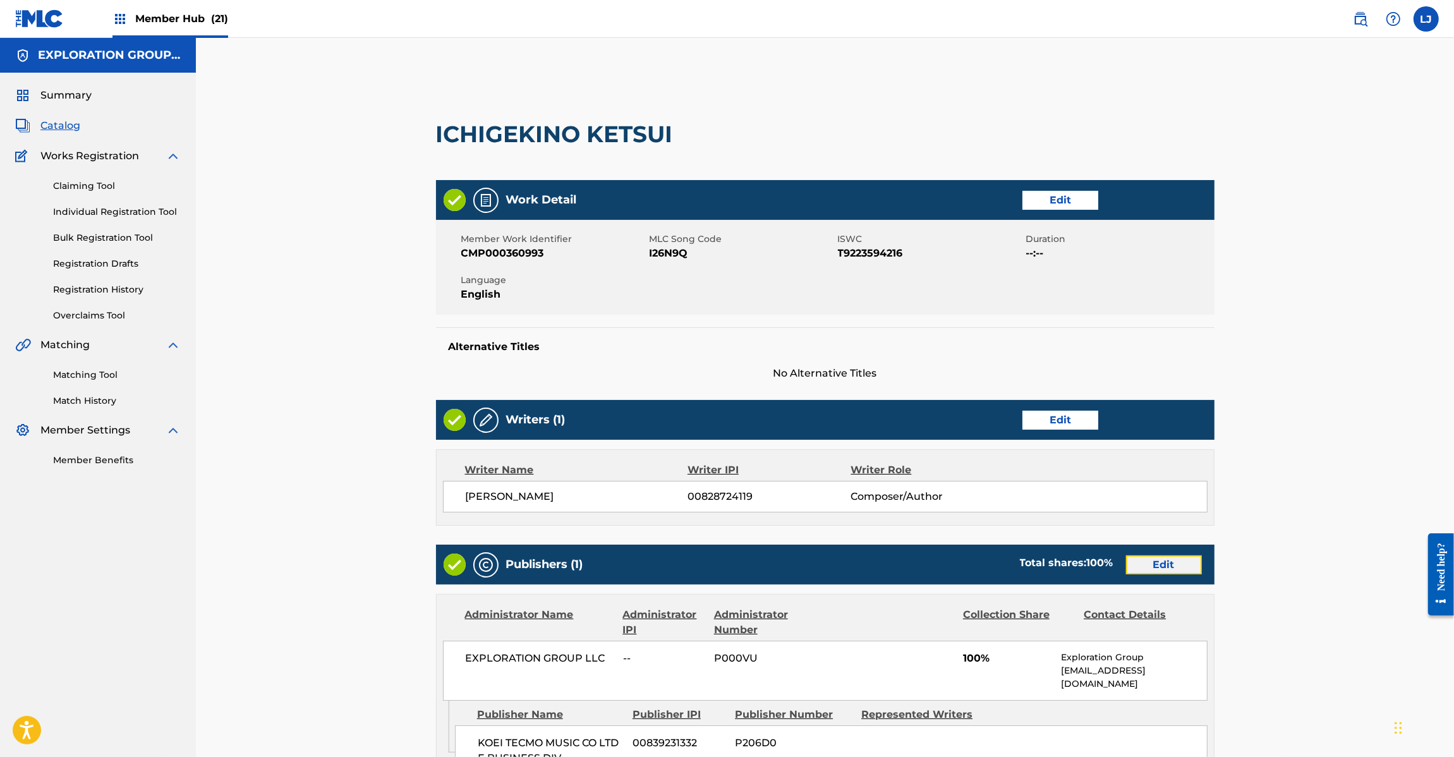
click at [1164, 566] on link "Edit" at bounding box center [1164, 565] width 76 height 19
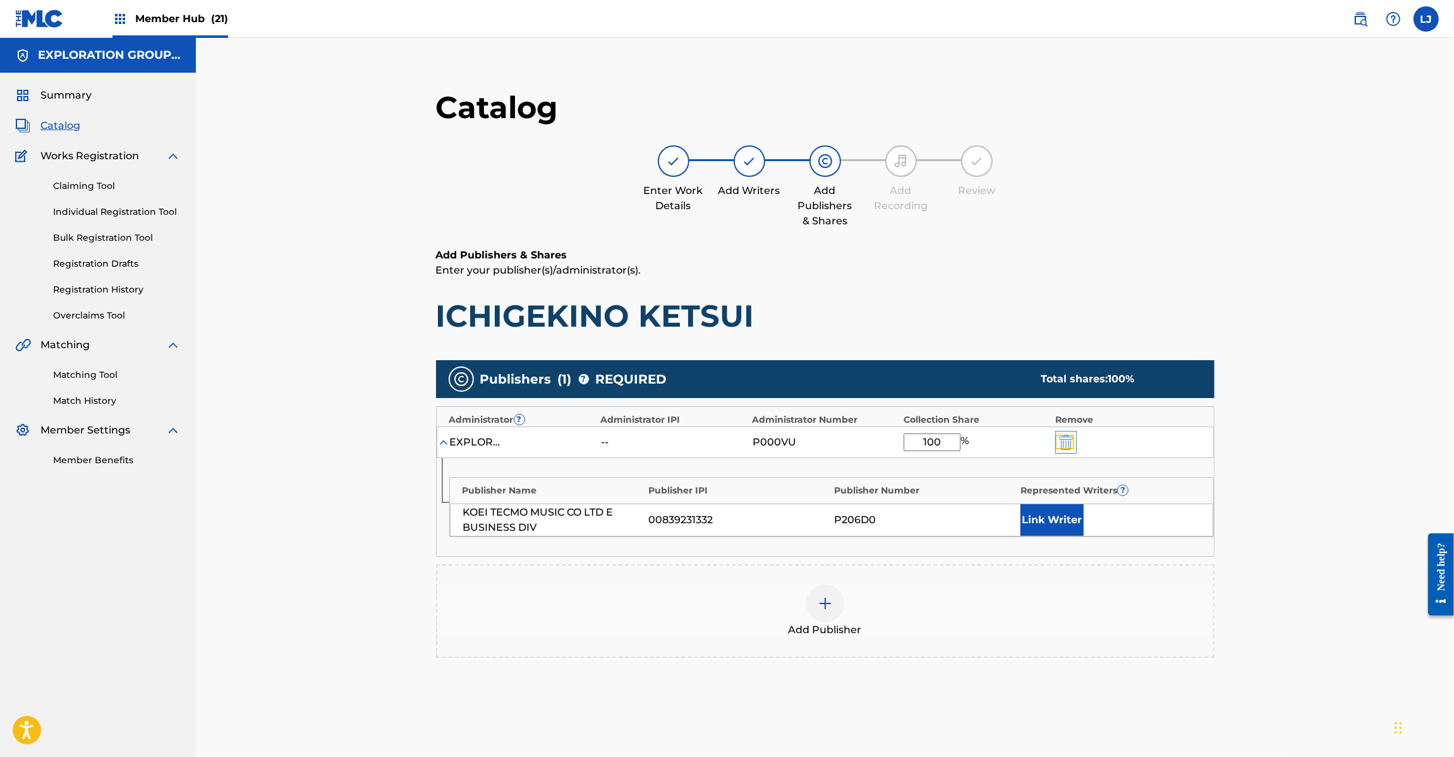
click at [1065, 439] on img "submit" at bounding box center [1066, 442] width 14 height 15
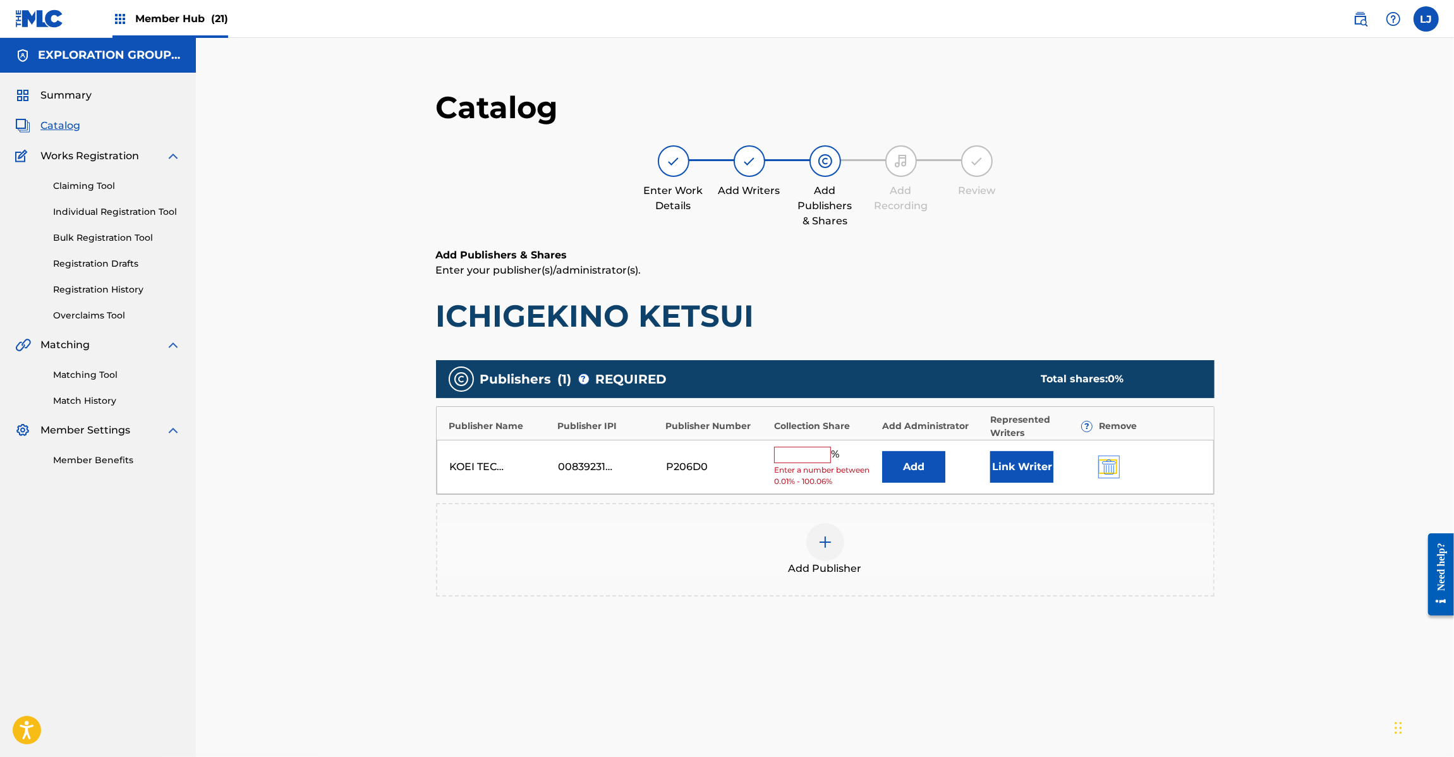
click at [1114, 465] on img "submit" at bounding box center [1109, 467] width 14 height 15
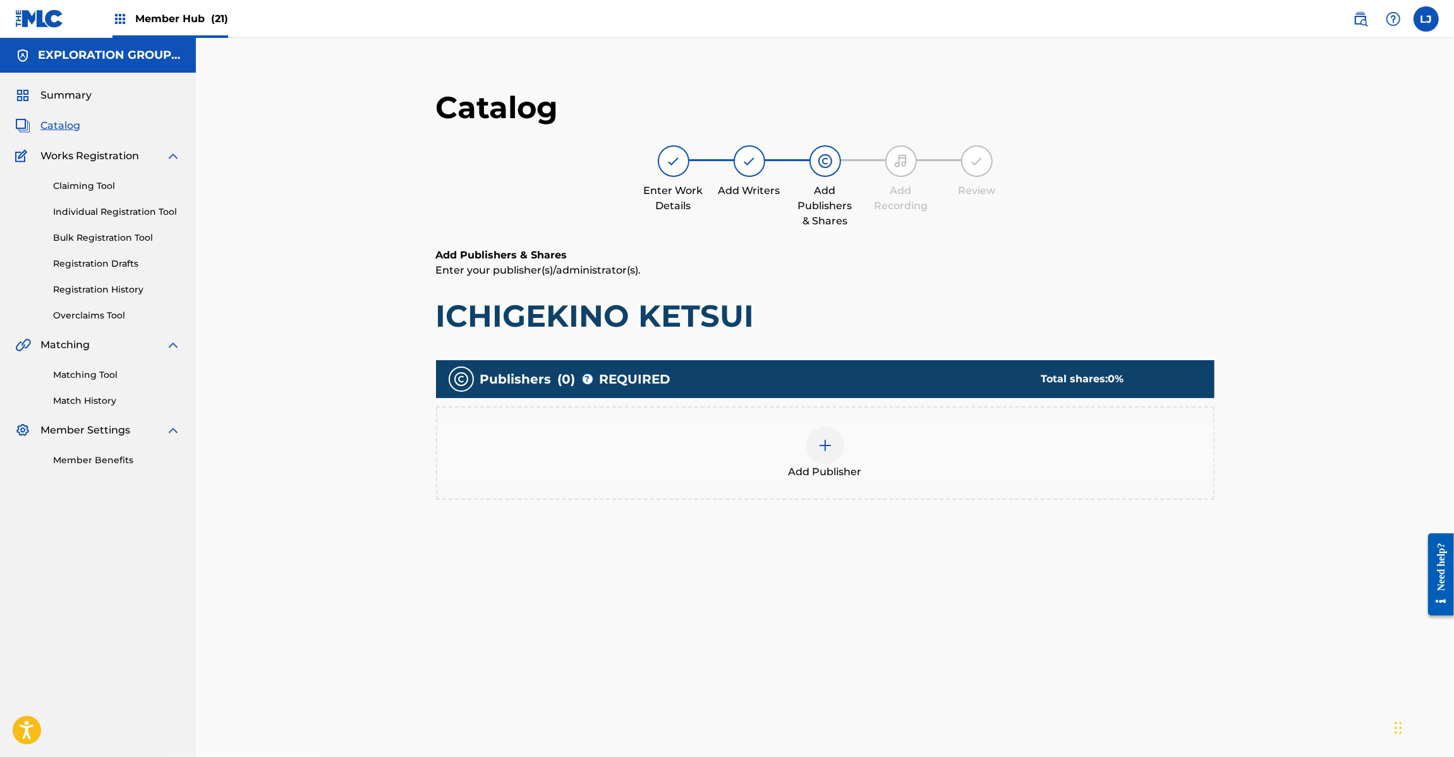
click at [825, 456] on div at bounding box center [826, 446] width 38 height 38
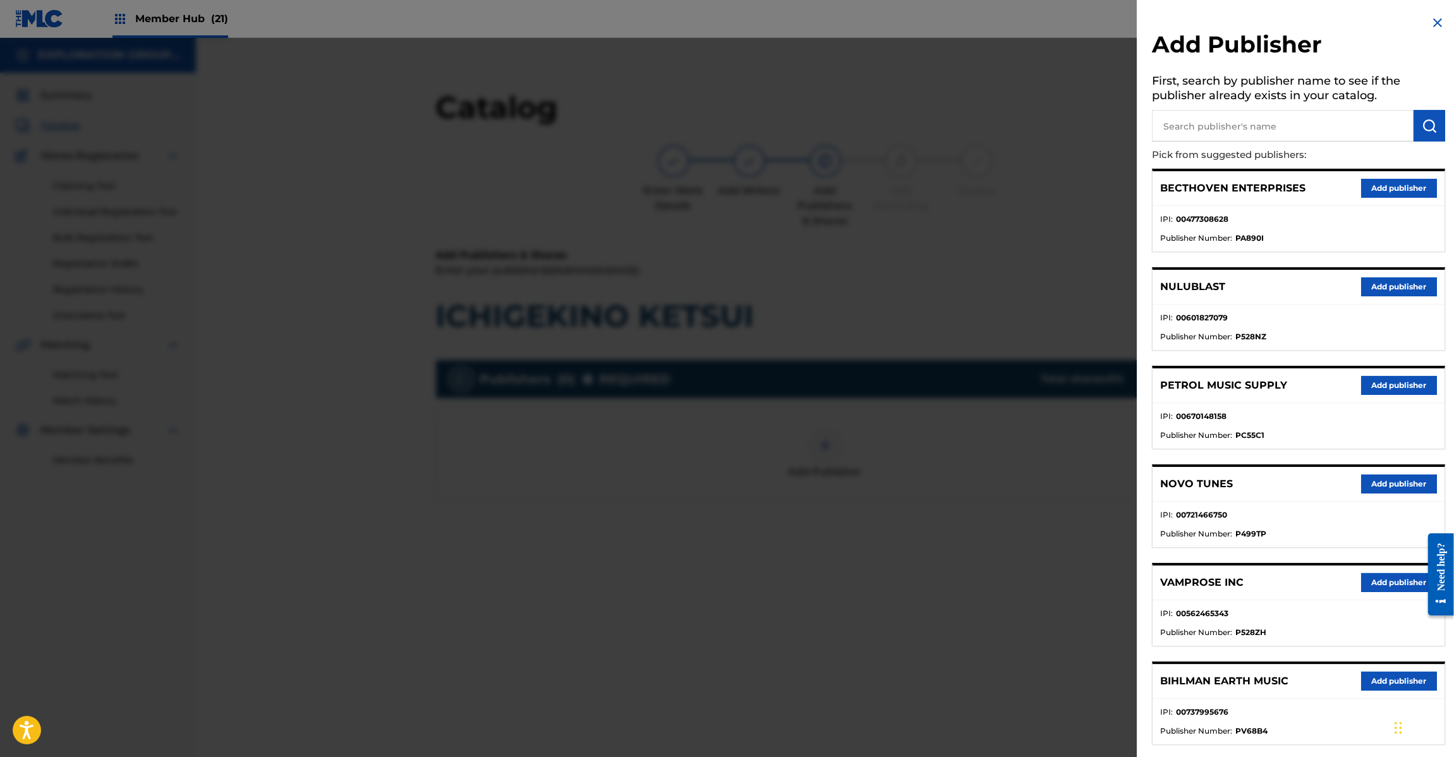
click at [1316, 126] on input "text" at bounding box center [1283, 126] width 262 height 32
paste input "Koei Tecmo Music Co Ltd N Business Div"
type input "Koei Tecmo Music Co Ltd N Business Div"
click at [1432, 128] on img "submit" at bounding box center [1429, 125] width 15 height 15
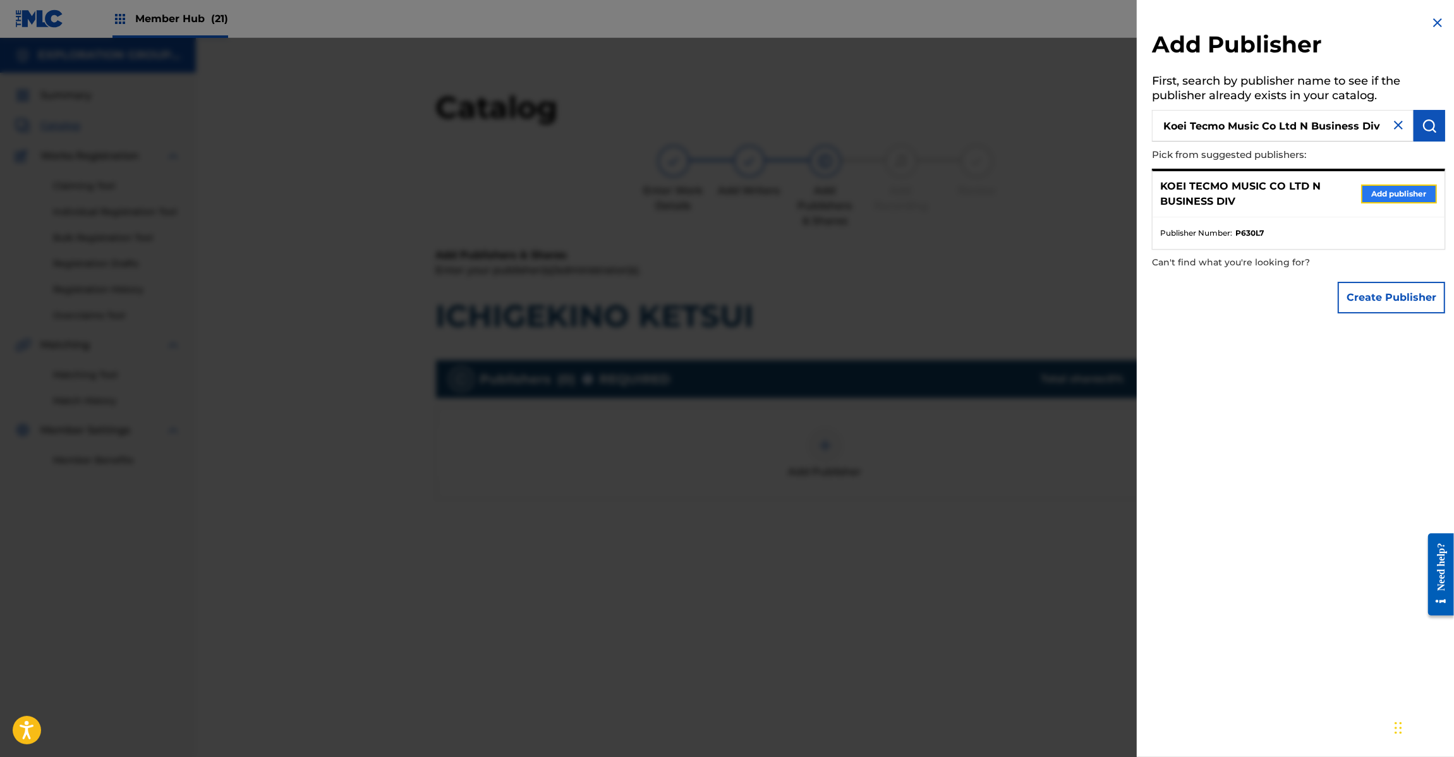
click at [1392, 186] on button "Add publisher" at bounding box center [1399, 194] width 76 height 19
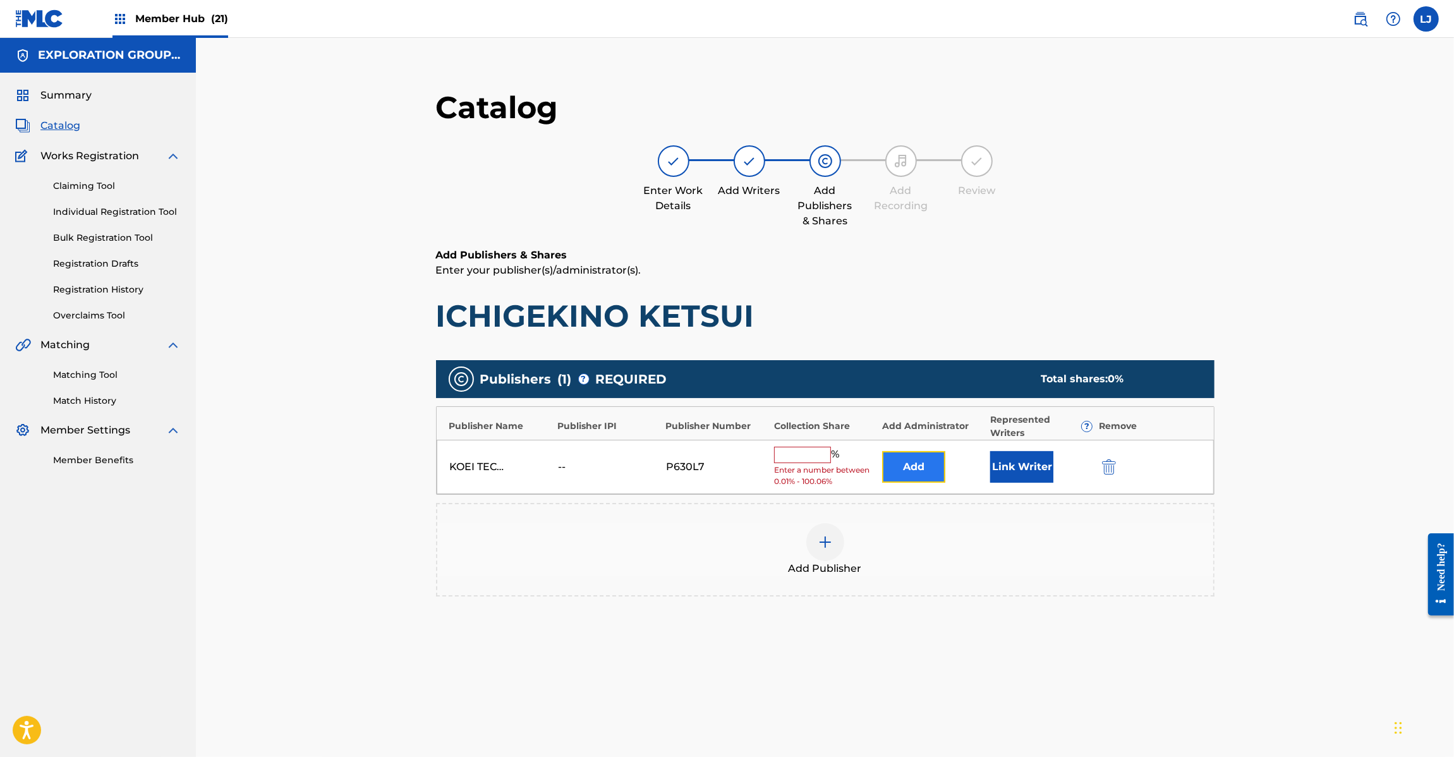
click at [927, 473] on button "Add" at bounding box center [913, 467] width 63 height 32
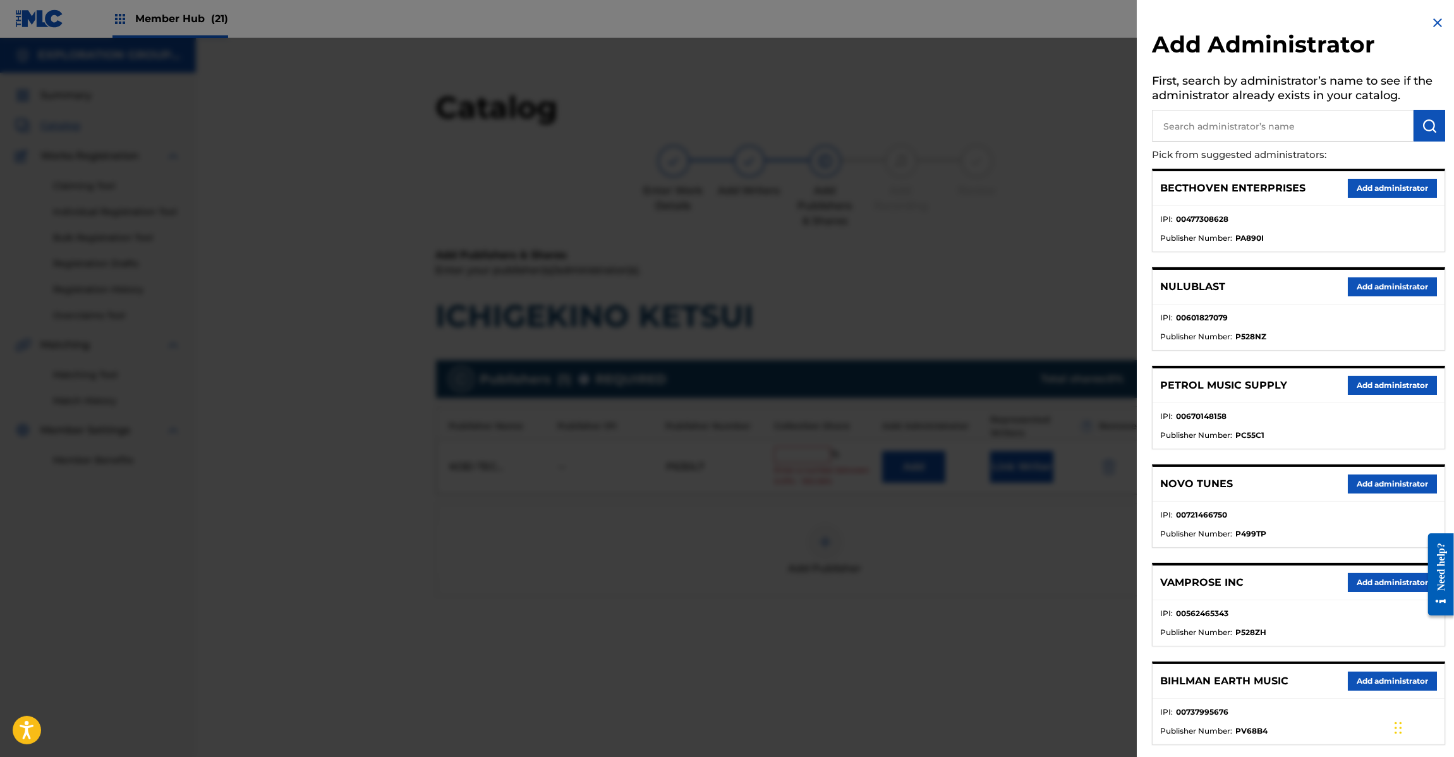
click at [1306, 126] on input "text" at bounding box center [1283, 126] width 262 height 32
paste input "Exploration Group LLC"
type input "Exploration Group LLC"
click at [1442, 131] on div "Add Administrator First, search by administrator’s name to see if the administr…" at bounding box center [1299, 569] width 324 height 1138
click at [1427, 128] on img "submit" at bounding box center [1429, 125] width 15 height 15
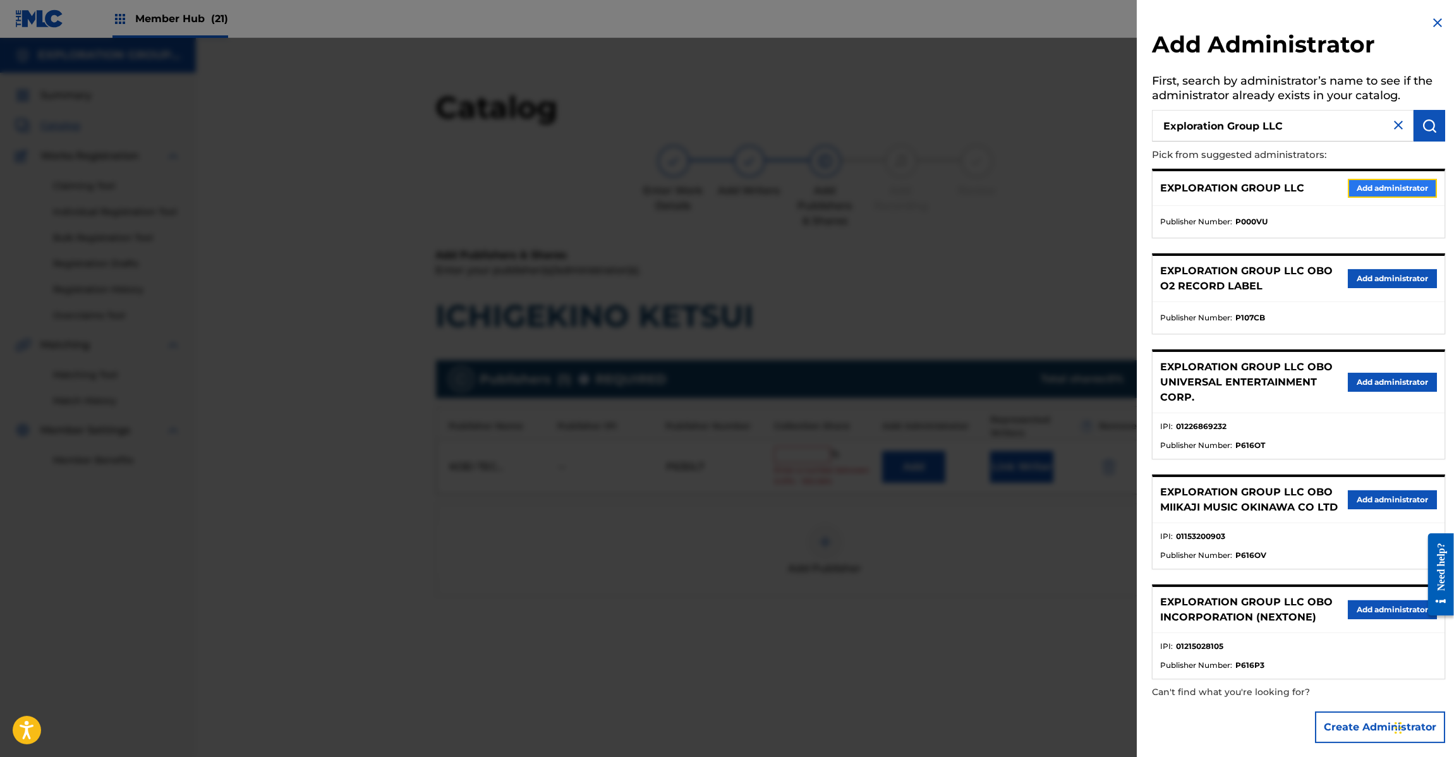
click at [1395, 191] on button "Add administrator" at bounding box center [1392, 188] width 89 height 19
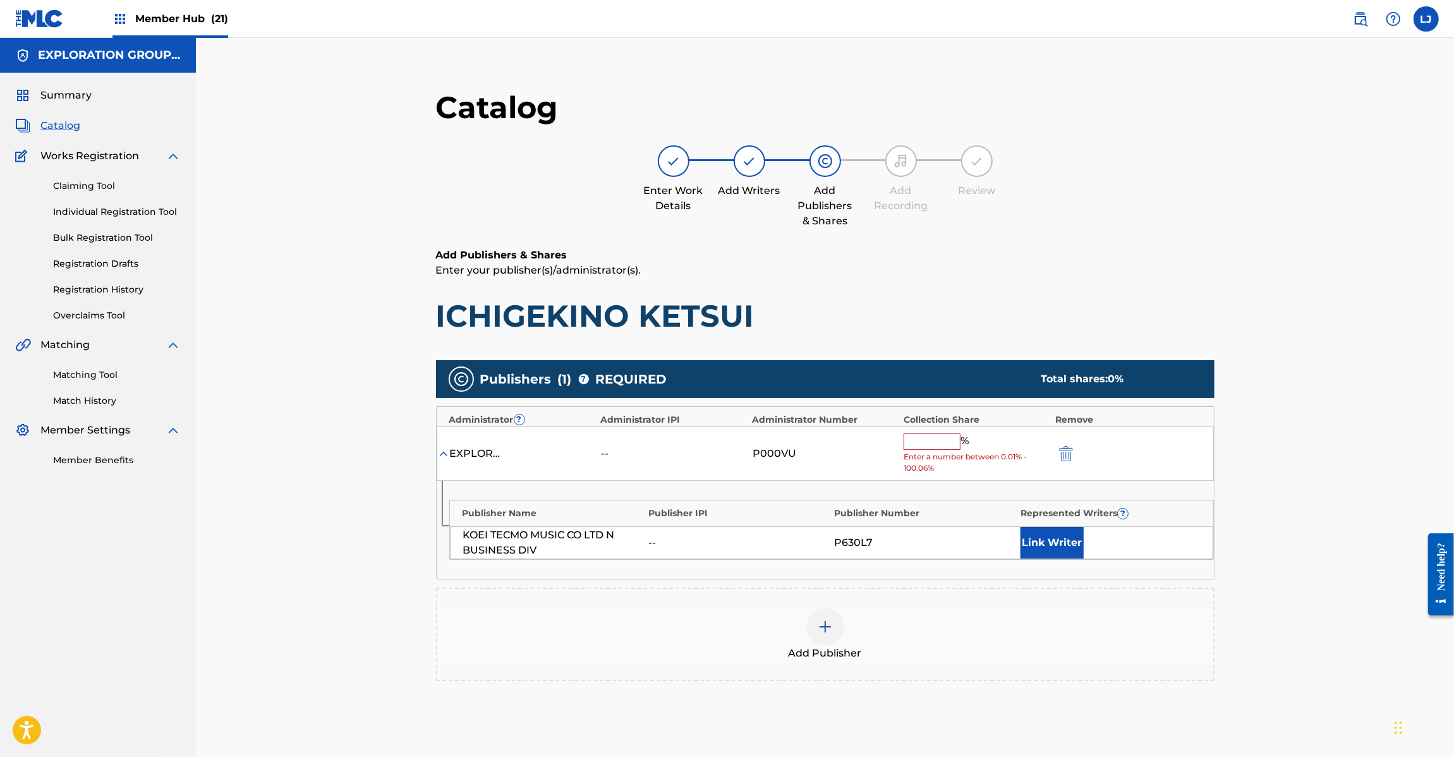
click at [924, 439] on input "text" at bounding box center [932, 442] width 57 height 16
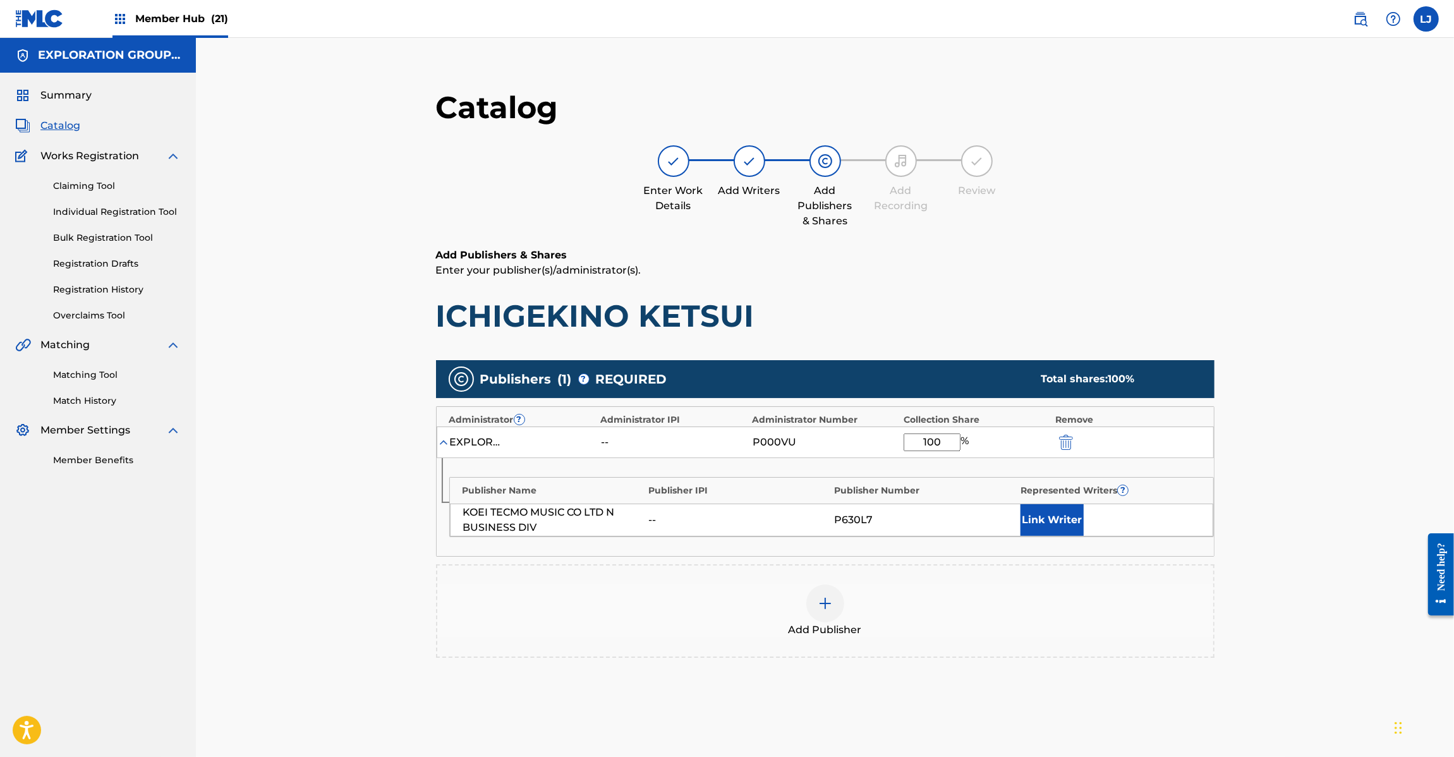
scroll to position [130, 0]
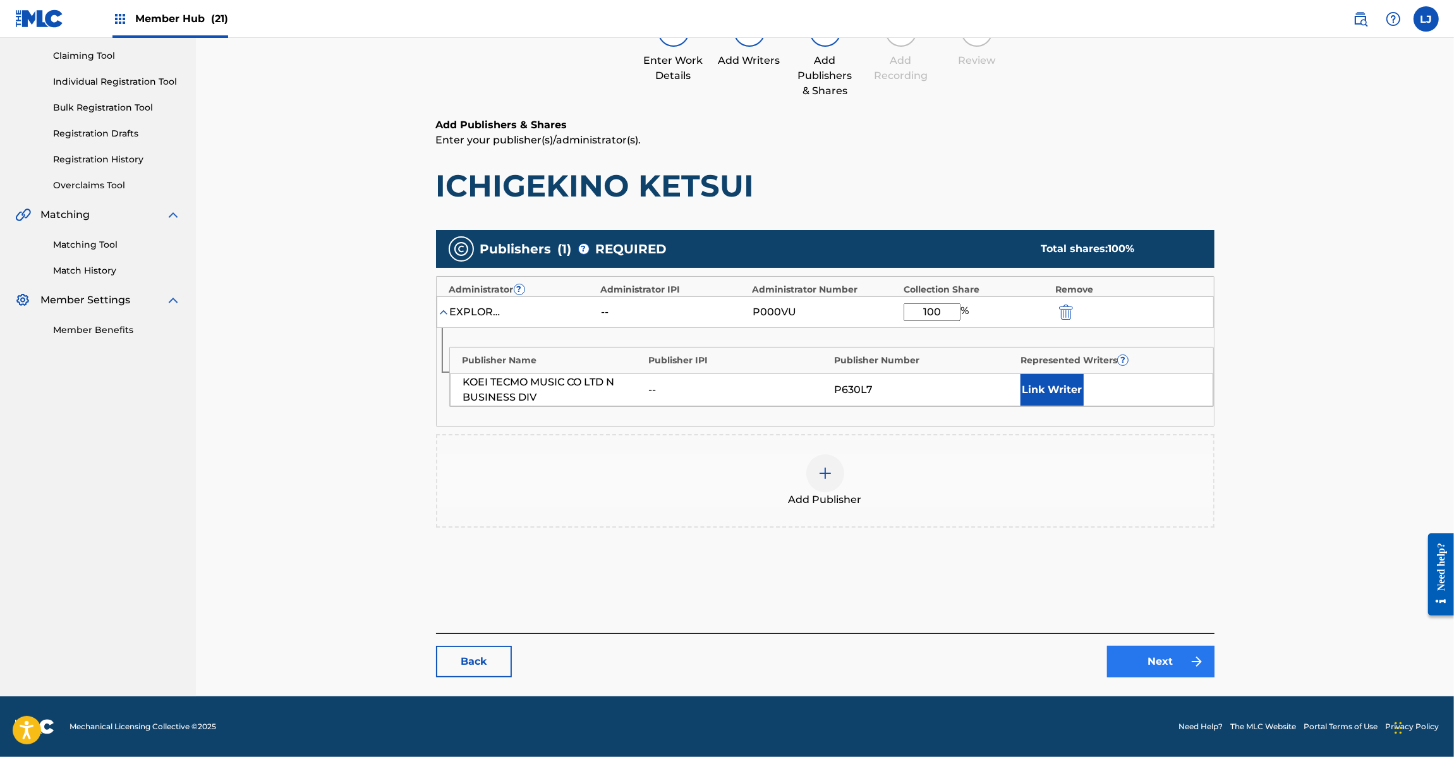
type input "100"
click at [1123, 647] on link "Next" at bounding box center [1160, 662] width 107 height 32
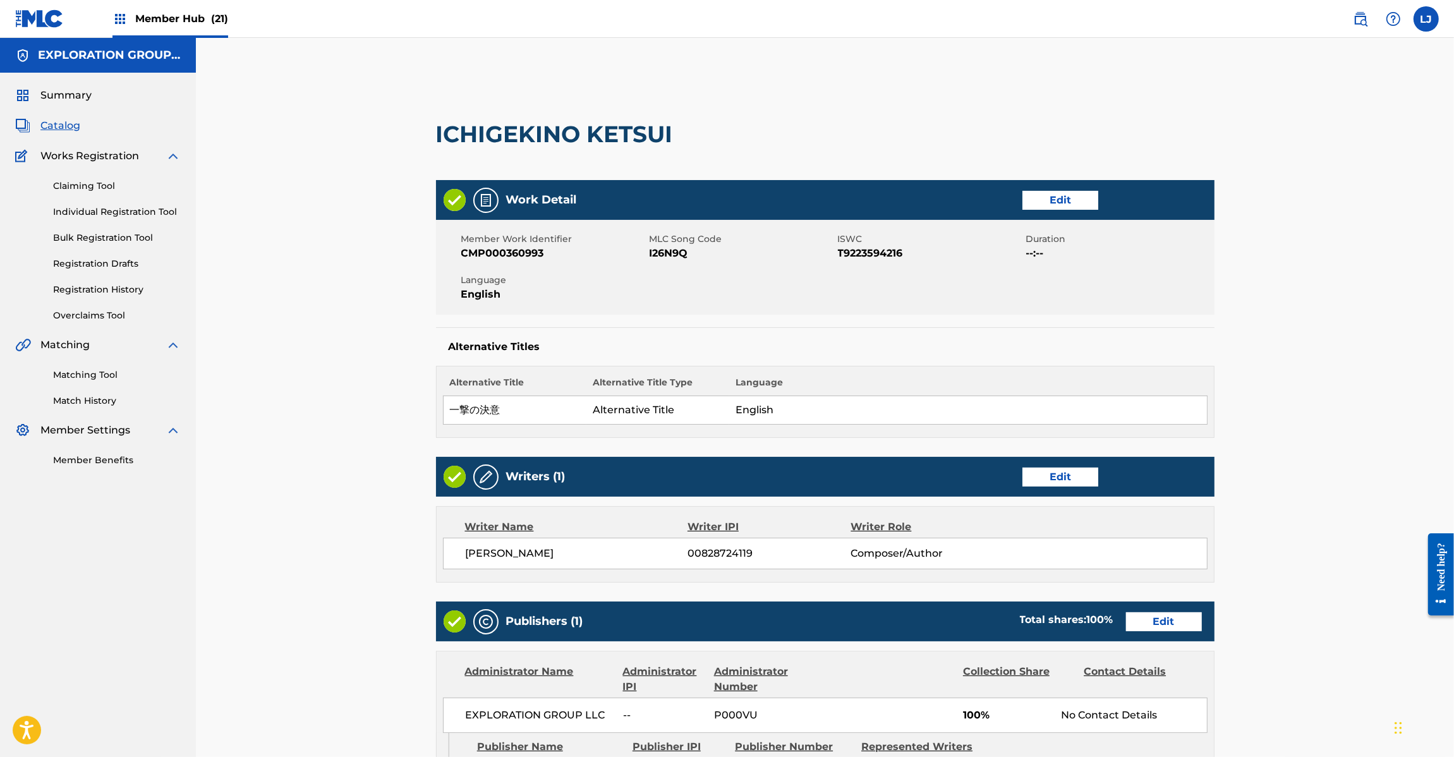
scroll to position [374, 0]
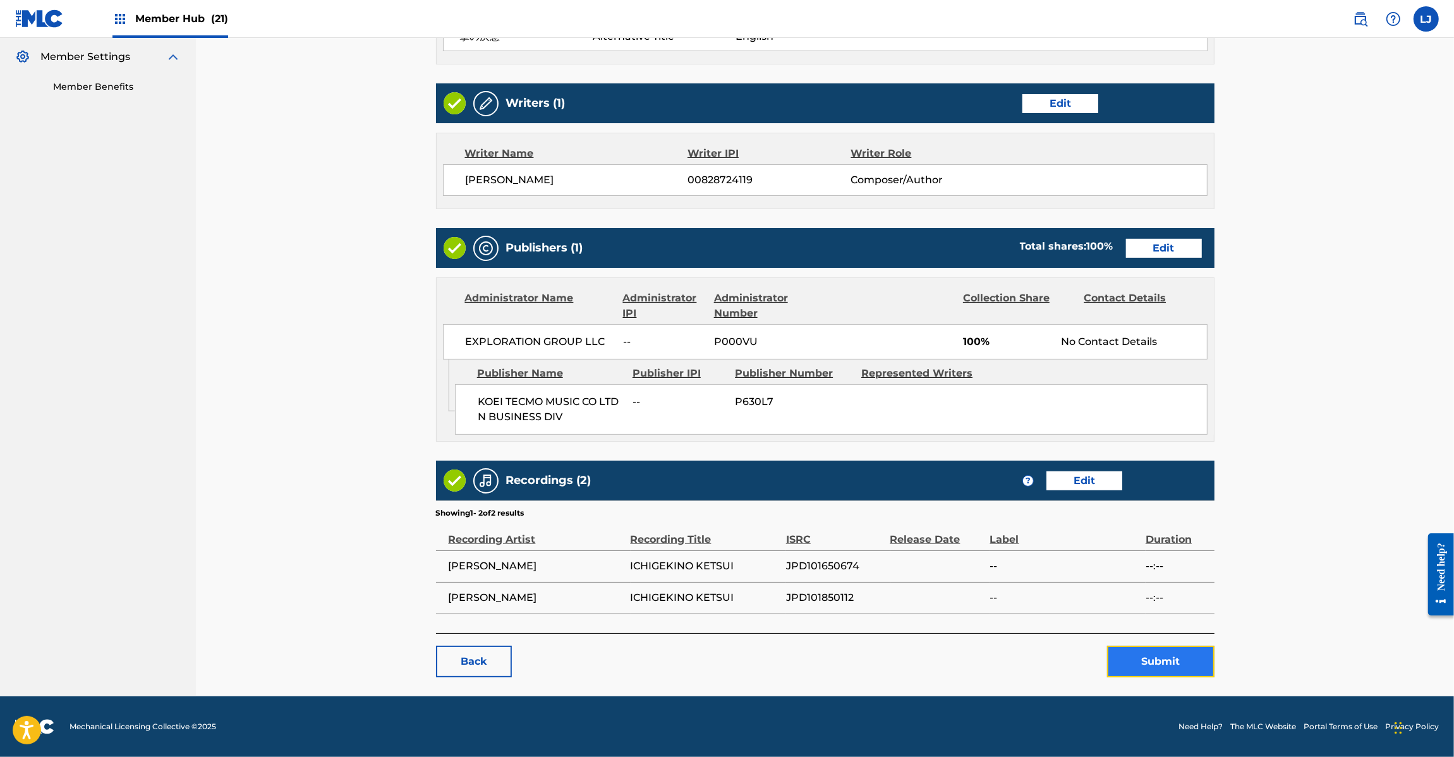
click at [1167, 676] on button "Submit" at bounding box center [1160, 662] width 107 height 32
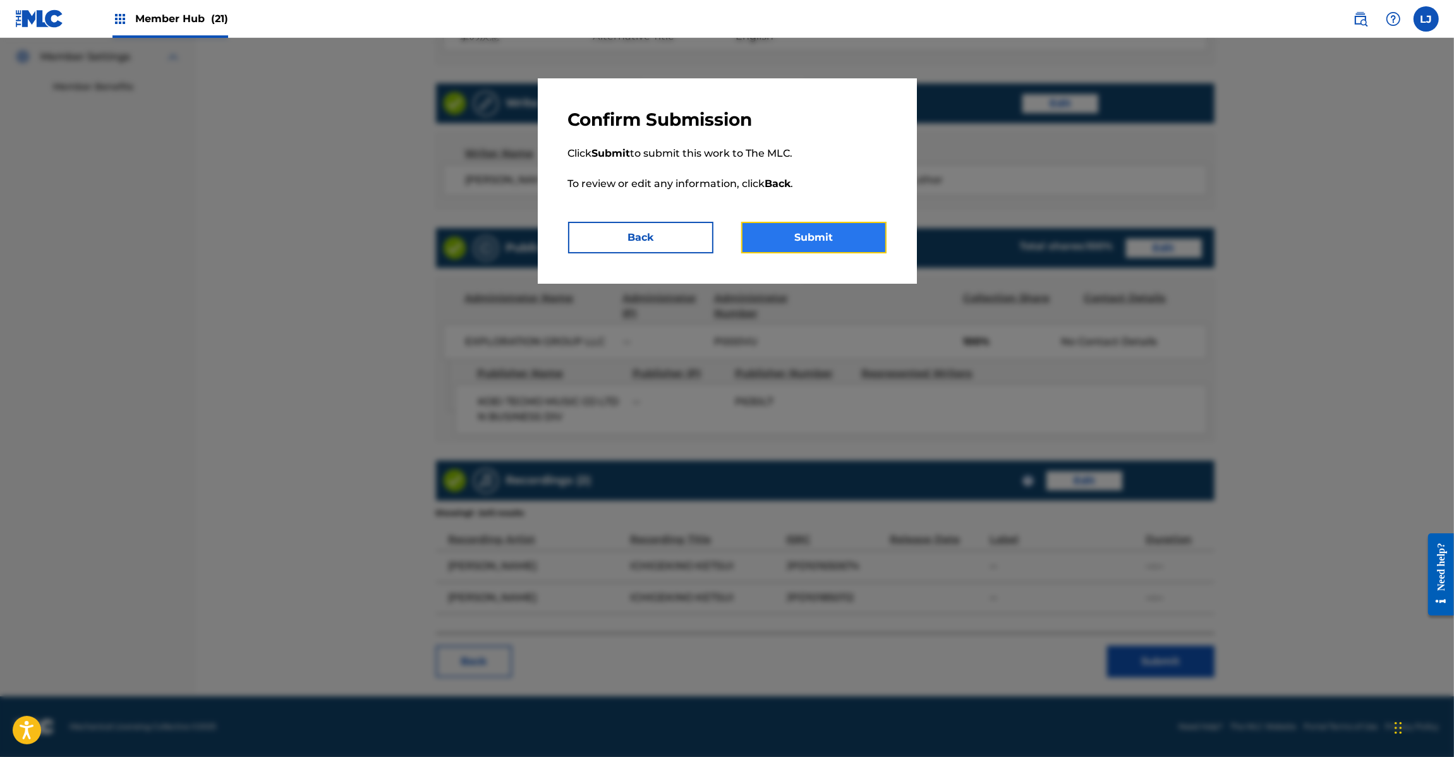
click at [835, 231] on button "Submit" at bounding box center [813, 238] width 145 height 32
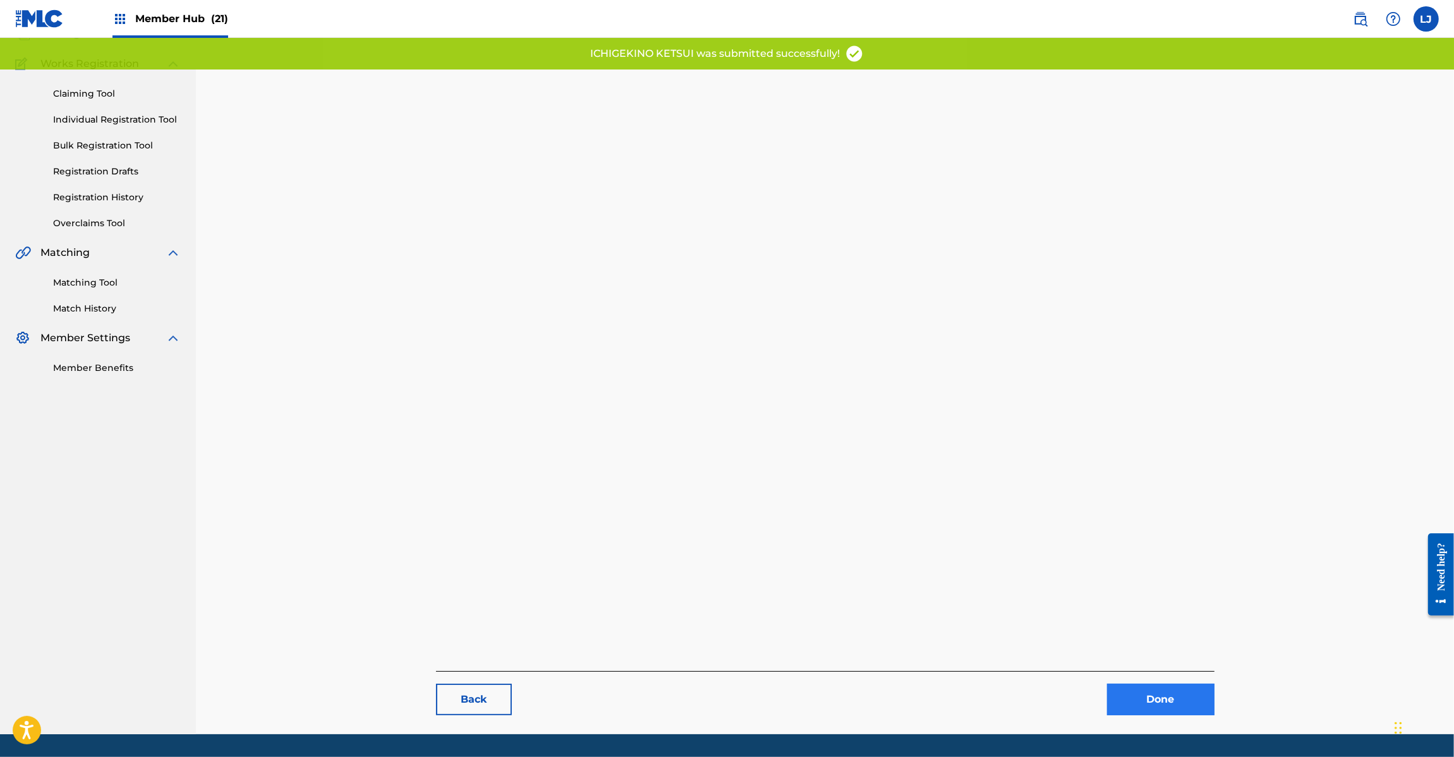
scroll to position [130, 0]
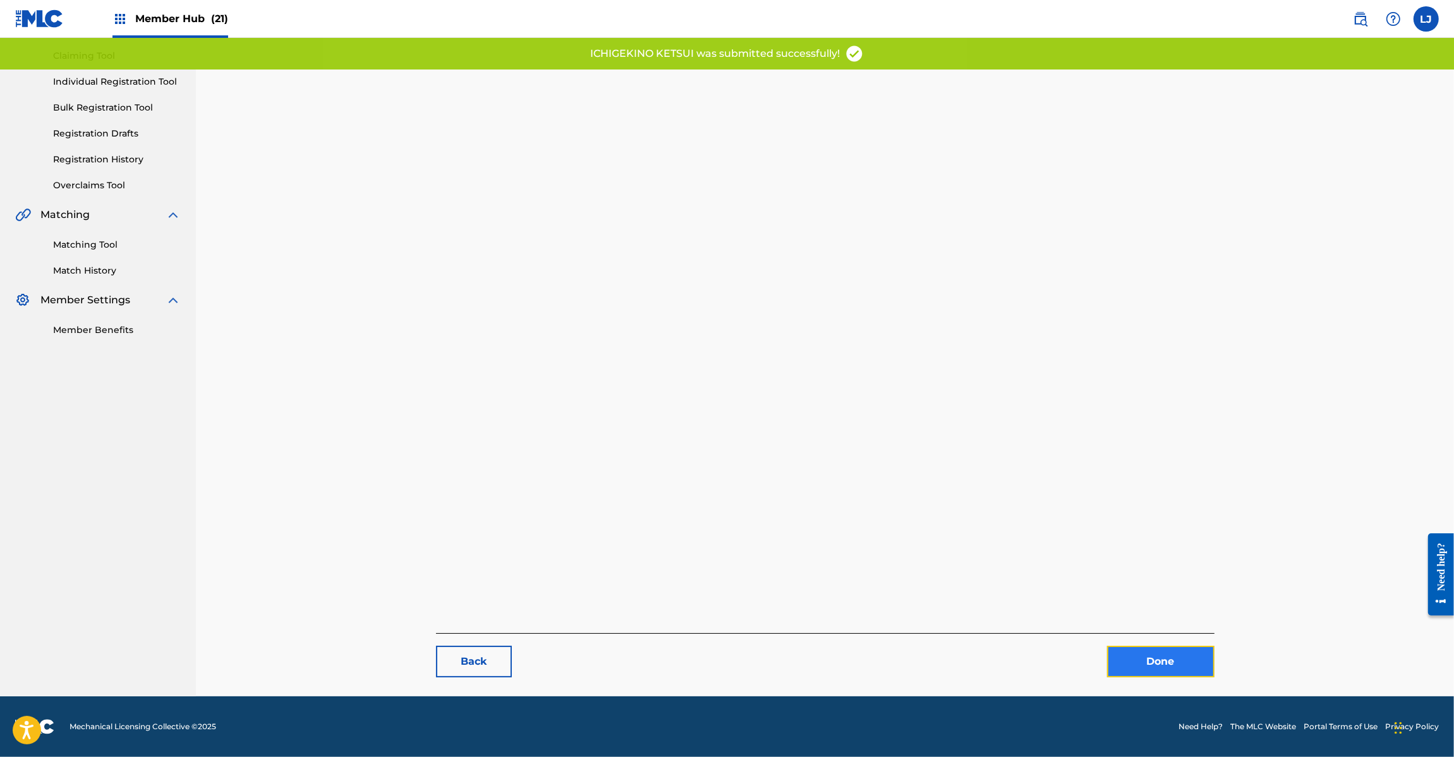
click at [1135, 667] on link "Done" at bounding box center [1160, 662] width 107 height 32
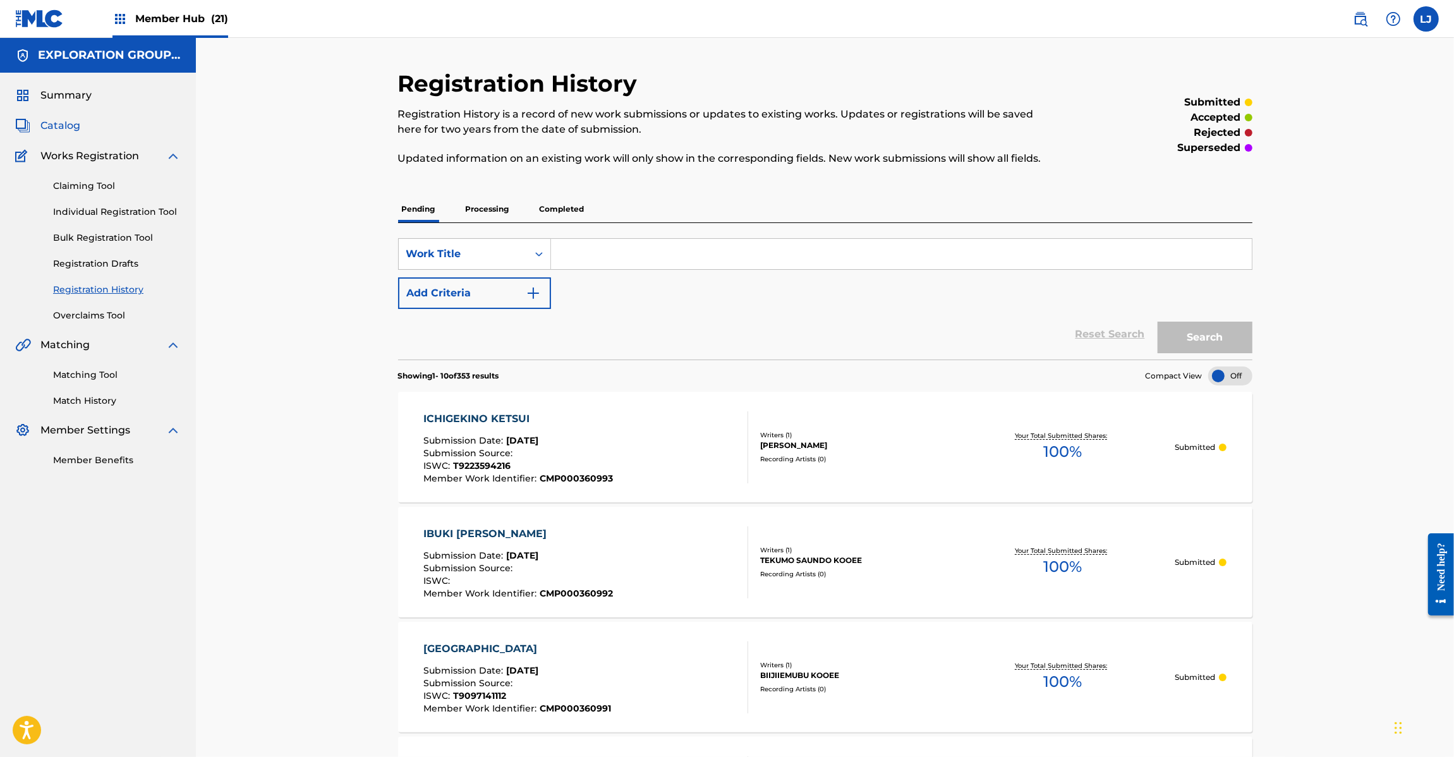
click at [71, 127] on span "Catalog" at bounding box center [60, 125] width 40 height 15
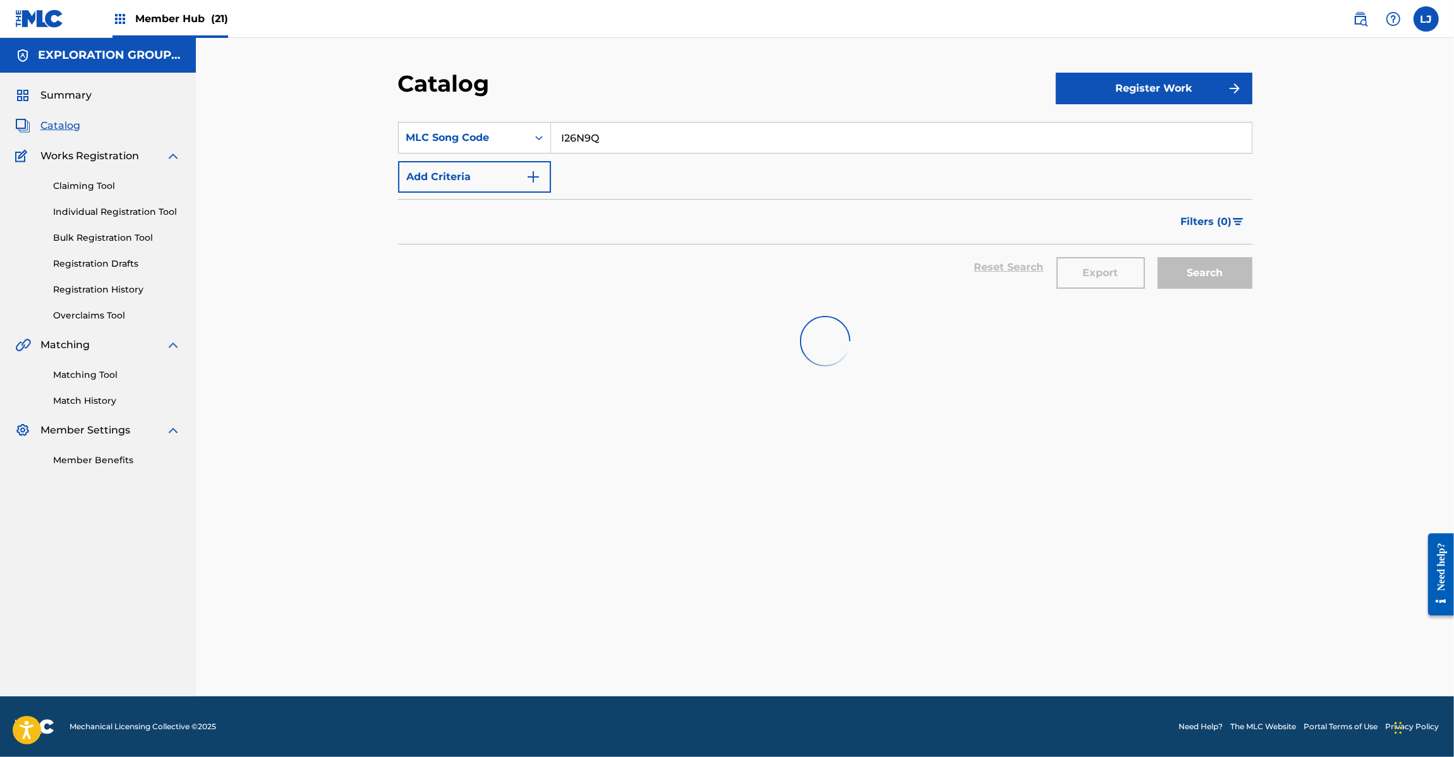
click at [581, 140] on input "I26N9Q" at bounding box center [901, 138] width 701 height 30
paste input "W"
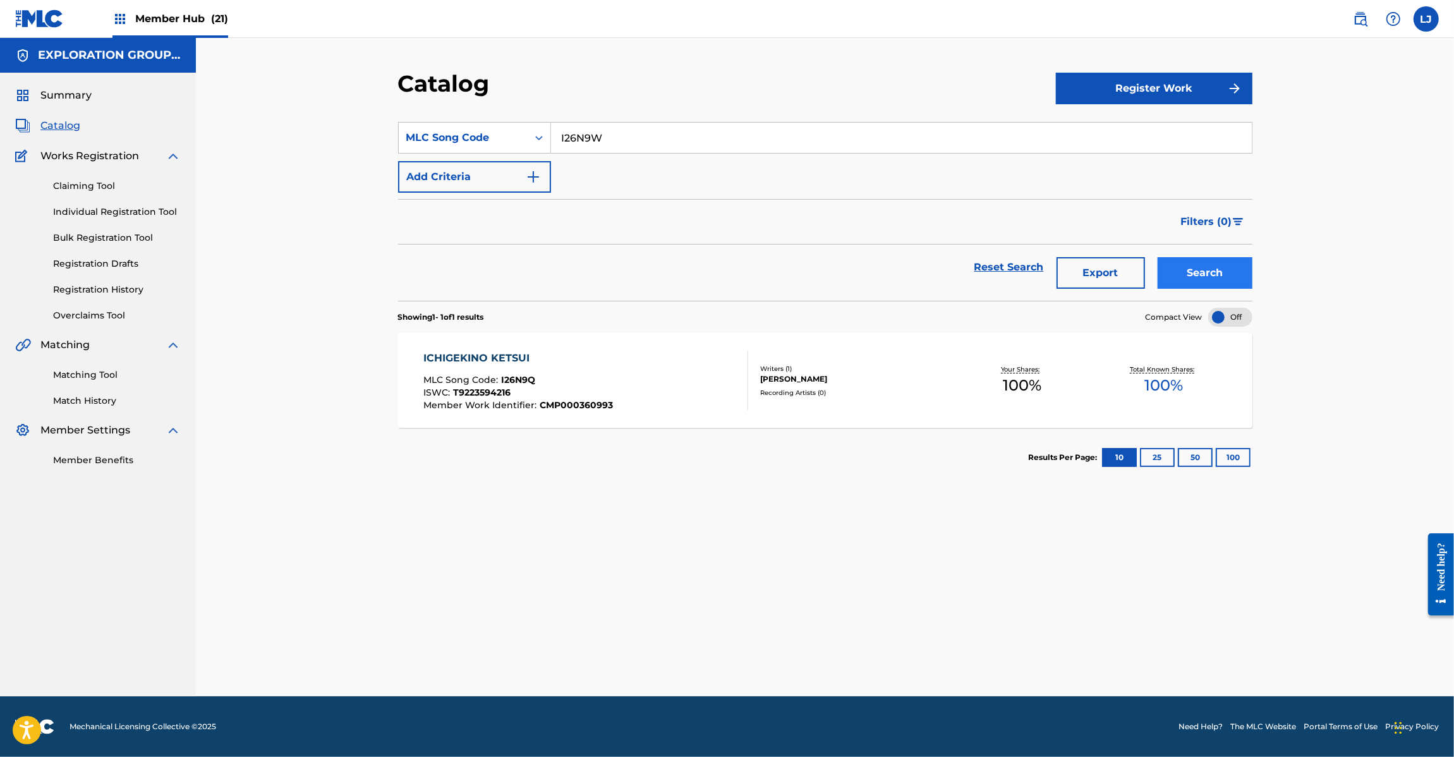
type input "I26N9W"
click at [1233, 276] on button "Search" at bounding box center [1205, 273] width 95 height 32
click at [674, 378] on div "IF YOU COME TO PARTY MLC Song Code : I26N9W ISWC : T9097515145 Member Work Iden…" at bounding box center [585, 380] width 325 height 59
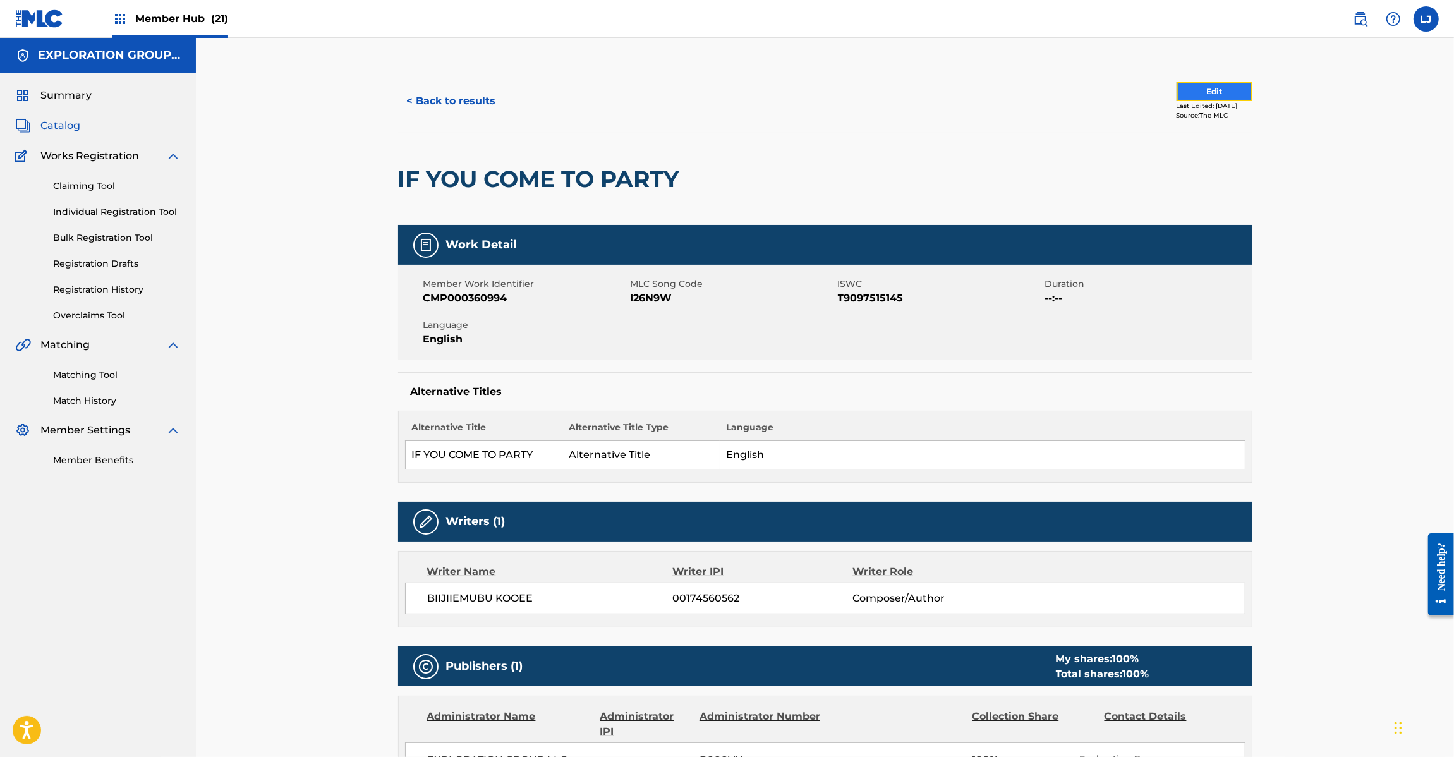
click at [1190, 85] on button "Edit" at bounding box center [1215, 91] width 76 height 19
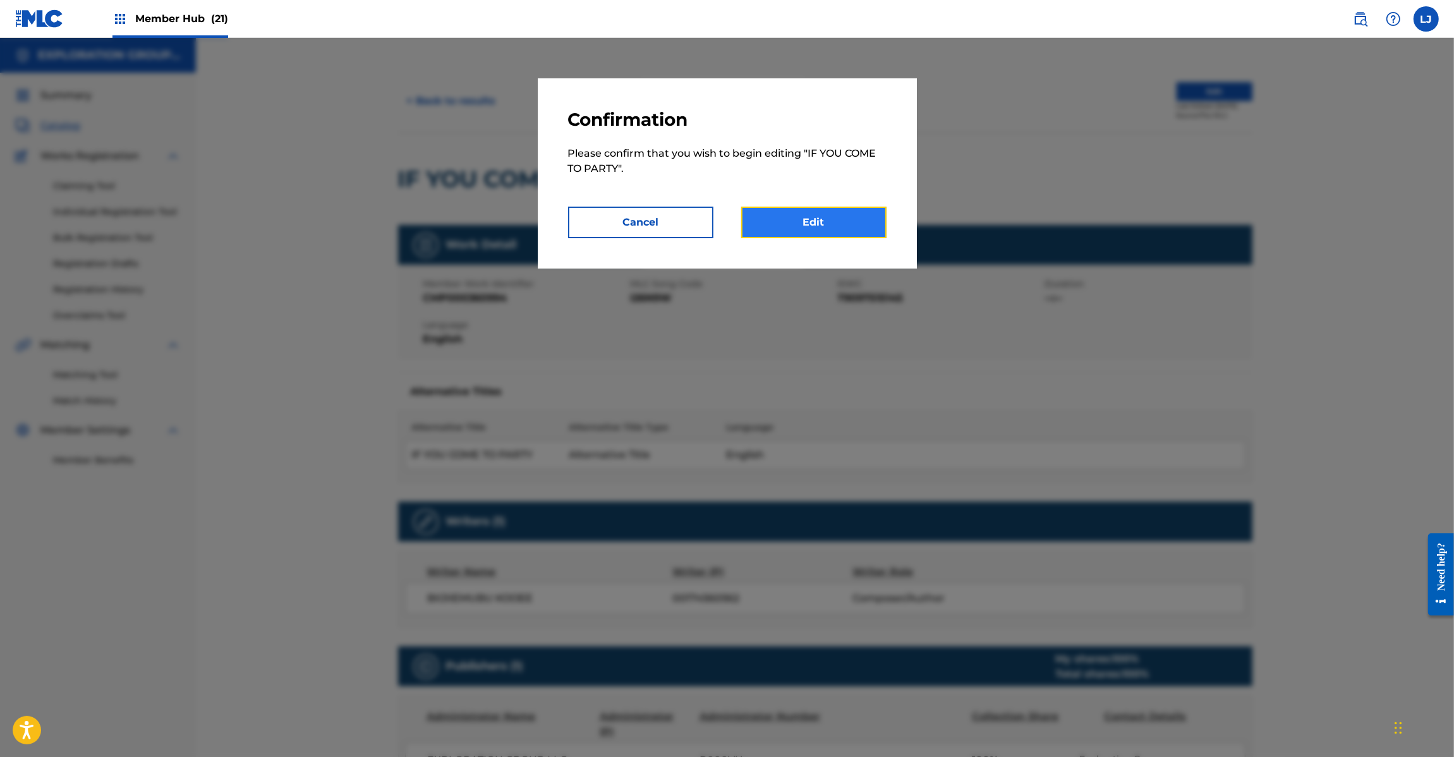
click at [858, 225] on link "Edit" at bounding box center [813, 223] width 145 height 32
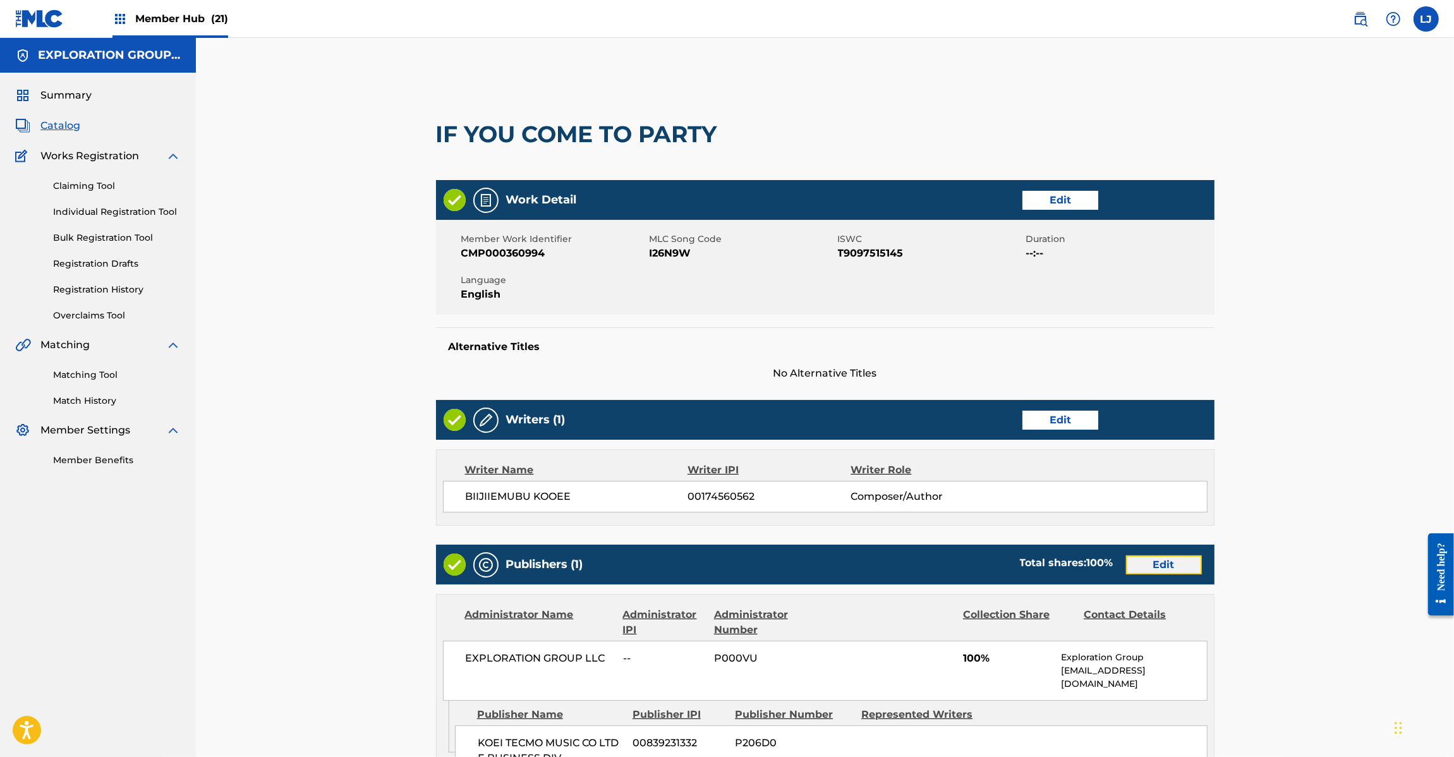
click at [1136, 570] on link "Edit" at bounding box center [1164, 565] width 76 height 19
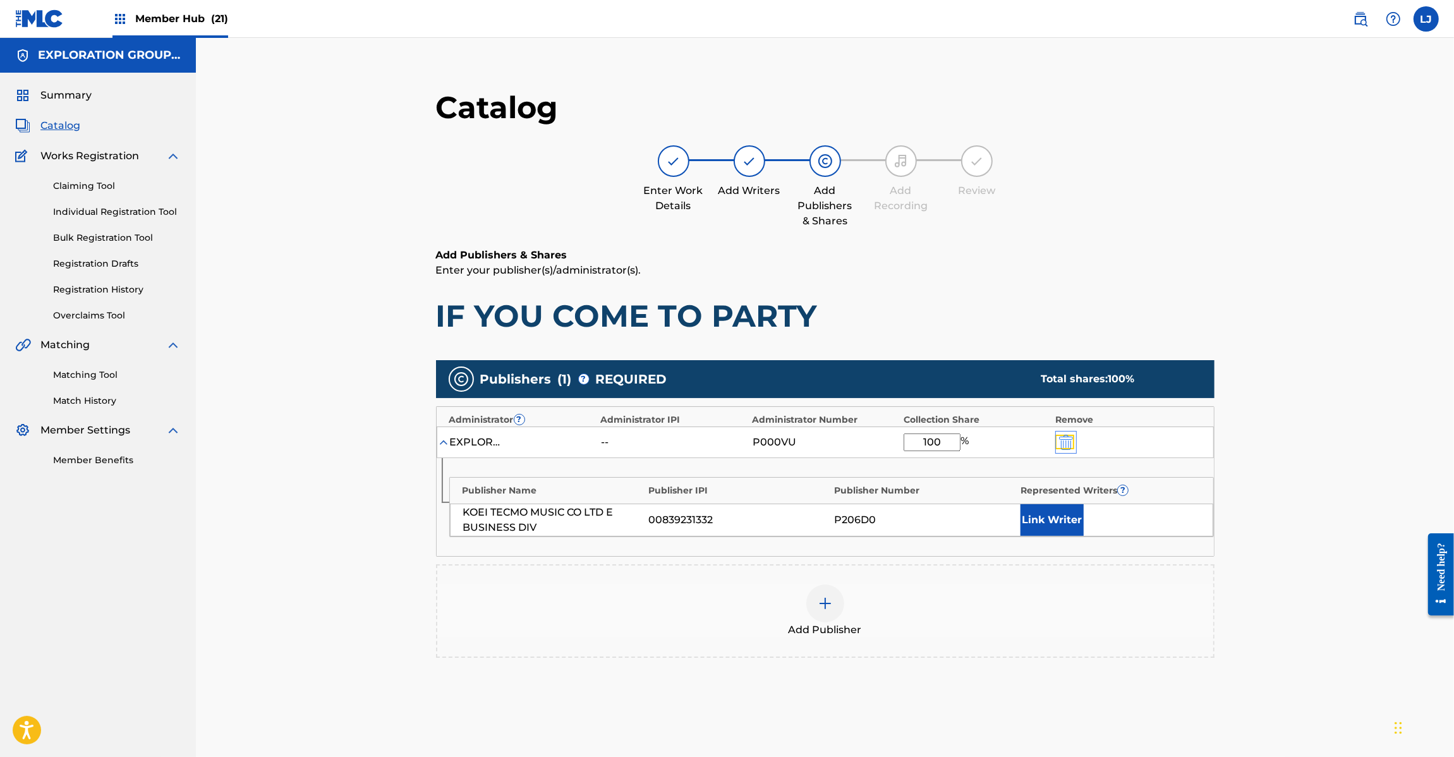
click at [1071, 444] on img "submit" at bounding box center [1066, 442] width 14 height 15
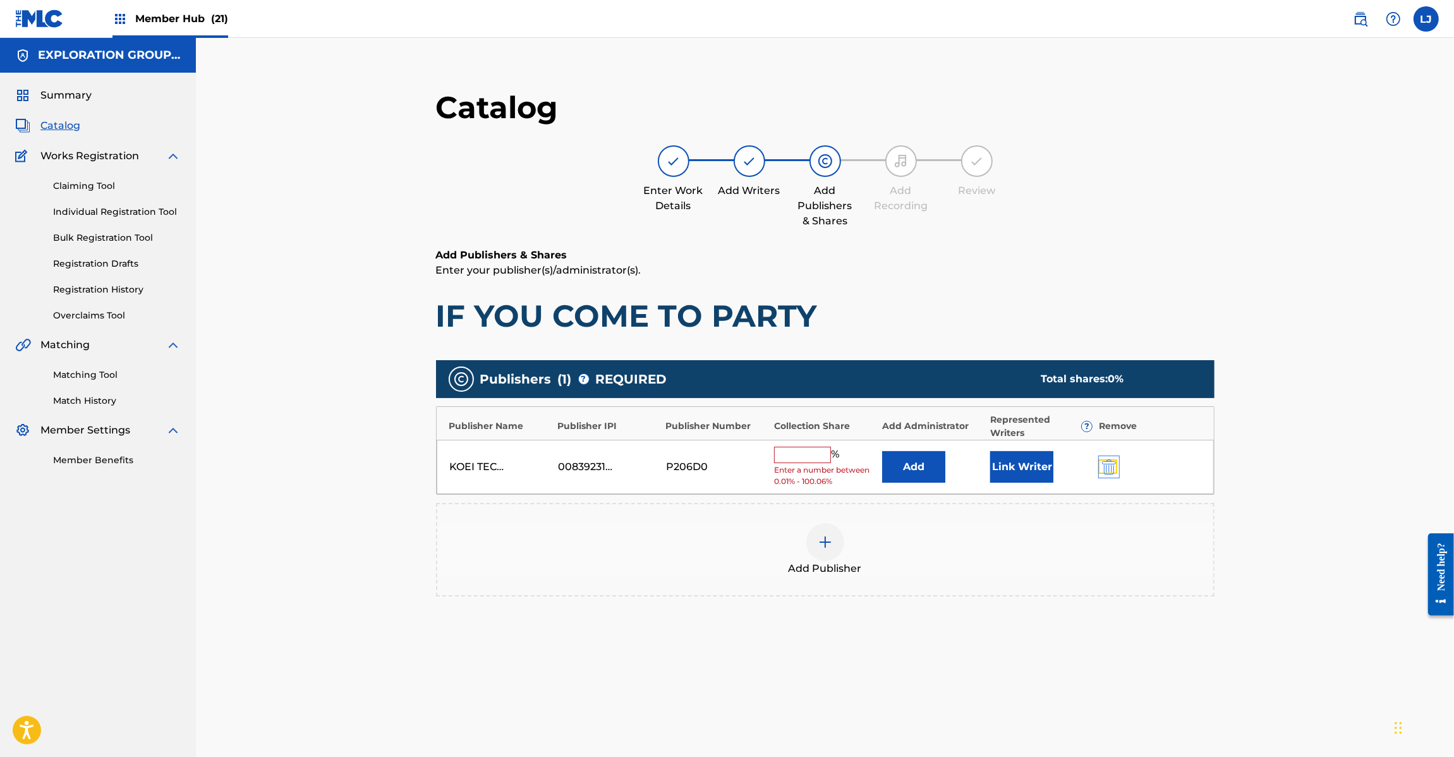
click at [1108, 463] on img "submit" at bounding box center [1109, 467] width 14 height 15
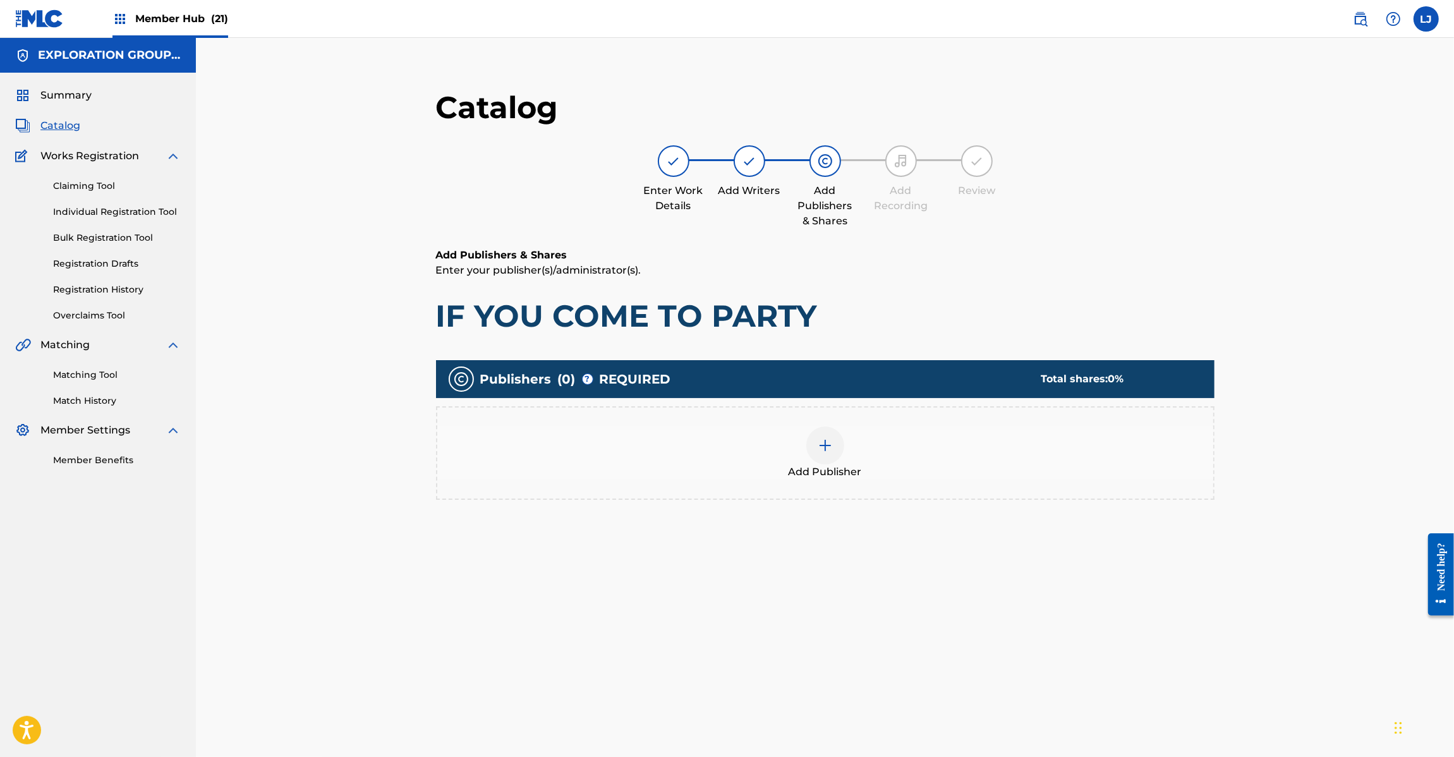
click at [817, 453] on div at bounding box center [826, 446] width 38 height 38
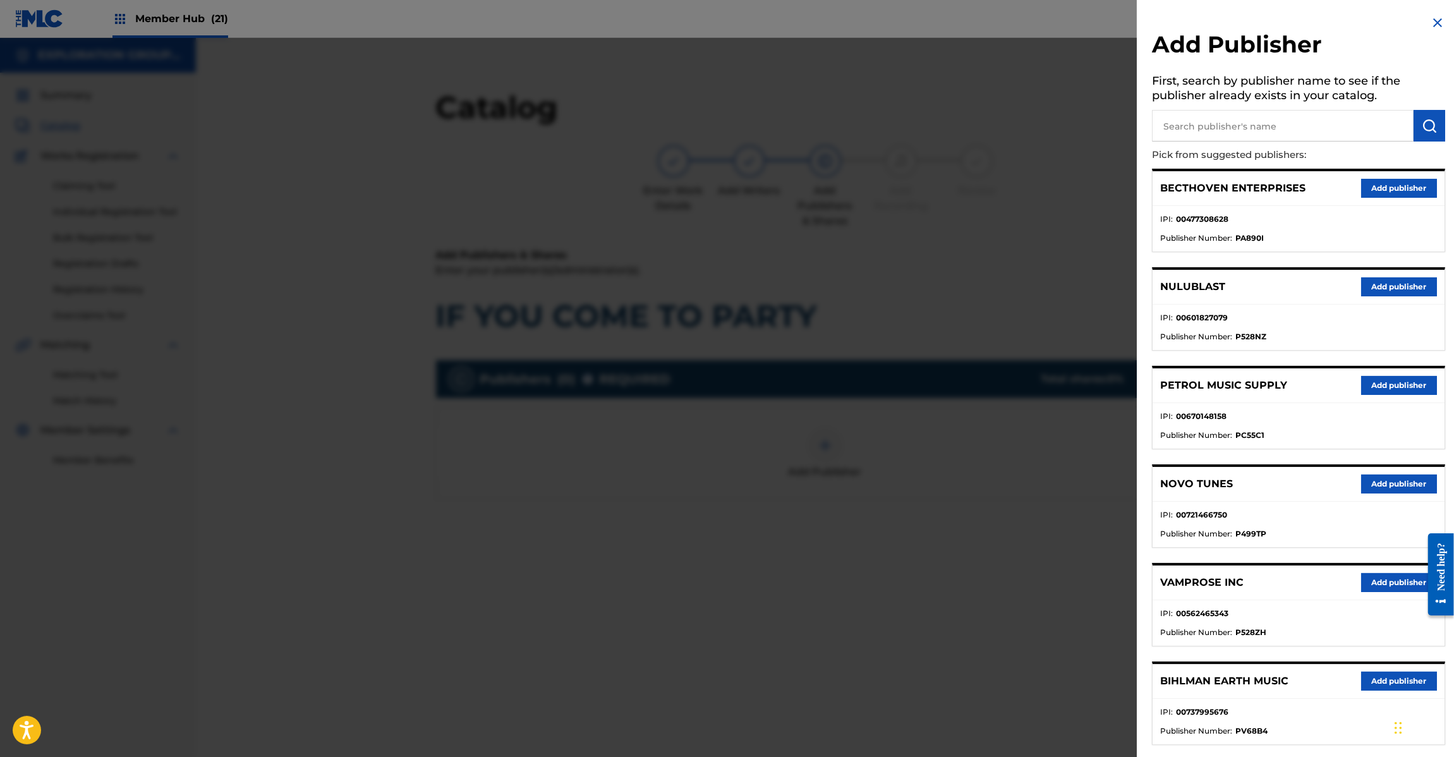
click at [1290, 128] on input "text" at bounding box center [1283, 126] width 262 height 32
paste input "Koei Tecmo Music Co Ltd N Business Div"
type input "Koei Tecmo Music Co Ltd N Business Div"
click at [1415, 127] on button "submit" at bounding box center [1430, 126] width 32 height 32
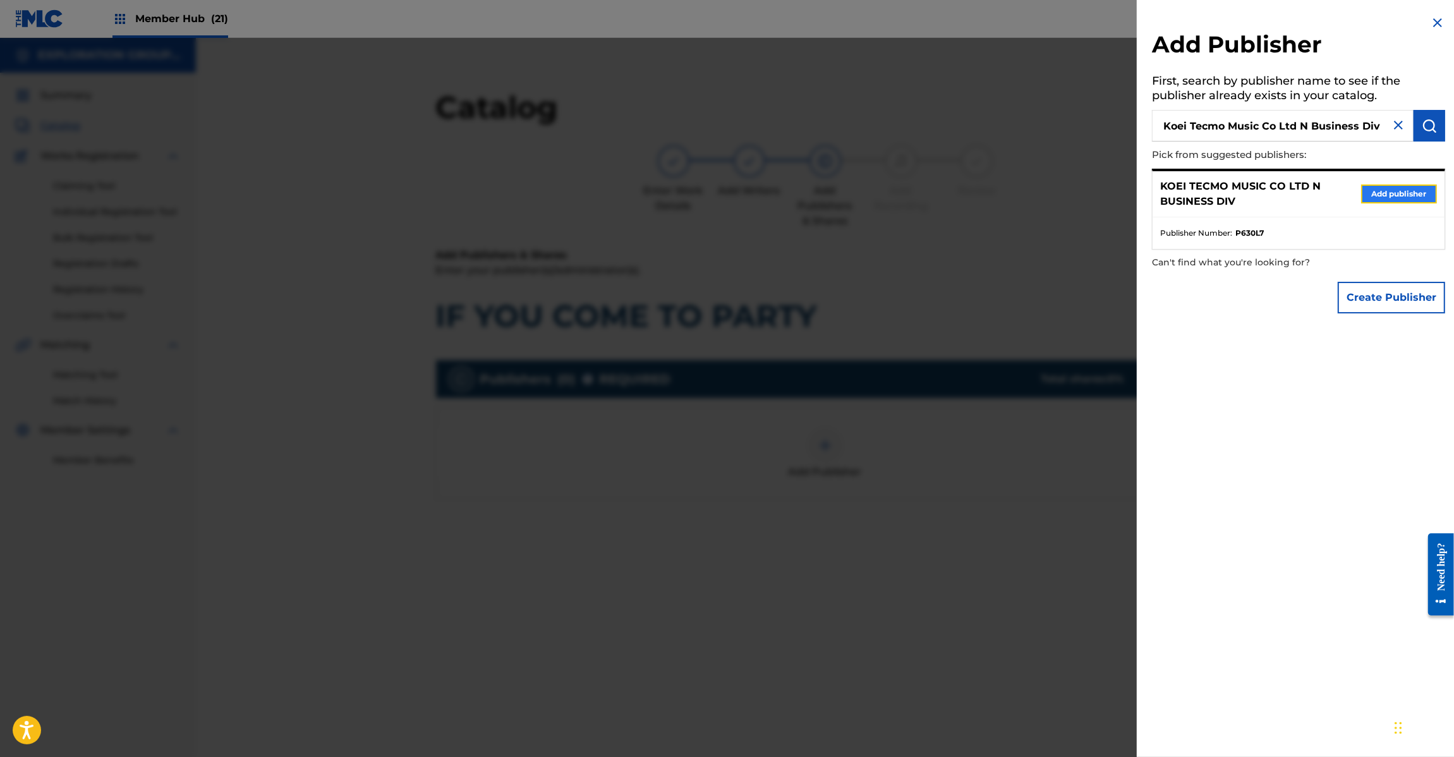
click at [1376, 195] on button "Add publisher" at bounding box center [1399, 194] width 76 height 19
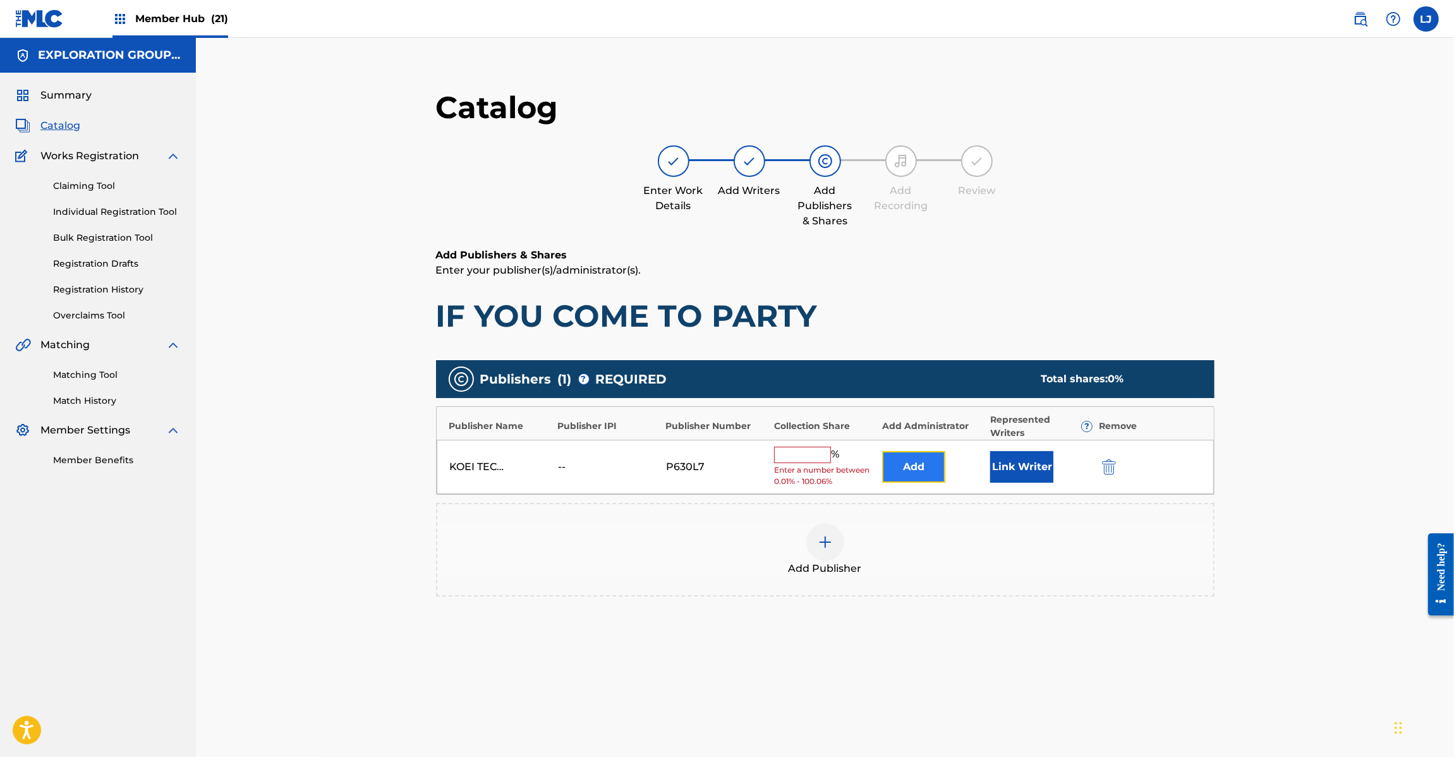
click at [925, 462] on button "Add" at bounding box center [913, 467] width 63 height 32
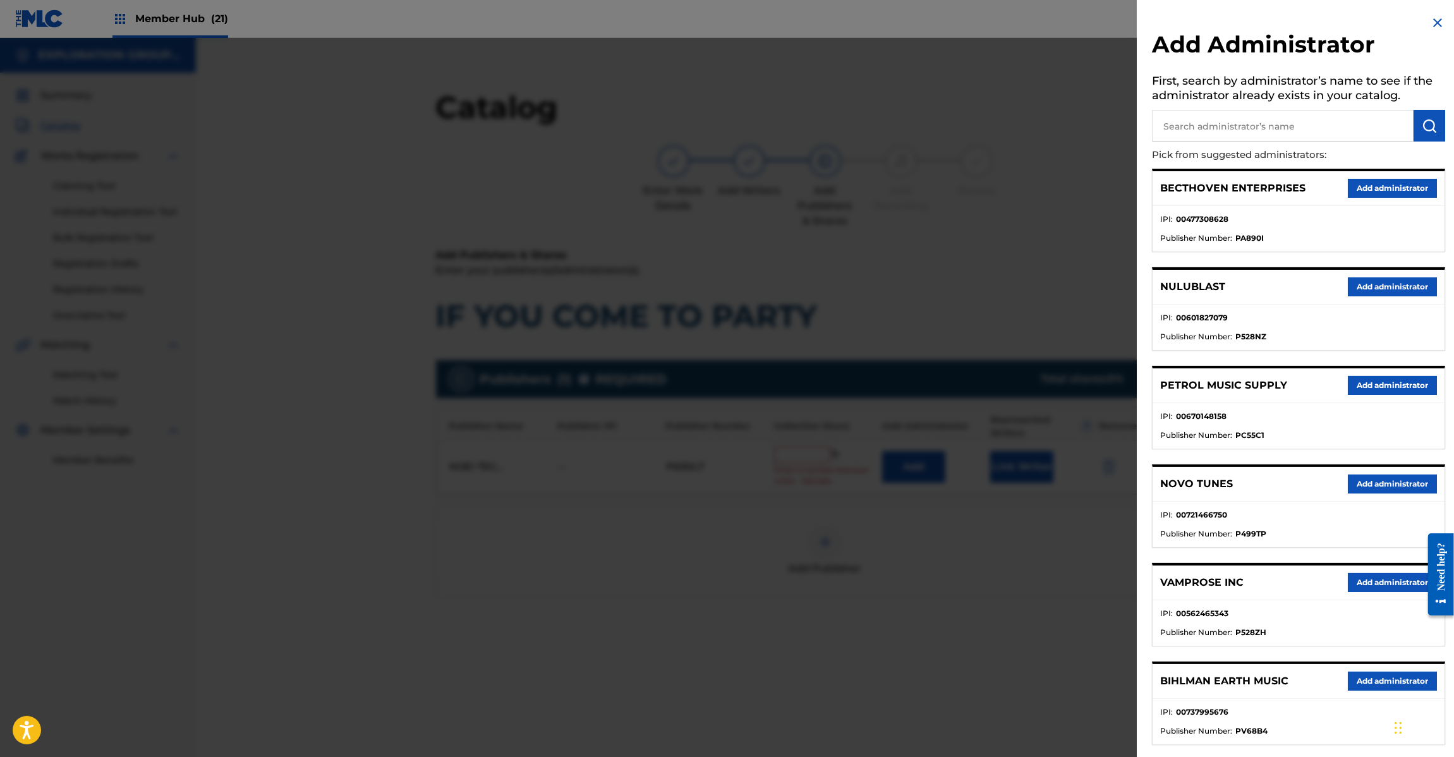
click at [1245, 128] on input "text" at bounding box center [1283, 126] width 262 height 32
paste input "Exploration Group LLC"
type input "Exploration Group LLC"
click at [1427, 131] on img "submit" at bounding box center [1429, 125] width 15 height 15
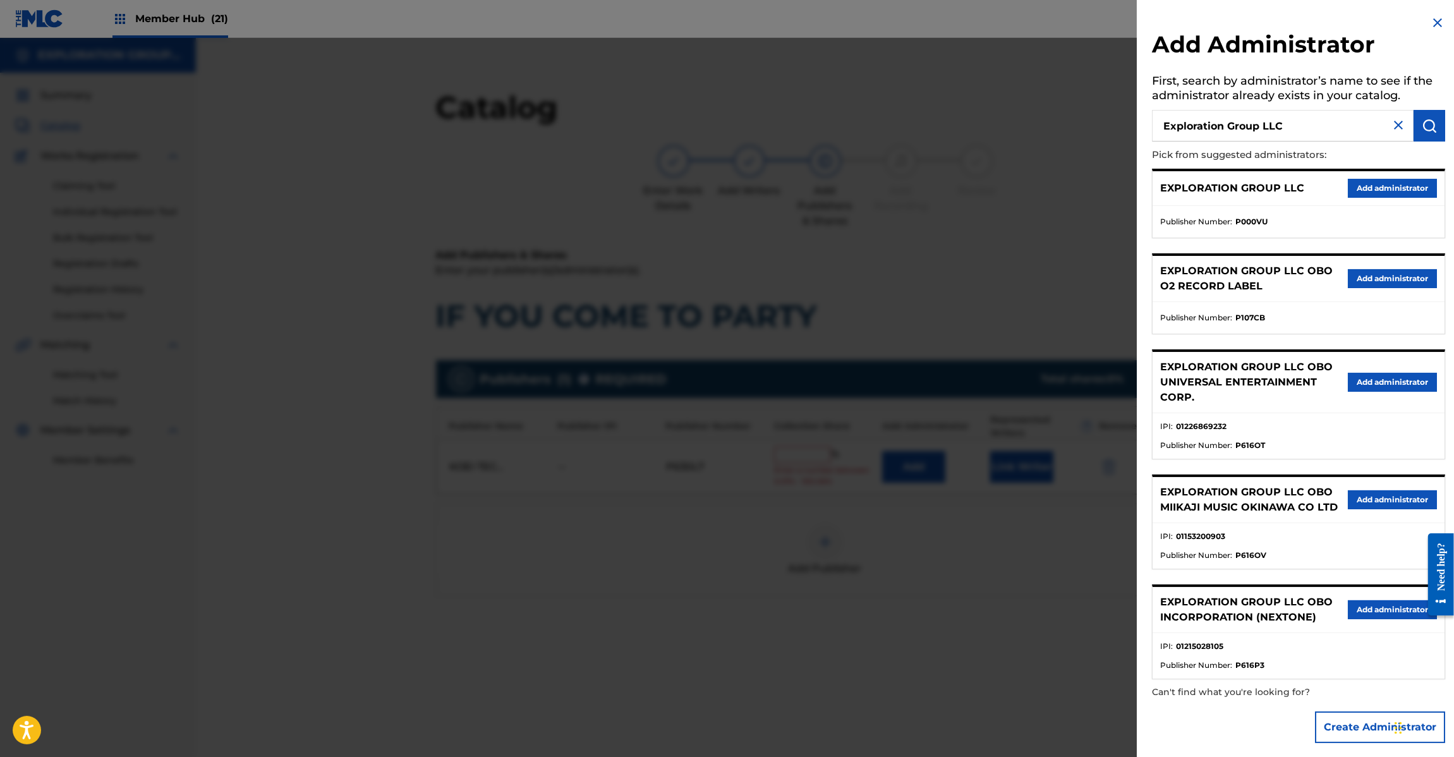
click at [1401, 177] on div "EXPLORATION GROUP LLC Add administrator" at bounding box center [1299, 188] width 292 height 35
click at [1394, 181] on button "Add administrator" at bounding box center [1392, 188] width 89 height 19
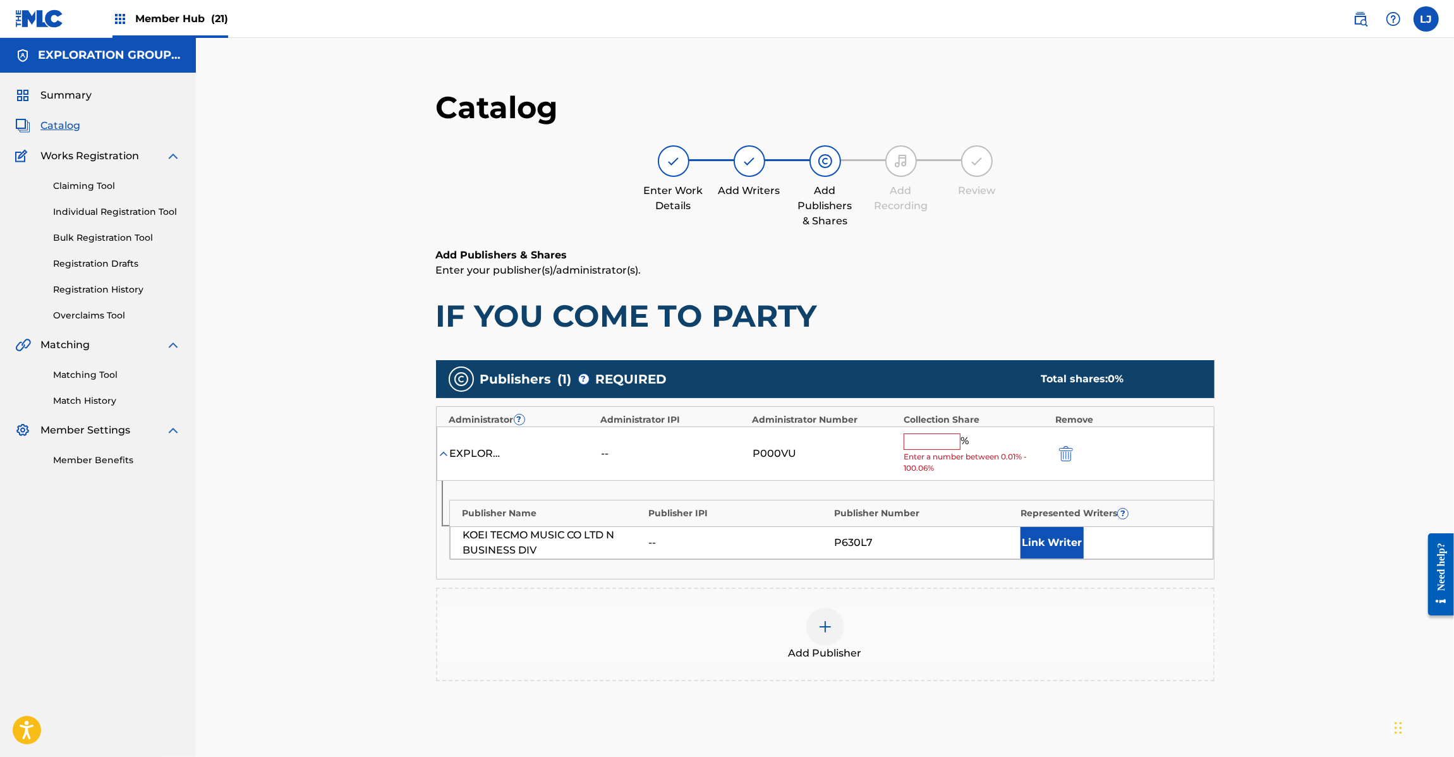
click at [930, 437] on input "text" at bounding box center [932, 442] width 57 height 16
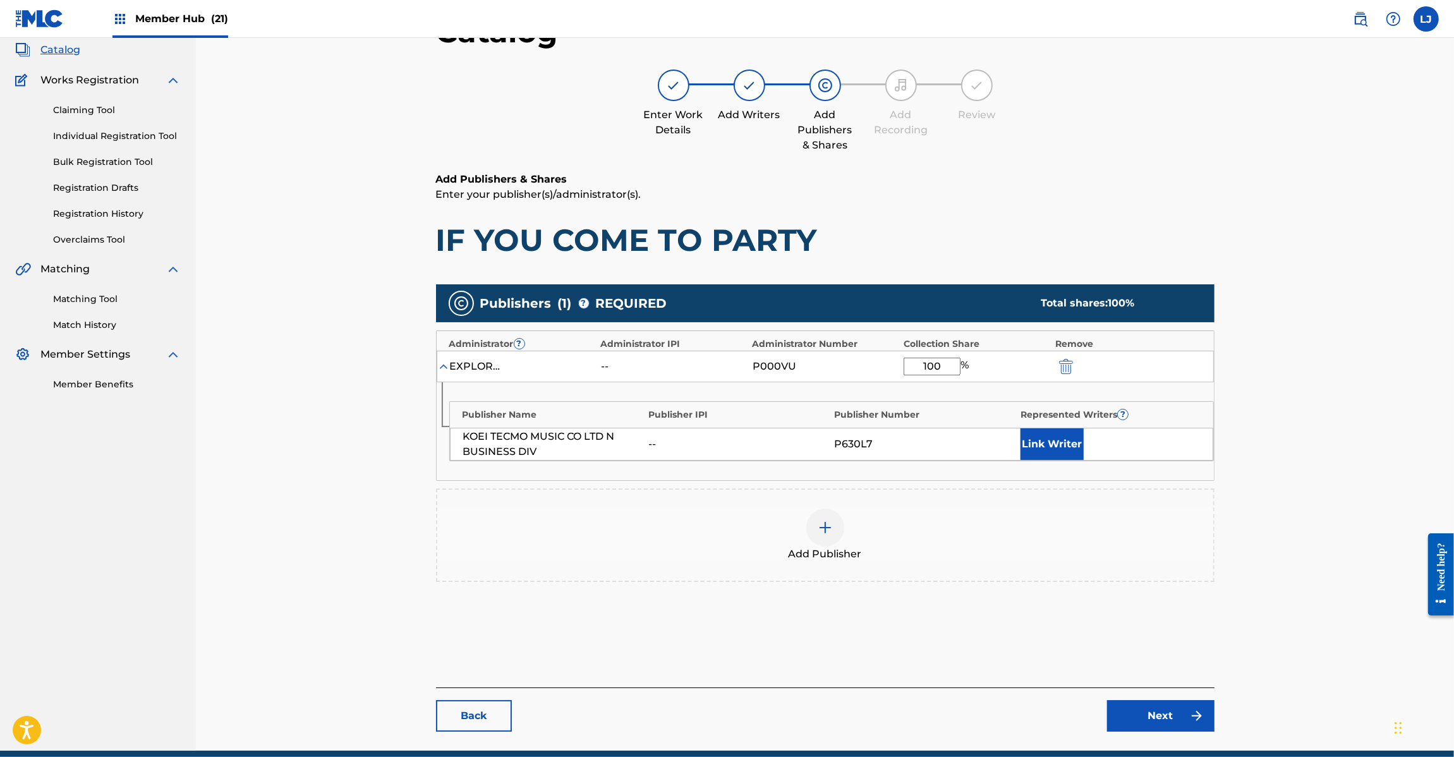
scroll to position [130, 0]
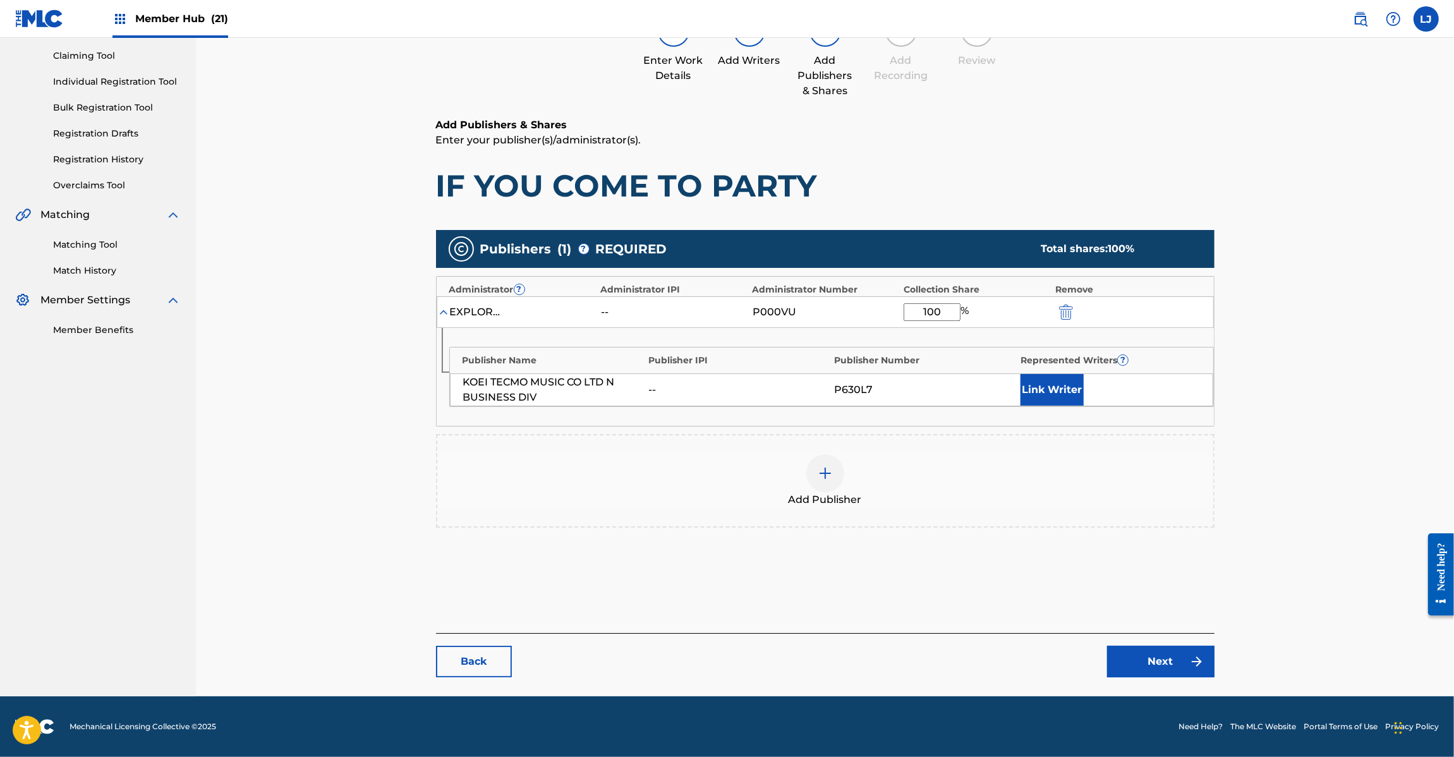
type input "100"
click at [1155, 643] on div "Back Next" at bounding box center [825, 655] width 779 height 44
click at [1151, 664] on link "Next" at bounding box center [1160, 662] width 107 height 32
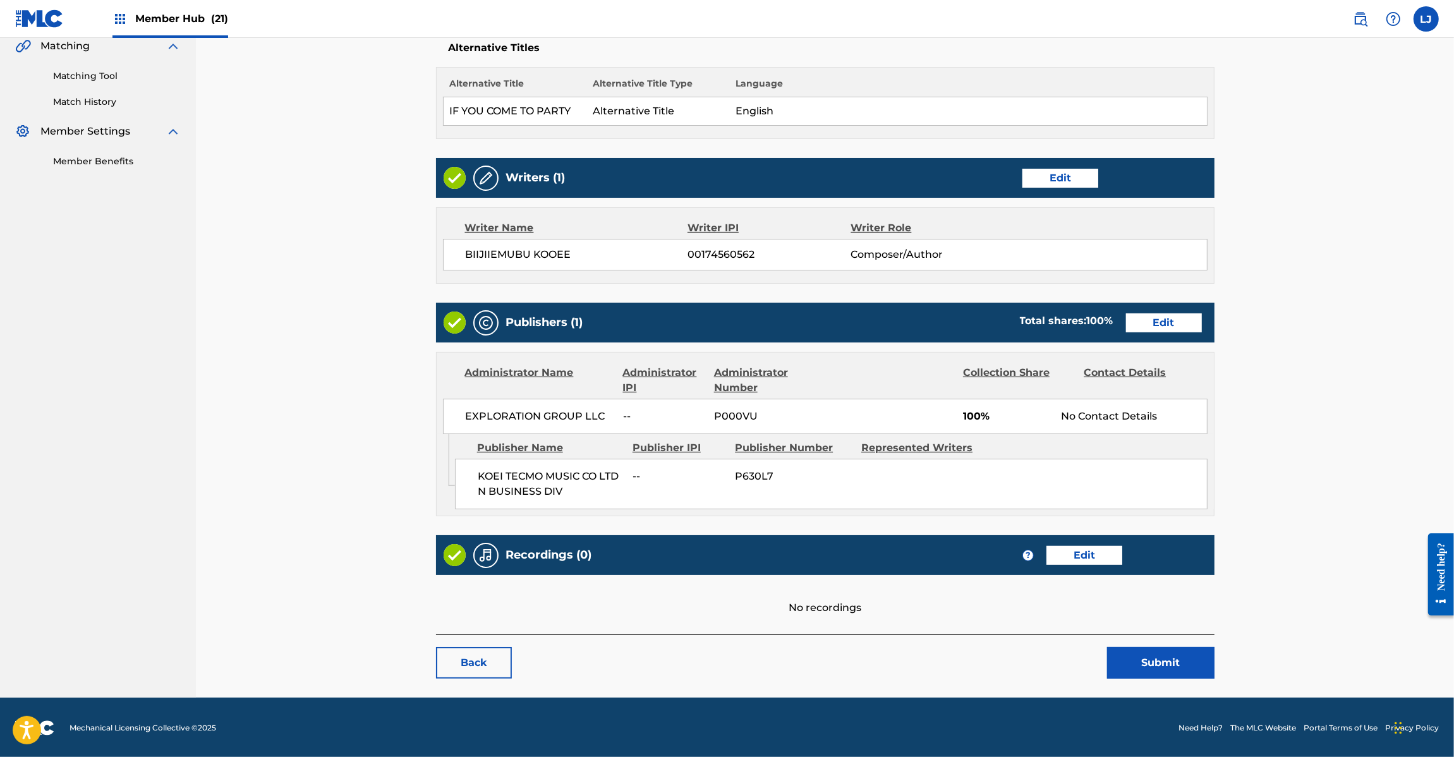
scroll to position [301, 0]
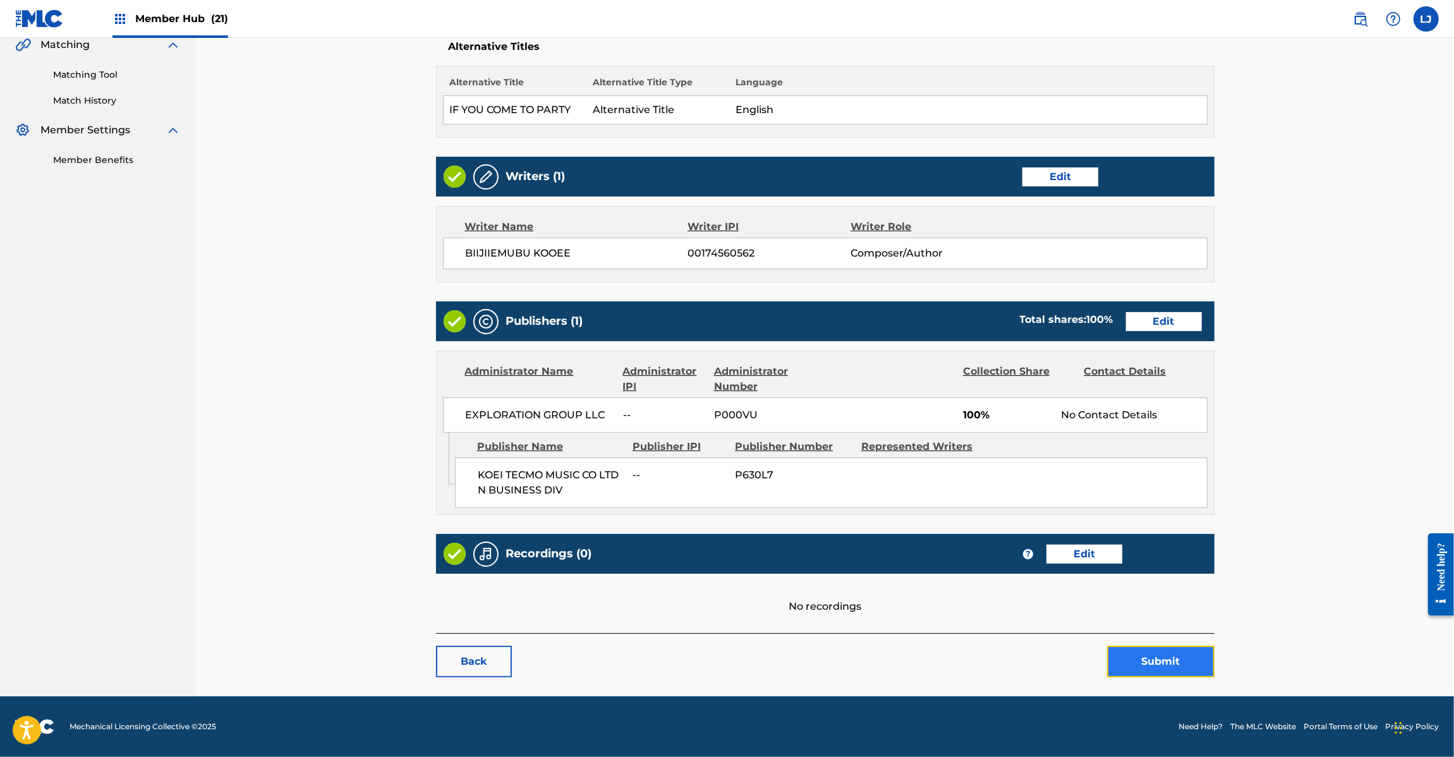
click at [1133, 666] on button "Submit" at bounding box center [1160, 662] width 107 height 32
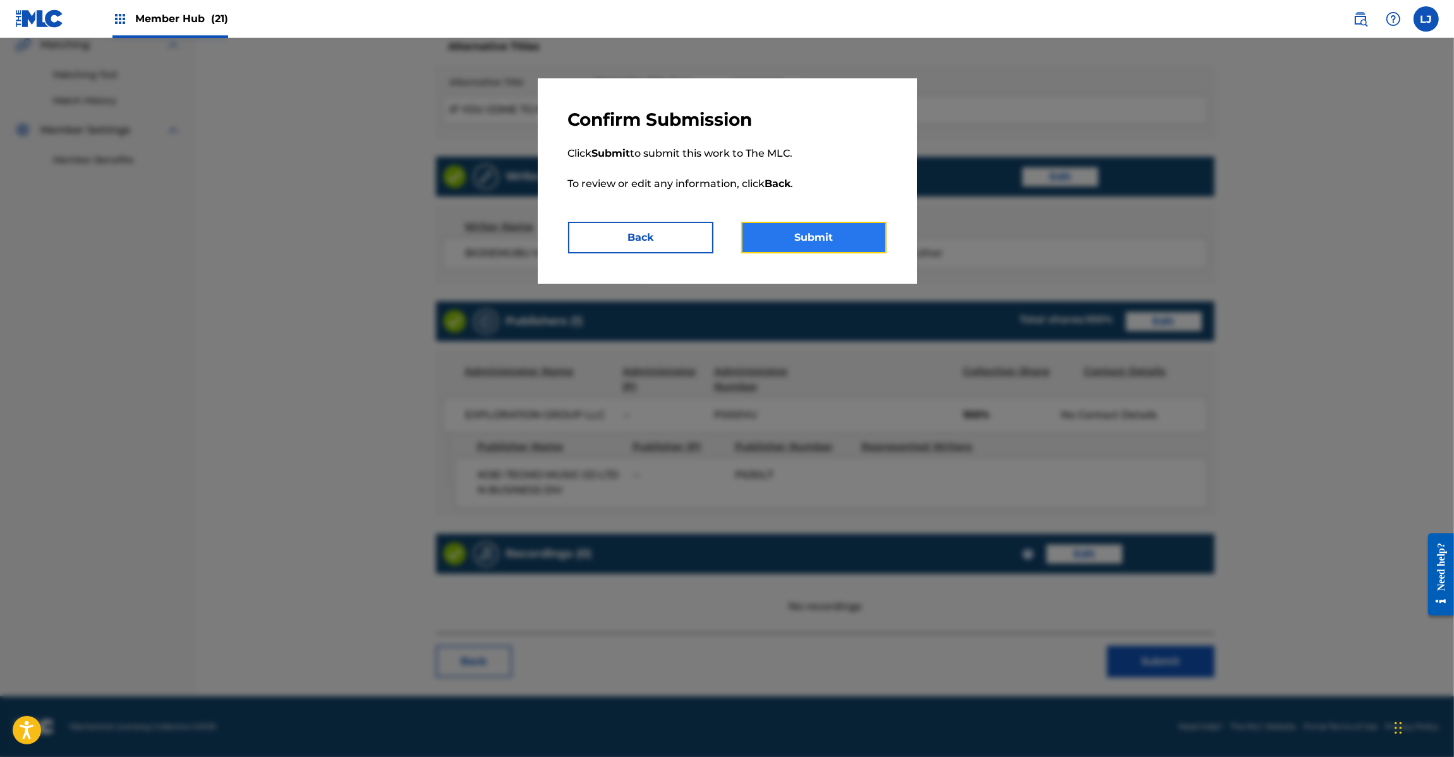
click at [801, 248] on button "Submit" at bounding box center [813, 238] width 145 height 32
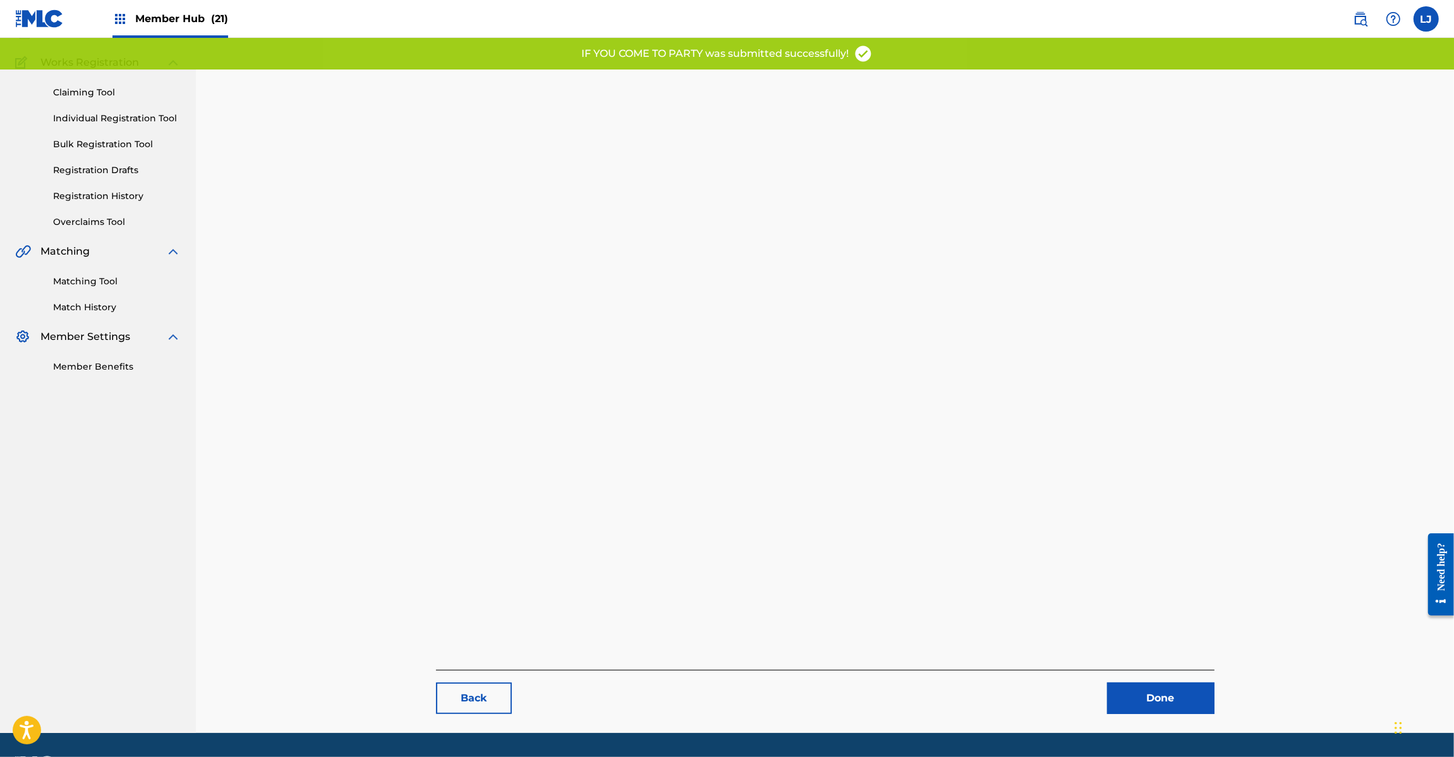
scroll to position [130, 0]
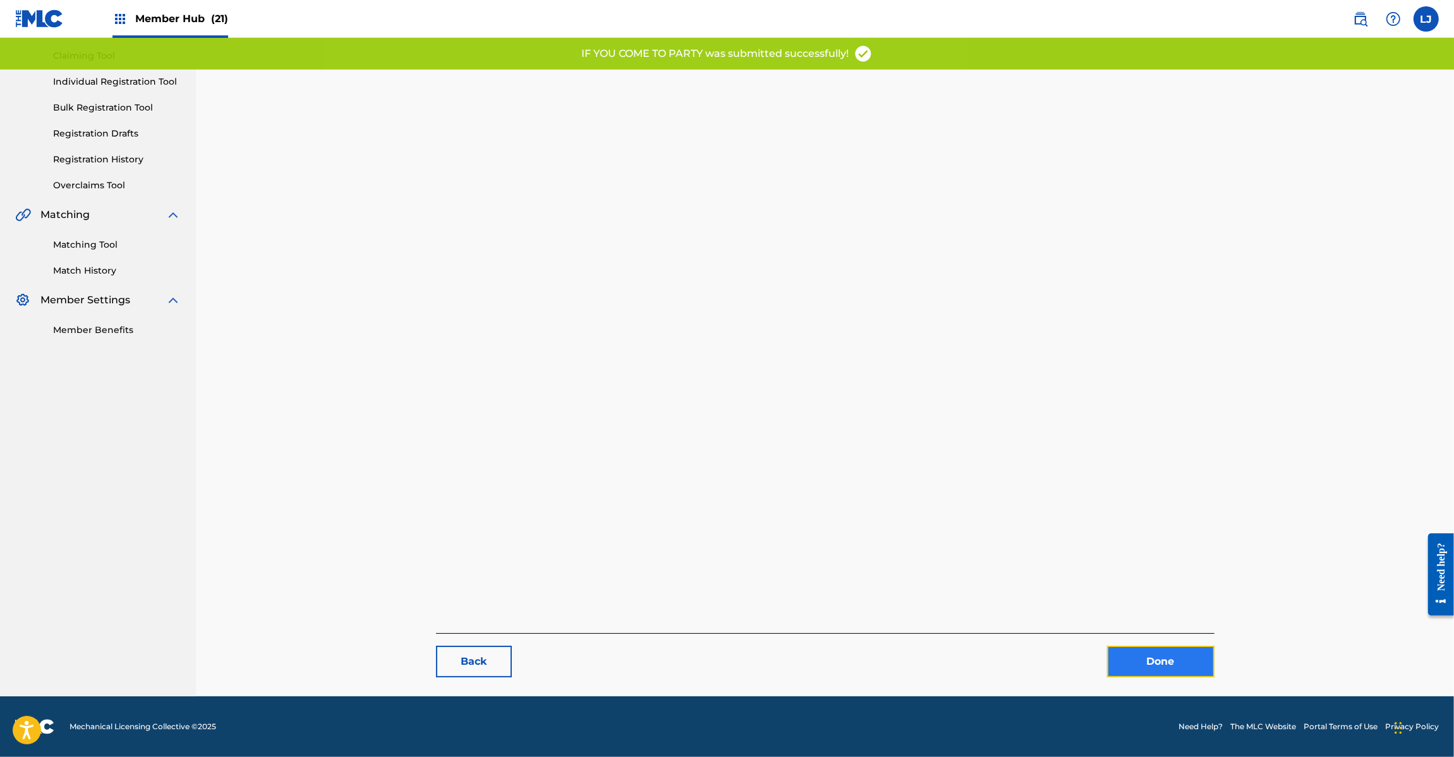
click at [1165, 669] on link "Done" at bounding box center [1160, 662] width 107 height 32
